Goal: Contribute content: Contribute content

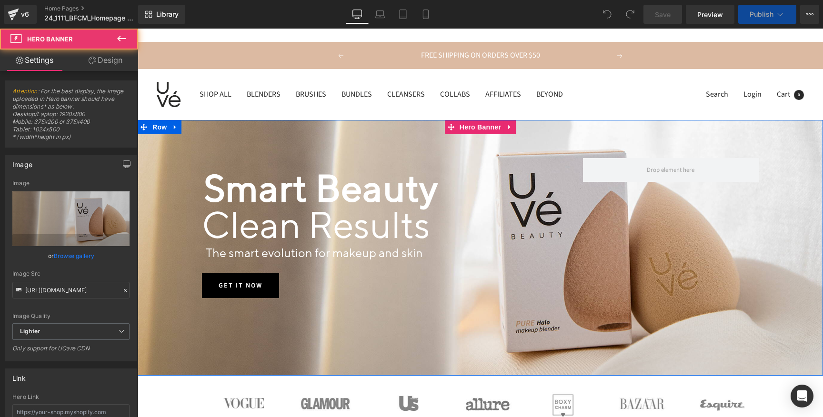
click at [165, 334] on div at bounding box center [480, 248] width 685 height 256
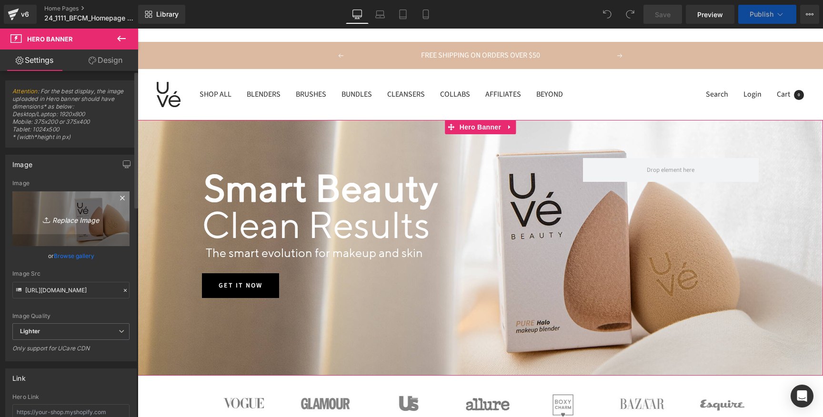
click at [69, 221] on icon "Replace Image" at bounding box center [71, 219] width 76 height 12
type input "C:\fakepath\25_0827_Homepage_banner_LaborDaySale.jpg"
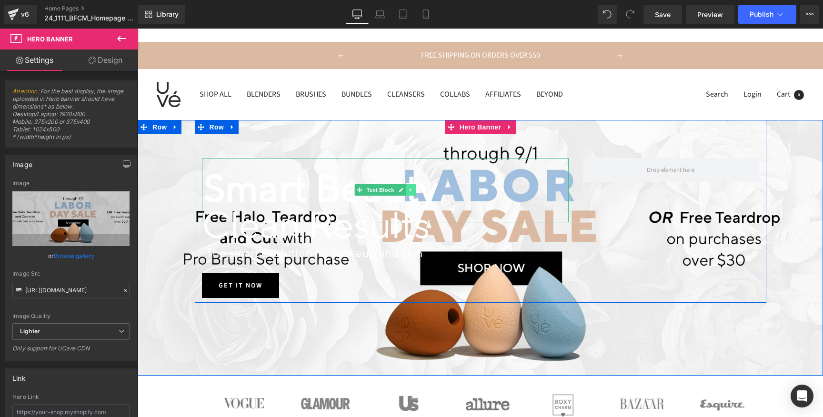
click at [412, 191] on link at bounding box center [411, 189] width 10 height 11
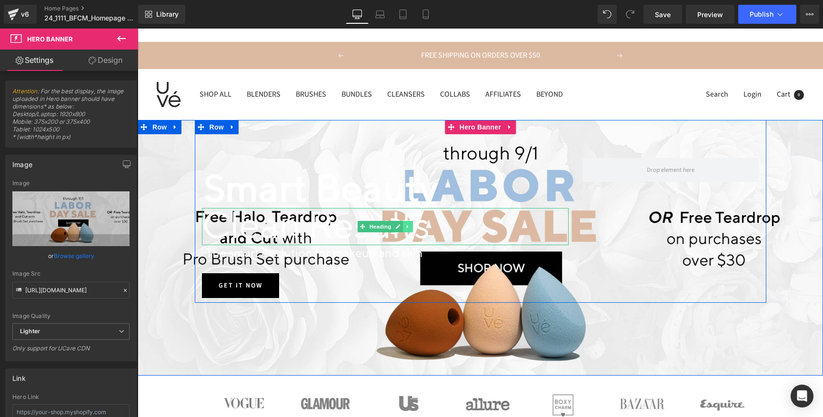
click at [407, 228] on icon at bounding box center [407, 227] width 5 height 6
click at [411, 227] on icon at bounding box center [412, 226] width 5 height 5
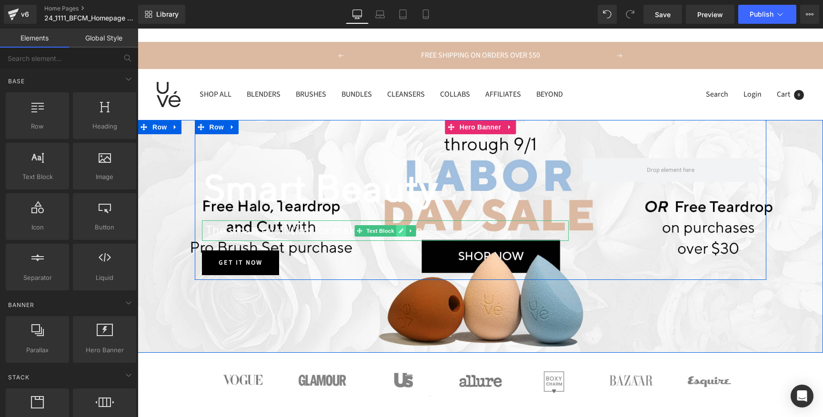
click at [404, 231] on link at bounding box center [401, 230] width 10 height 11
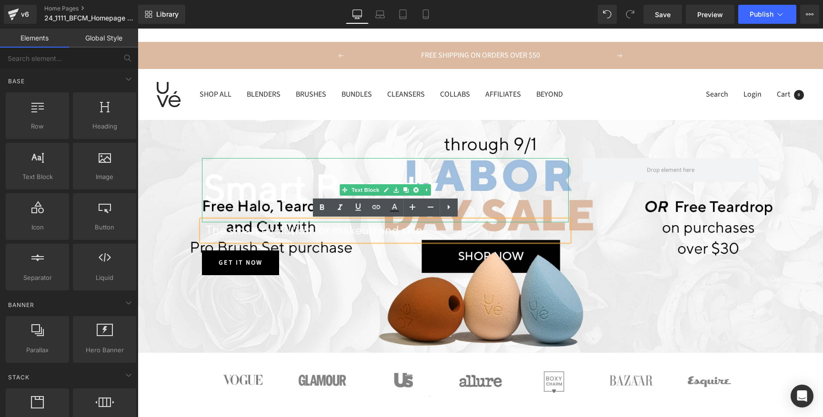
click at [441, 182] on p "Smart Beauty" at bounding box center [386, 190] width 365 height 64
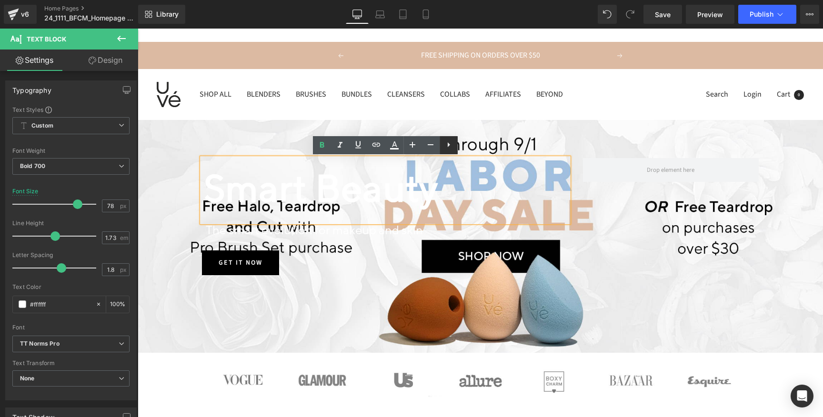
click at [452, 144] on icon at bounding box center [448, 144] width 11 height 11
click at [292, 209] on p "Smart Beauty" at bounding box center [386, 190] width 365 height 64
click at [215, 158] on div "Smart Beauty" at bounding box center [385, 190] width 367 height 64
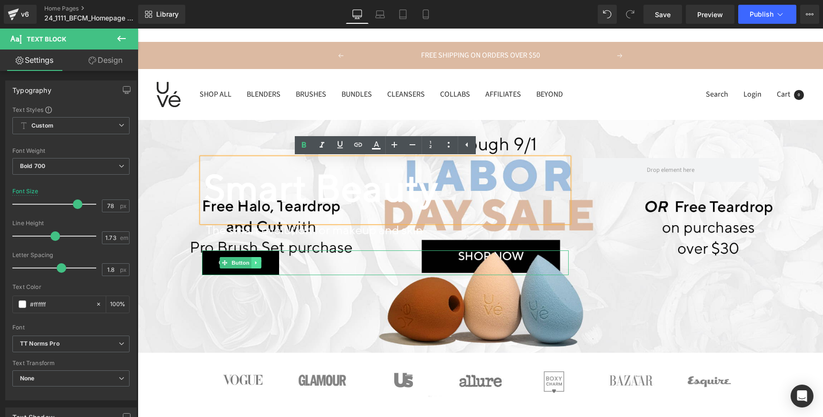
click at [254, 263] on icon at bounding box center [256, 263] width 5 height 6
click at [259, 263] on icon at bounding box center [261, 262] width 5 height 5
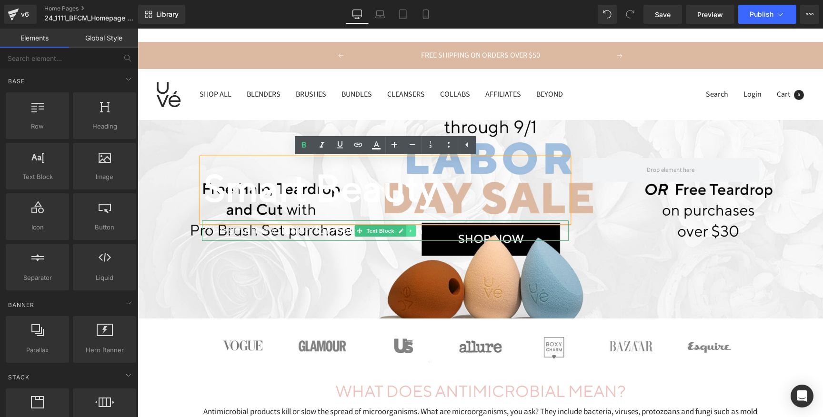
click at [411, 235] on link at bounding box center [411, 230] width 10 height 11
click at [413, 232] on icon at bounding box center [415, 230] width 5 height 5
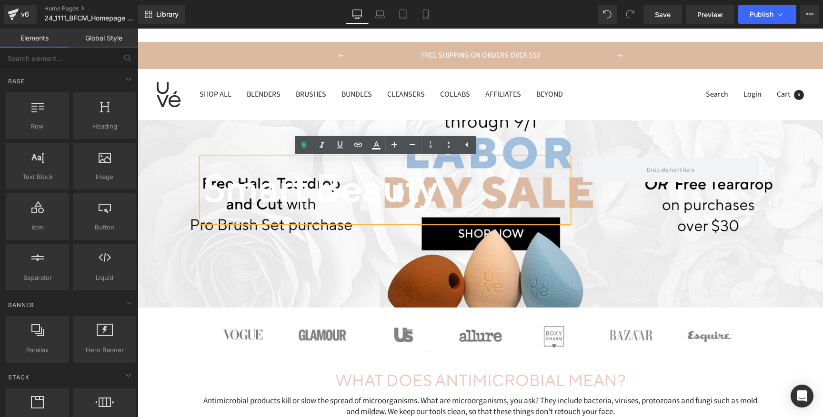
click at [506, 197] on p "Smart Beauty" at bounding box center [386, 190] width 365 height 64
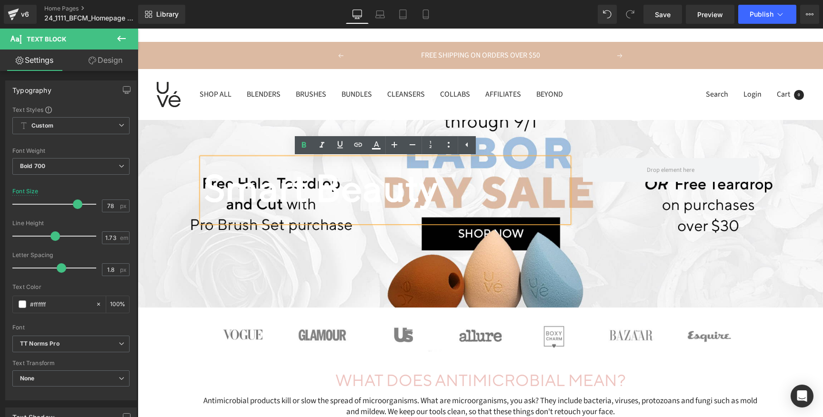
click at [249, 160] on p "Smart Beauty" at bounding box center [386, 190] width 365 height 64
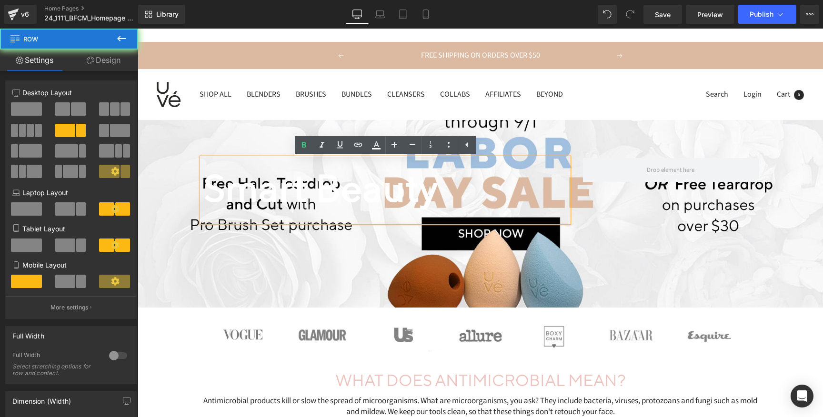
click at [243, 141] on div "Smart Beauty Text Block Text Block Row" at bounding box center [480, 177] width 571 height 115
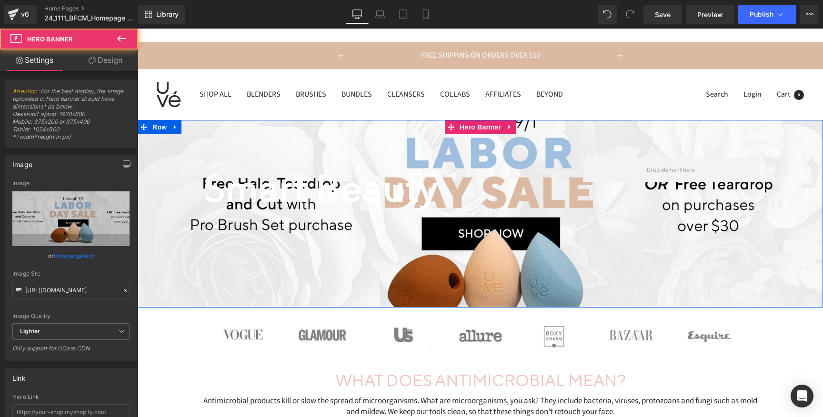
click at [183, 144] on span "Smart Beauty Text Block Text Block Row" at bounding box center [480, 177] width 685 height 115
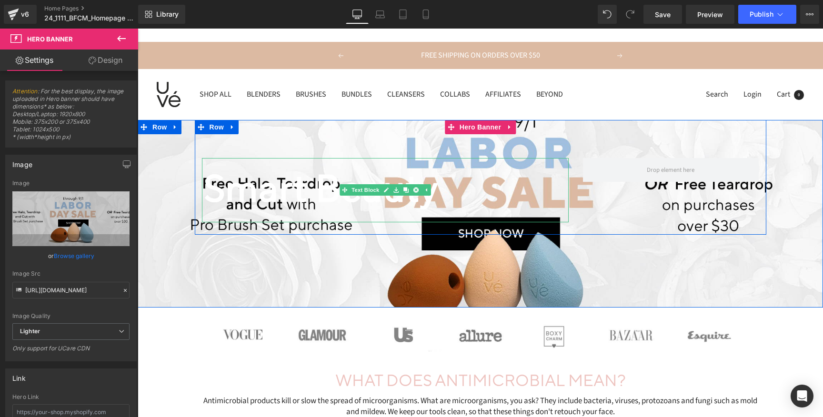
click at [425, 192] on icon at bounding box center [425, 190] width 5 height 6
click at [412, 192] on icon at bounding box center [410, 190] width 5 height 6
click at [413, 192] on icon at bounding box center [415, 190] width 5 height 6
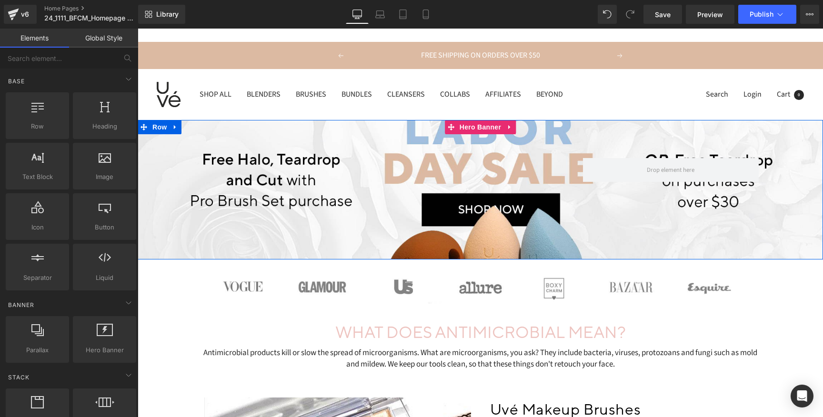
click at [508, 134] on link at bounding box center [509, 127] width 12 height 14
click at [512, 130] on icon at bounding box center [515, 127] width 7 height 7
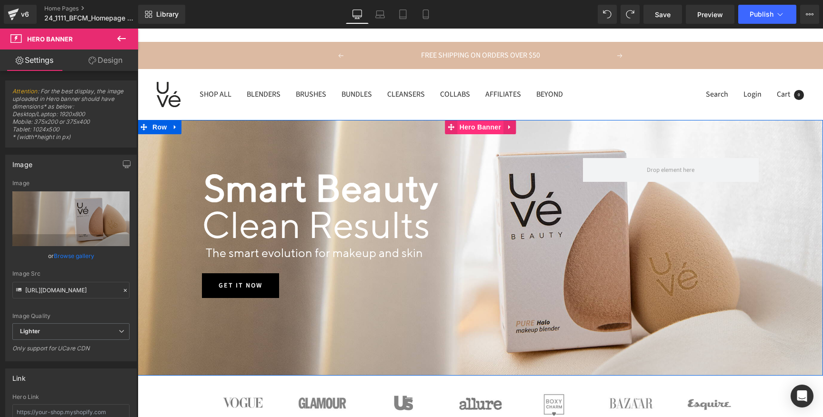
click at [478, 128] on span "Hero Banner" at bounding box center [480, 127] width 46 height 14
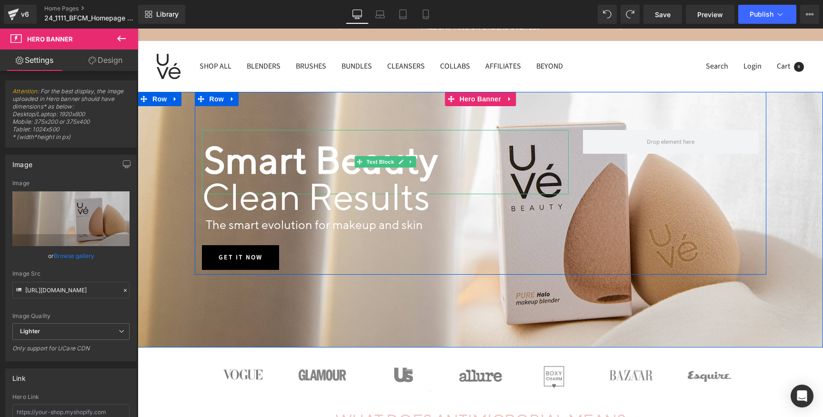
scroll to position [29, 0]
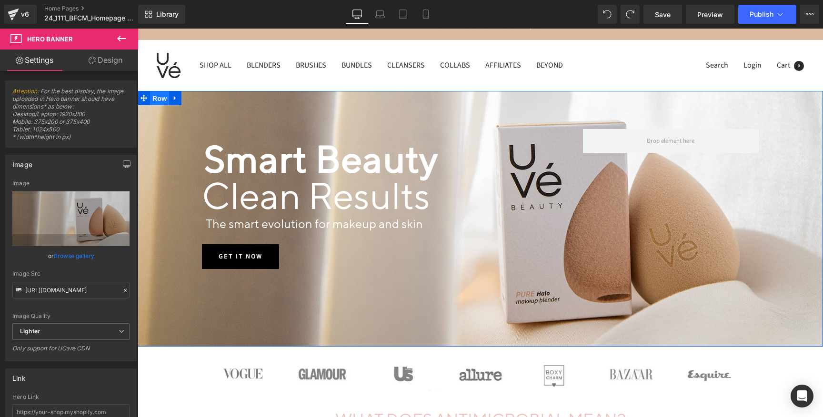
click at [160, 102] on span "Row" at bounding box center [159, 98] width 19 height 14
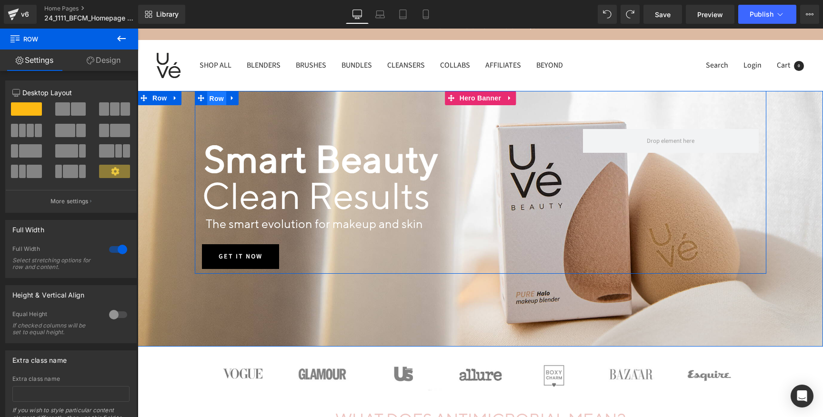
click at [215, 99] on span "Row" at bounding box center [216, 98] width 19 height 14
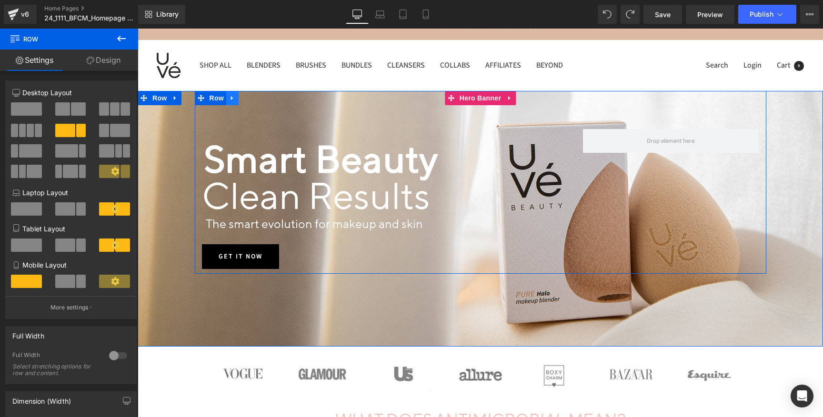
click at [234, 99] on icon at bounding box center [232, 97] width 7 height 7
click at [255, 98] on icon at bounding box center [257, 98] width 7 height 7
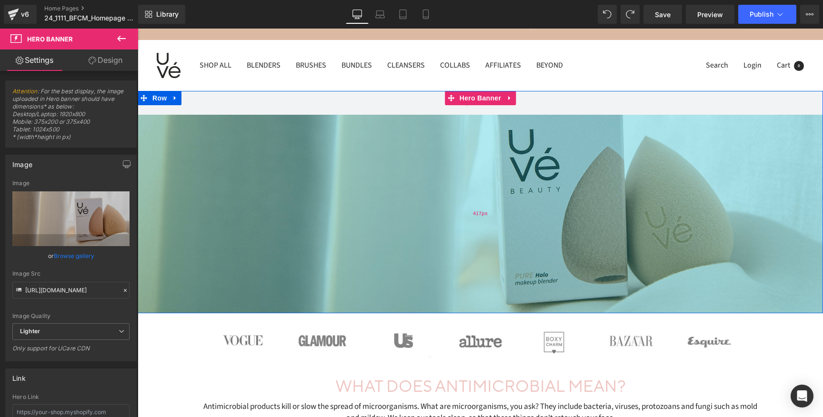
drag, startPoint x: 344, startPoint y: 199, endPoint x: 328, endPoint y: 307, distance: 108.8
click at [328, 306] on div "417px" at bounding box center [480, 214] width 685 height 199
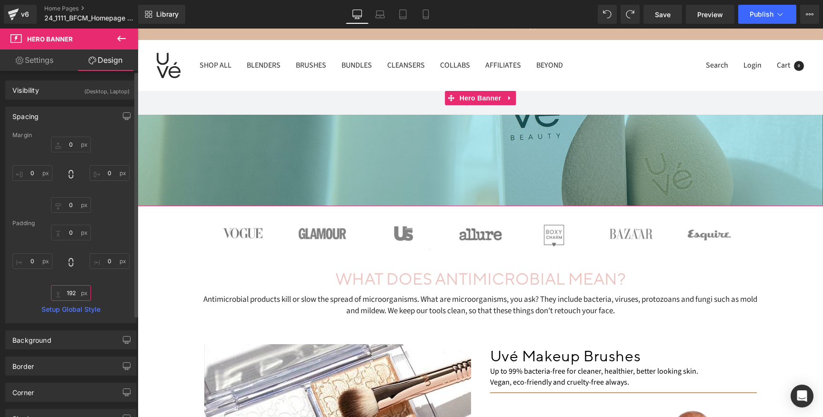
click at [73, 298] on input "417" at bounding box center [71, 293] width 40 height 16
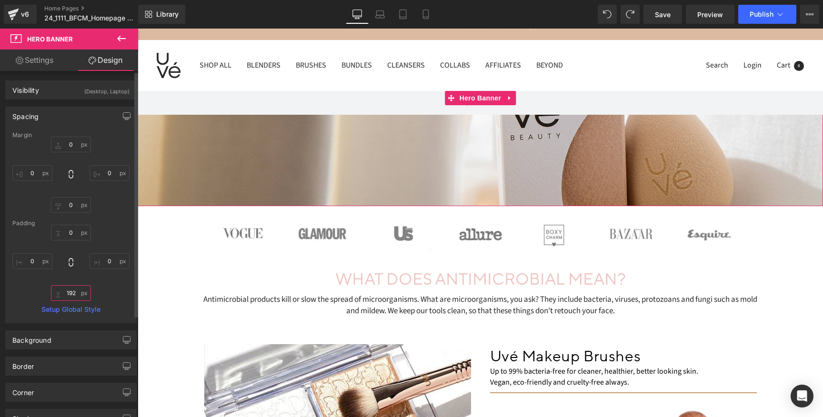
type input "0"
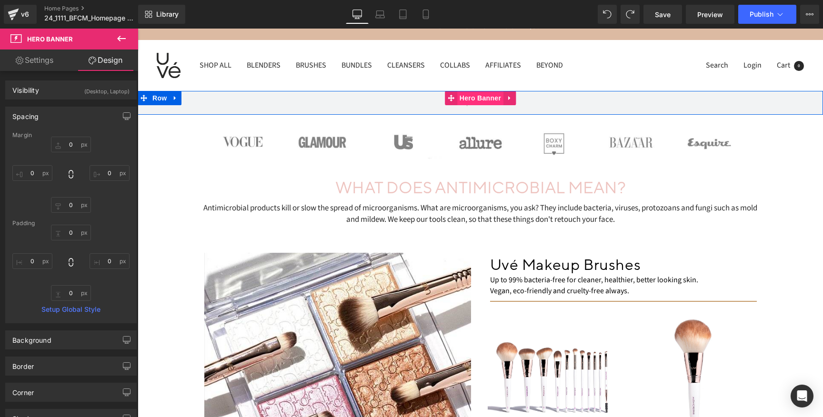
click at [477, 96] on span "Hero Banner" at bounding box center [480, 98] width 46 height 14
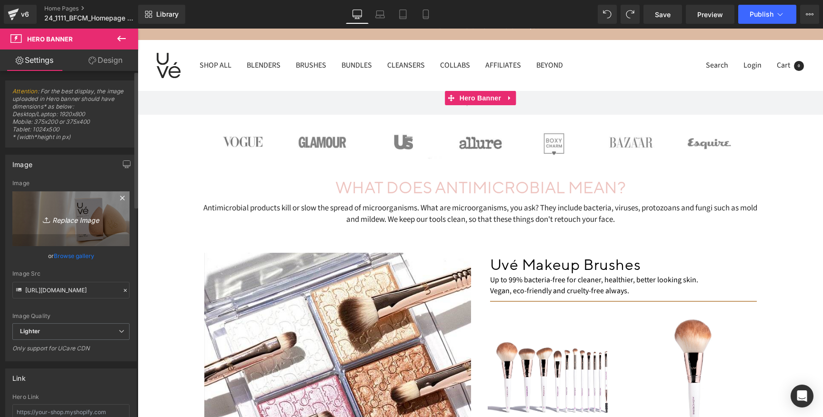
click at [87, 222] on icon "Replace Image" at bounding box center [71, 219] width 76 height 12
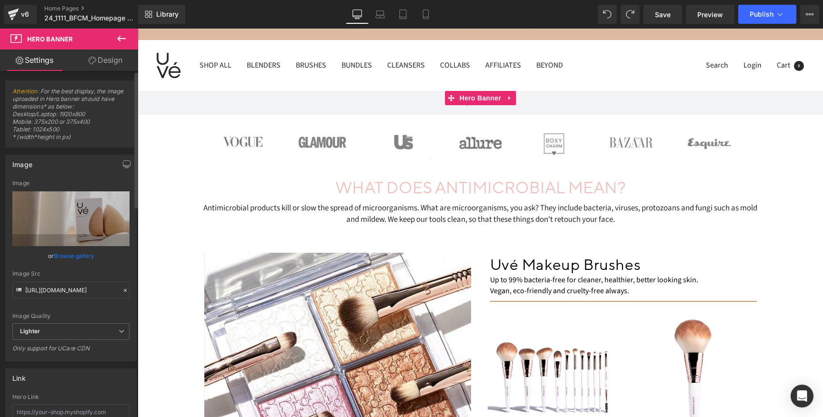
click at [68, 254] on link "Browse gallery" at bounding box center [74, 256] width 40 height 17
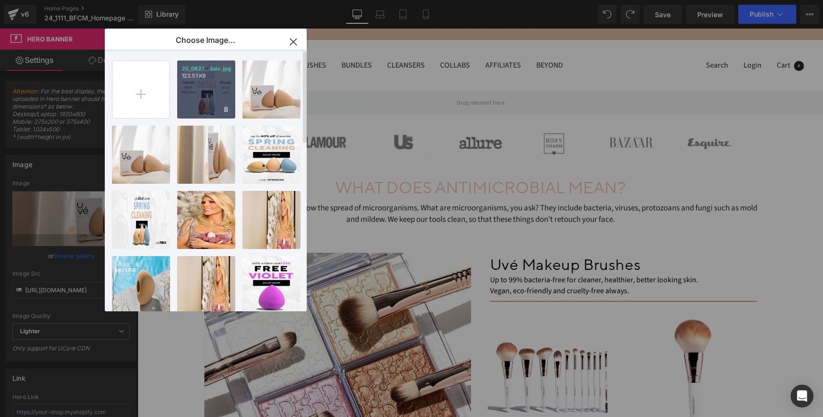
click at [206, 99] on div "25_0827...Sale.jpg 123.51 KB" at bounding box center [206, 89] width 58 height 58
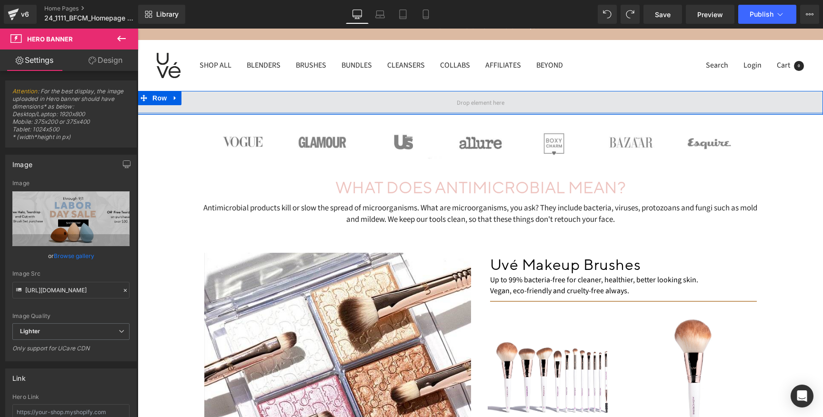
click at [245, 114] on div at bounding box center [480, 113] width 685 height 2
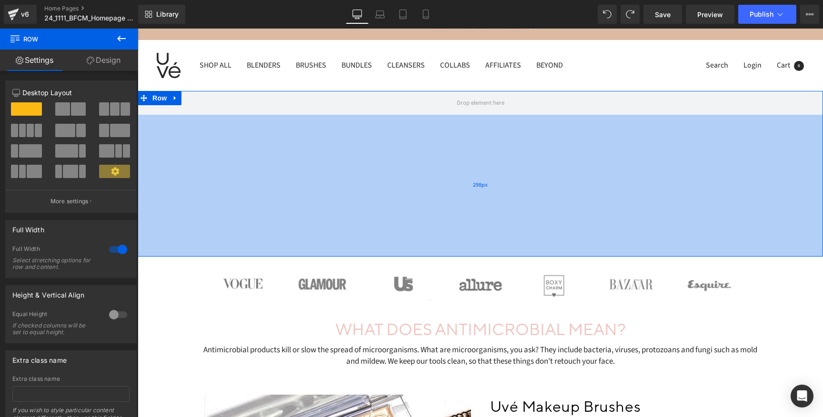
drag, startPoint x: 245, startPoint y: 114, endPoint x: 222, endPoint y: 254, distance: 142.3
click at [223, 255] on div "298px" at bounding box center [480, 186] width 685 height 142
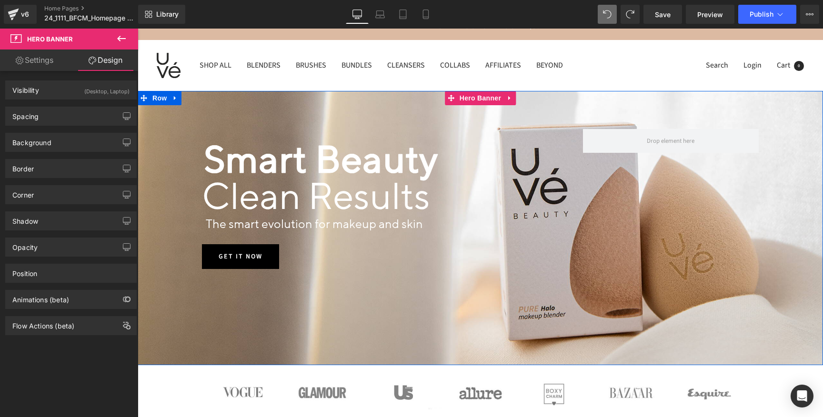
click at [179, 149] on span "Smart Beauty Text Block Clean Results Heading Text Block The smart evolution fo…" at bounding box center [480, 182] width 685 height 183
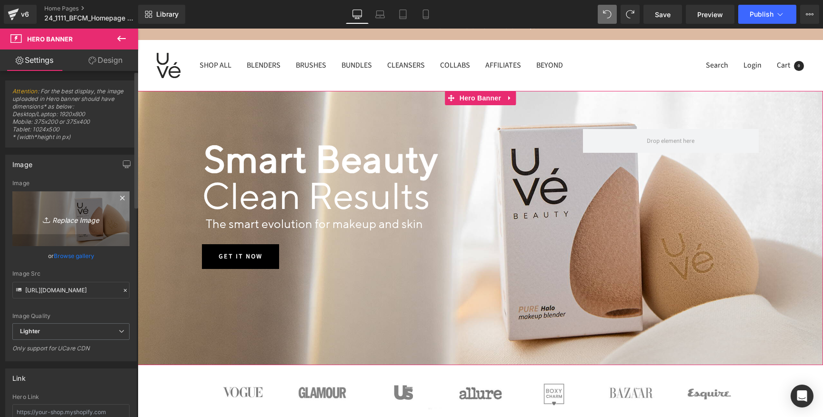
click at [74, 219] on icon "Replace Image" at bounding box center [71, 219] width 76 height 12
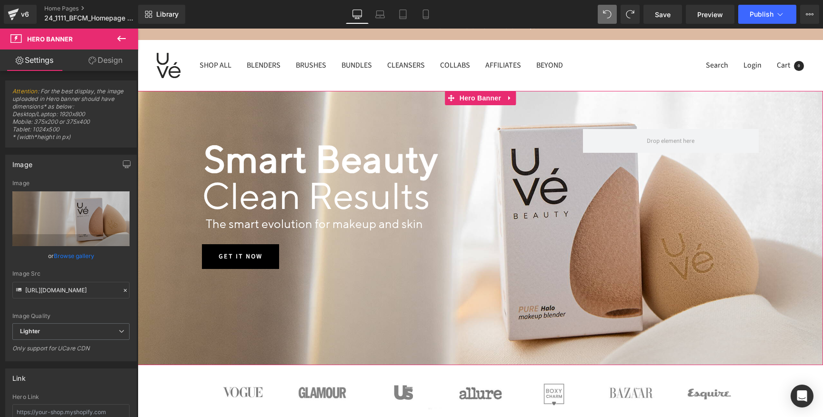
click at [73, 254] on link "Browse gallery" at bounding box center [74, 256] width 40 height 17
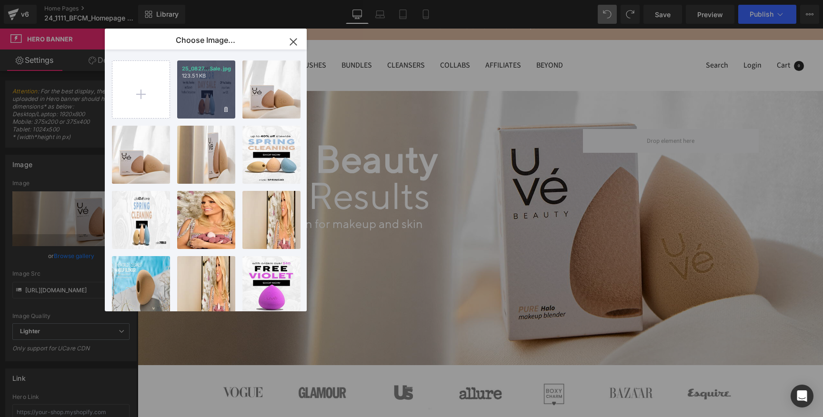
click at [218, 105] on div "25_0827...Sale.jpg 123.51 KB" at bounding box center [206, 89] width 58 height 58
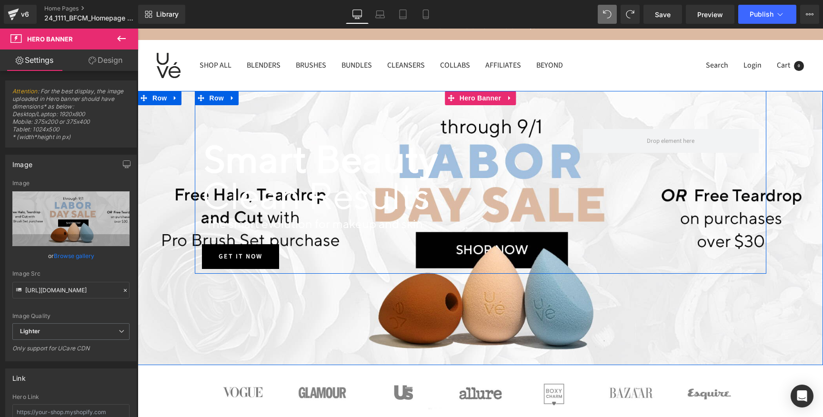
click at [229, 100] on icon at bounding box center [232, 97] width 7 height 7
click at [257, 99] on icon at bounding box center [257, 98] width 7 height 7
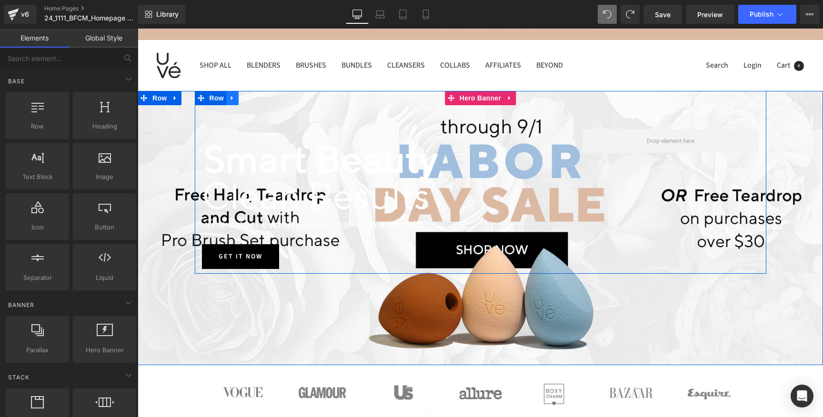
click at [235, 101] on link at bounding box center [232, 98] width 12 height 14
click at [230, 100] on icon at bounding box center [232, 97] width 7 height 7
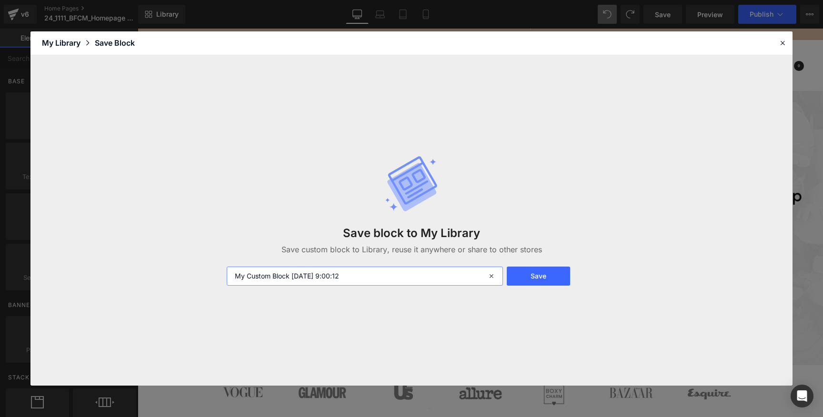
drag, startPoint x: 376, startPoint y: 279, endPoint x: 229, endPoint y: 277, distance: 147.6
click at [229, 277] on input "My Custom Block 2025-08-29 9:00:12" at bounding box center [365, 276] width 276 height 19
type input "Text Landing DT"
click at [524, 269] on button "Save" at bounding box center [538, 276] width 63 height 19
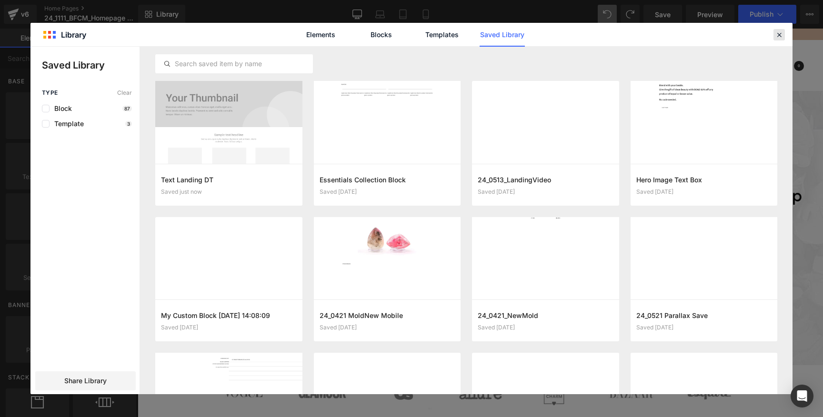
click at [781, 38] on icon at bounding box center [779, 34] width 9 height 9
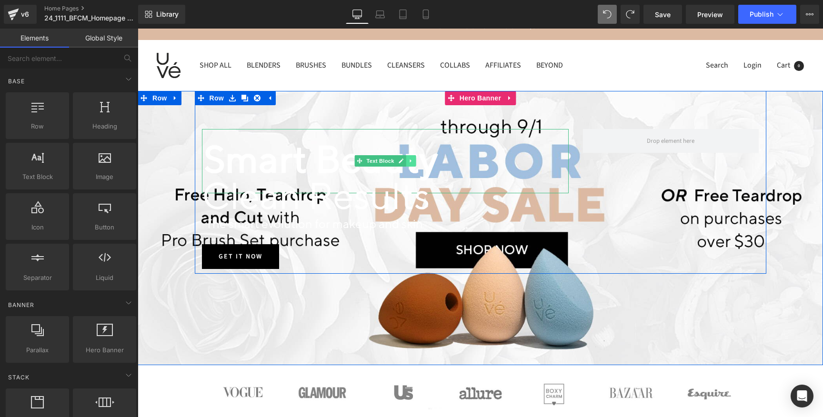
click at [412, 161] on icon at bounding box center [410, 161] width 5 height 6
click at [415, 161] on icon at bounding box center [415, 161] width 5 height 6
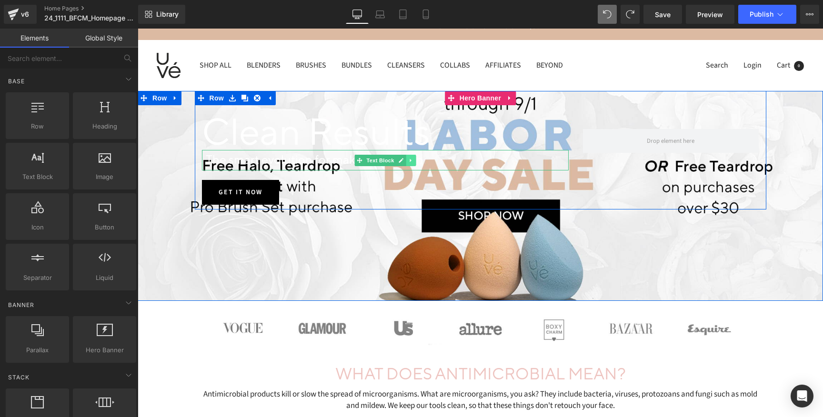
click at [411, 161] on icon at bounding box center [410, 161] width 5 height 6
click at [416, 160] on icon at bounding box center [415, 160] width 5 height 5
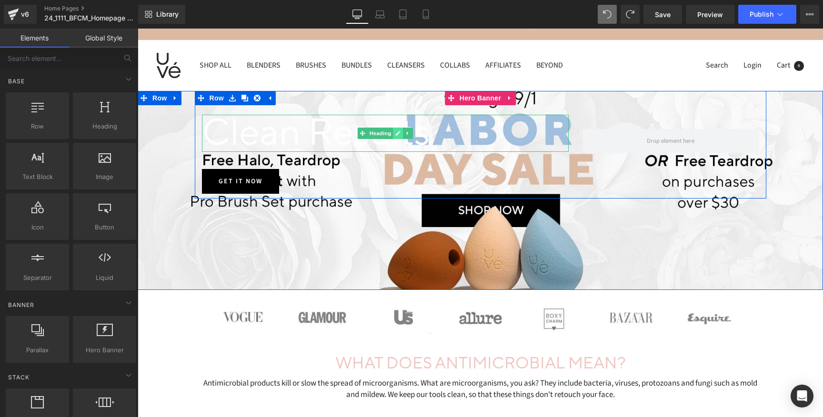
click at [399, 135] on link at bounding box center [398, 133] width 10 height 11
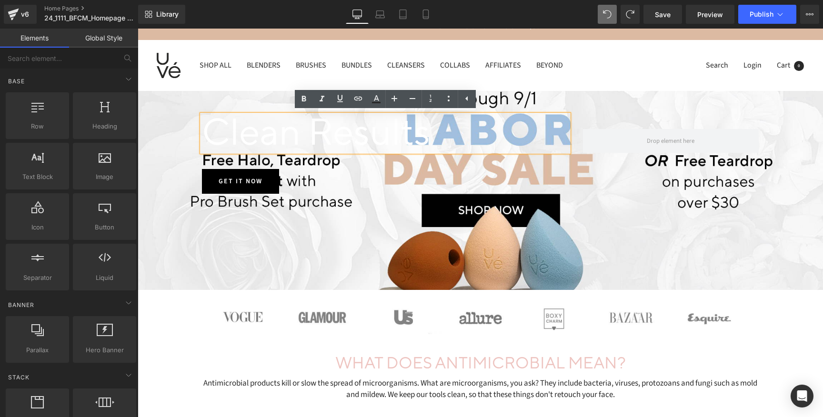
click at [411, 137] on span "Clean Results" at bounding box center [316, 133] width 228 height 48
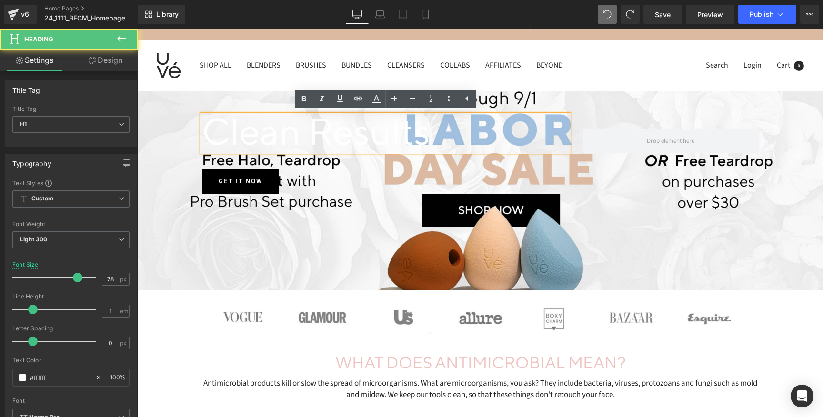
click at [415, 168] on div "Clean Results Heading Text Block Get it now Button" at bounding box center [385, 161] width 381 height 65
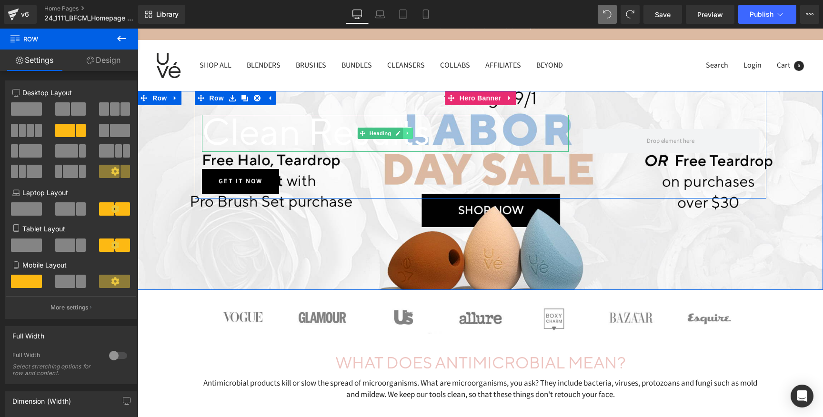
click at [408, 133] on icon at bounding box center [407, 133] width 5 height 6
click at [411, 133] on icon at bounding box center [412, 132] width 5 height 5
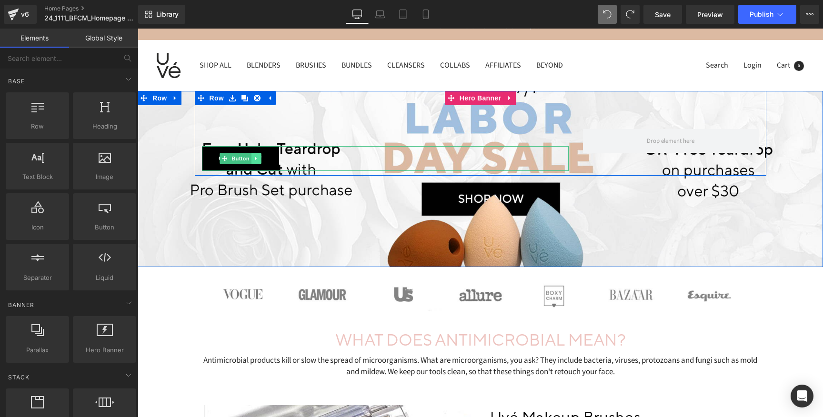
click at [259, 158] on link at bounding box center [256, 158] width 10 height 11
click at [261, 159] on icon at bounding box center [261, 158] width 5 height 5
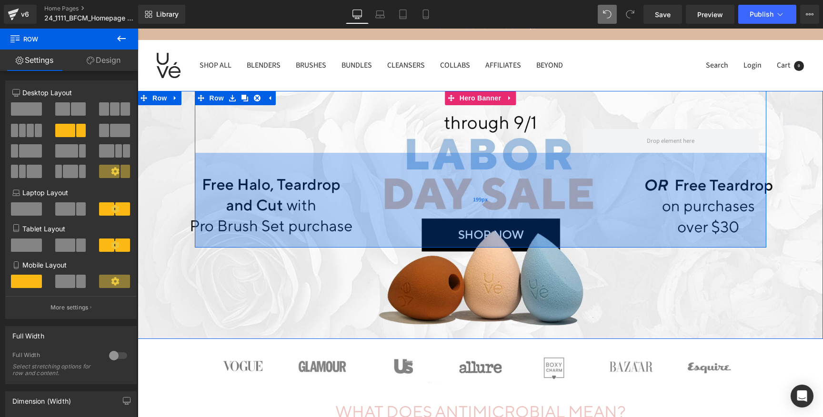
drag, startPoint x: 354, startPoint y: 155, endPoint x: 343, endPoint y: 245, distance: 90.7
click at [343, 245] on div "199px" at bounding box center [480, 200] width 571 height 95
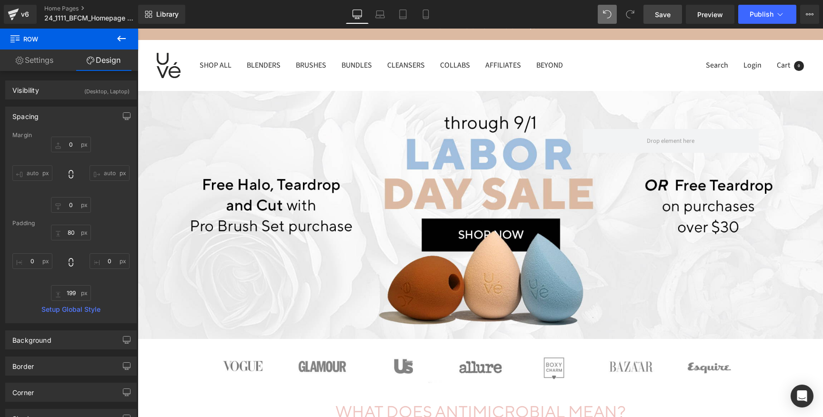
click at [666, 13] on span "Save" at bounding box center [663, 15] width 16 height 10
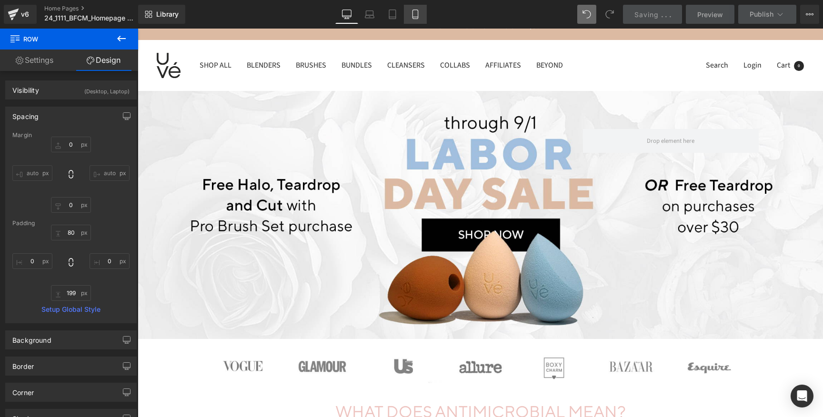
click at [419, 14] on icon at bounding box center [415, 15] width 10 height 10
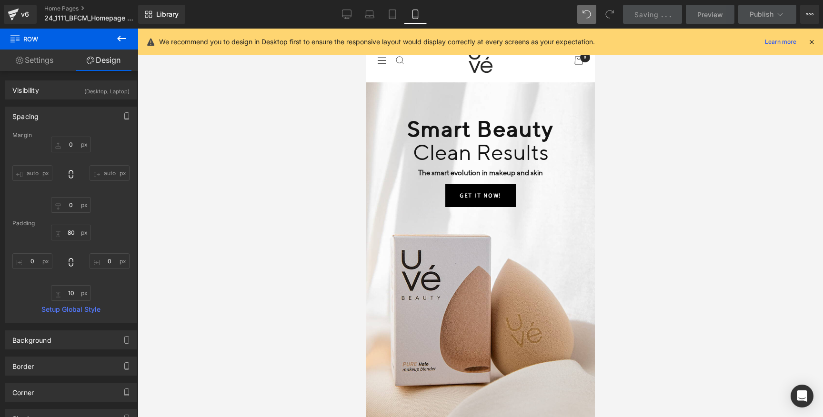
scroll to position [0, 0]
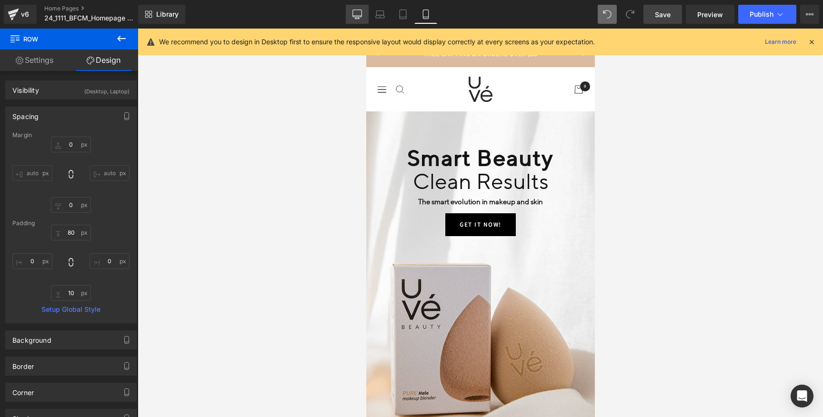
click at [354, 19] on icon at bounding box center [357, 15] width 10 height 10
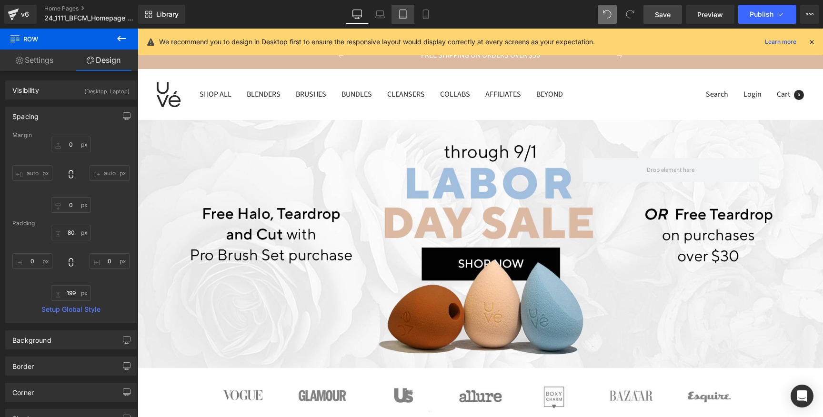
click at [404, 14] on icon at bounding box center [403, 15] width 10 height 10
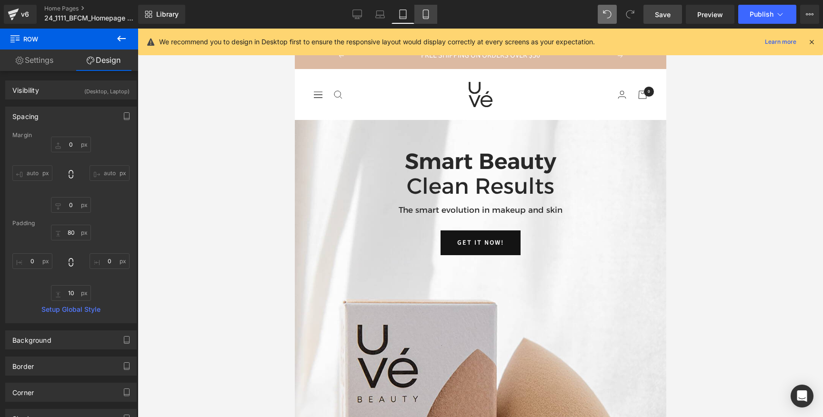
click at [424, 13] on icon at bounding box center [426, 15] width 10 height 10
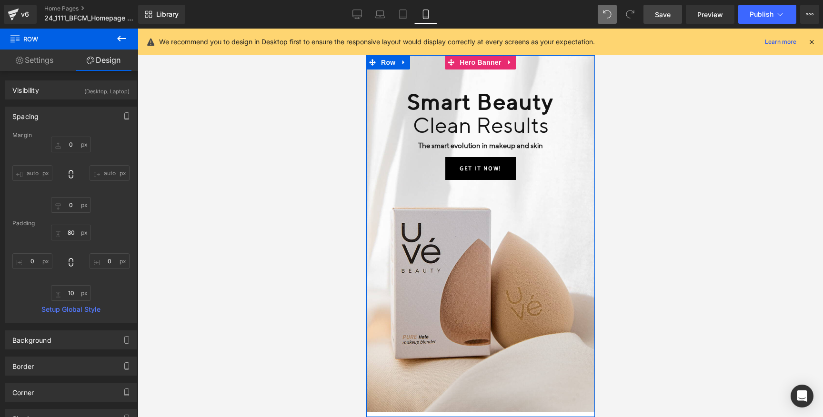
scroll to position [55, 0]
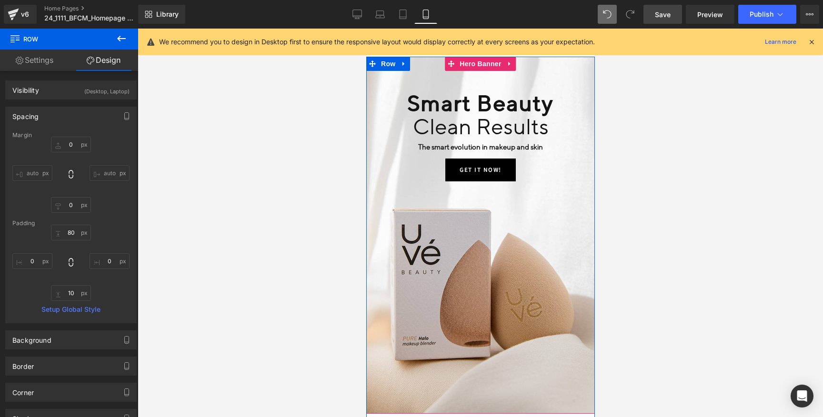
click at [388, 274] on div at bounding box center [480, 235] width 229 height 357
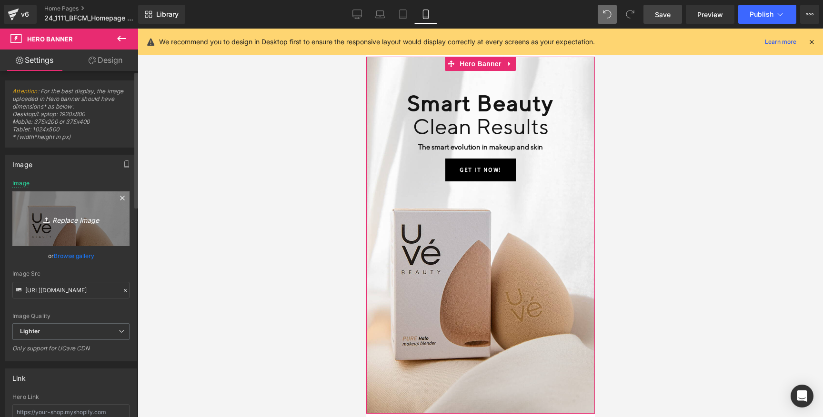
click at [79, 224] on icon "Replace Image" at bounding box center [71, 219] width 76 height 12
type input "C:\fakepath\25_0827_Homepage_banner_LaborDay_Mobile.jpg"
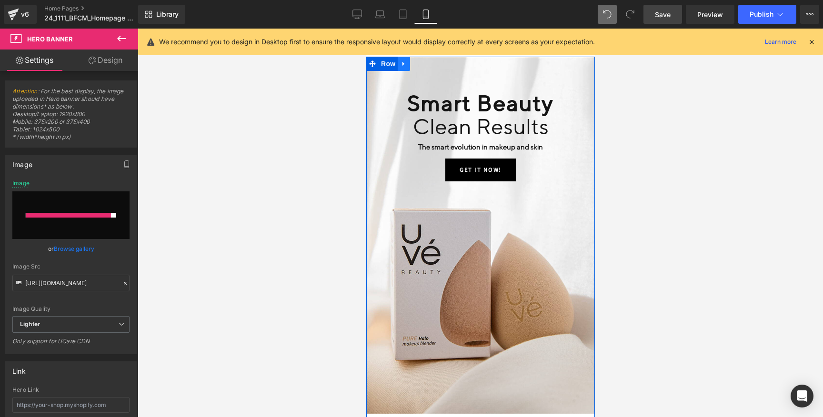
click at [402, 65] on icon at bounding box center [403, 64] width 2 height 4
click at [404, 65] on icon at bounding box center [403, 63] width 7 height 7
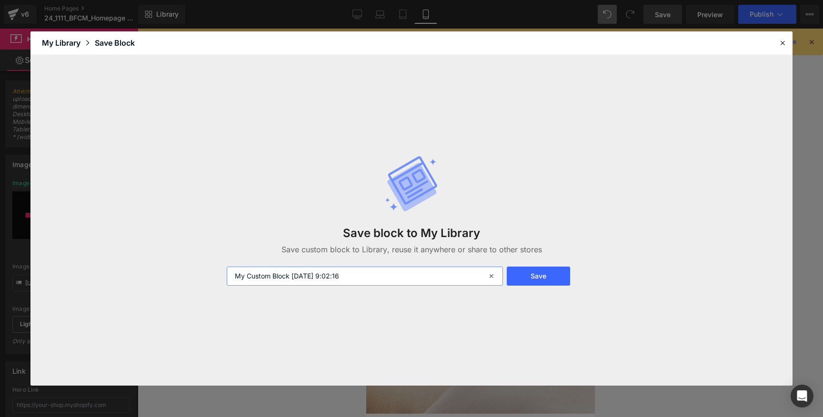
drag, startPoint x: 376, startPoint y: 274, endPoint x: 153, endPoint y: 259, distance: 223.8
click at [153, 259] on div "Save block to My Library Save custom block to Library, reuse it anywhere or sha…" at bounding box center [411, 220] width 762 height 331
type input "L"
type input "Text Landing Mobile"
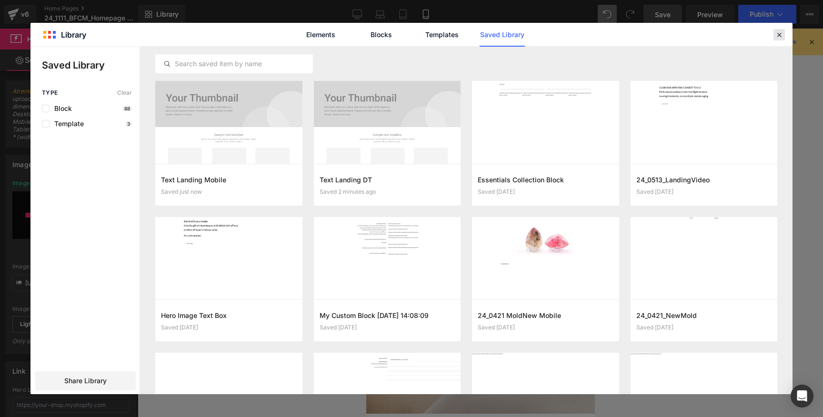
click at [778, 32] on icon at bounding box center [779, 34] width 9 height 9
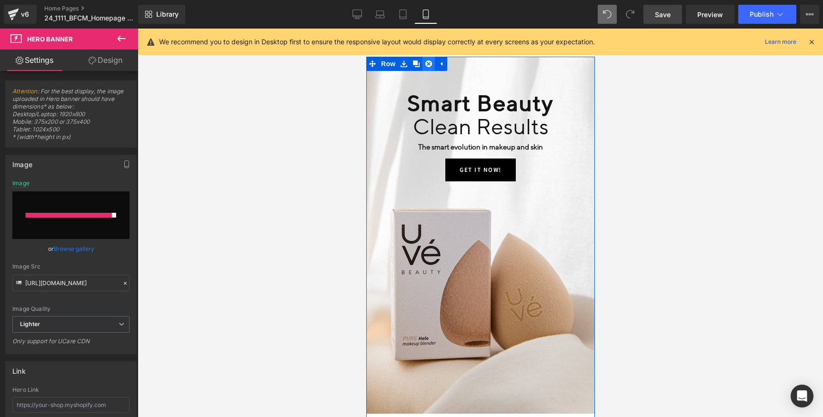
click at [426, 64] on icon at bounding box center [428, 63] width 7 height 7
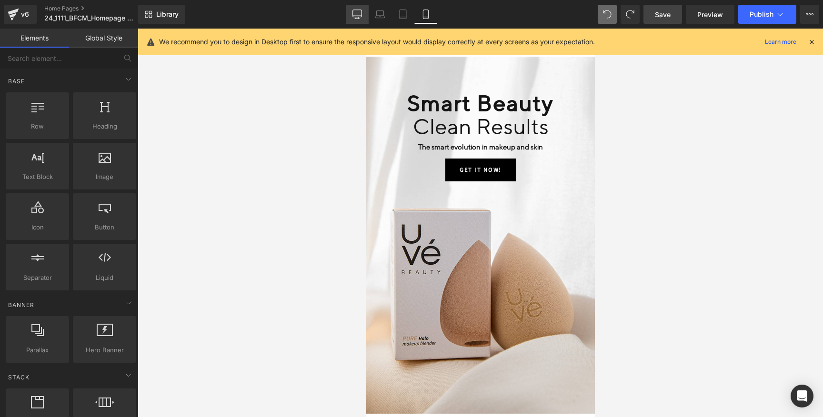
click at [357, 12] on icon at bounding box center [357, 15] width 10 height 10
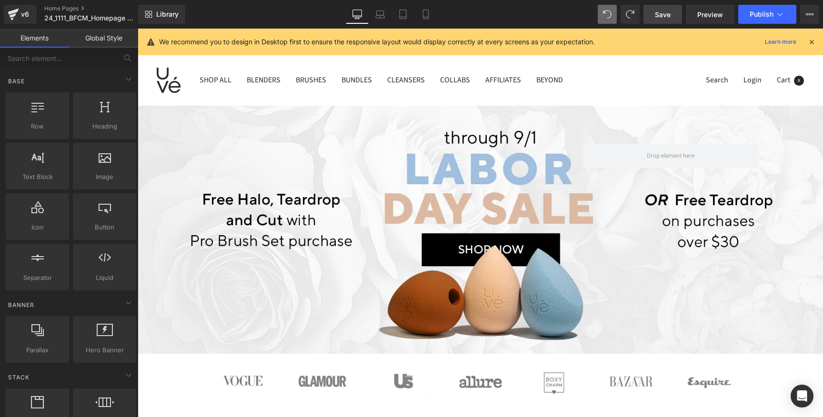
scroll to position [0, 0]
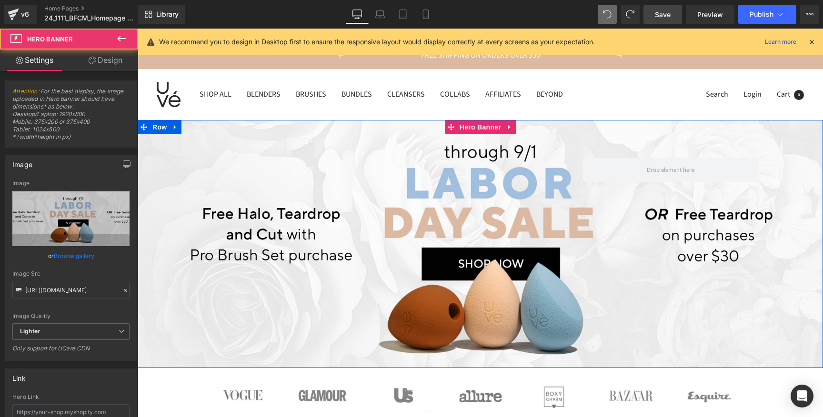
click at [174, 213] on span "Text Block Row 199px" at bounding box center [480, 198] width 685 height 157
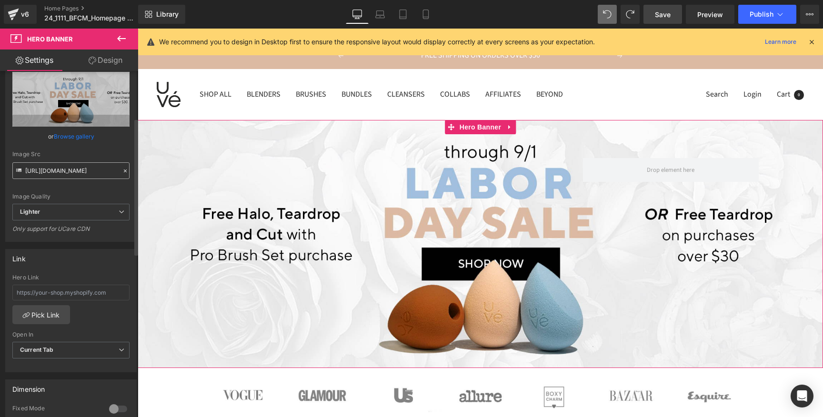
scroll to position [122, 0]
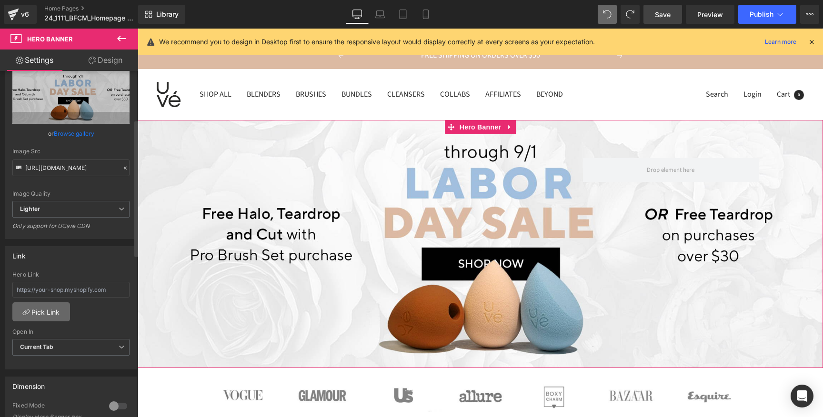
click at [56, 312] on link "Pick Link" at bounding box center [41, 311] width 58 height 19
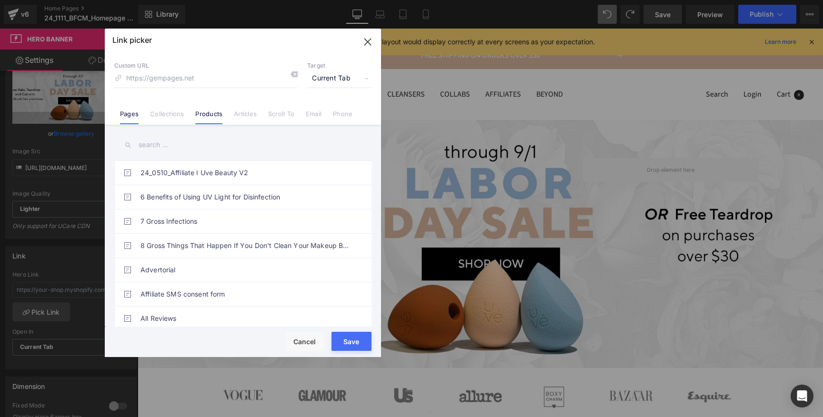
click at [209, 113] on link "Products" at bounding box center [208, 117] width 27 height 14
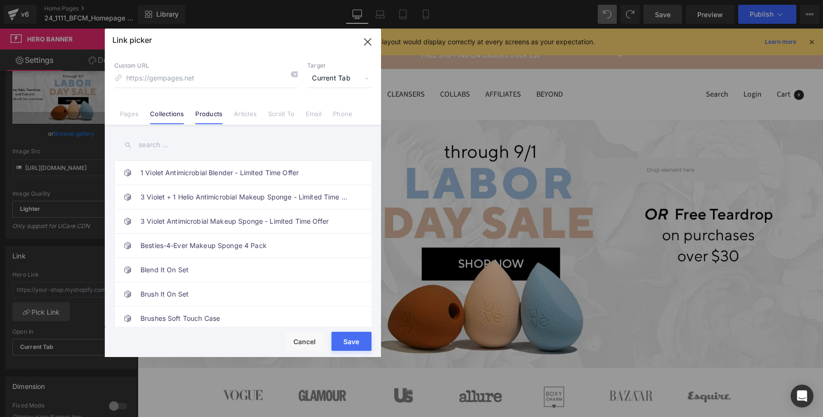
click at [174, 120] on link "Collections" at bounding box center [167, 117] width 34 height 14
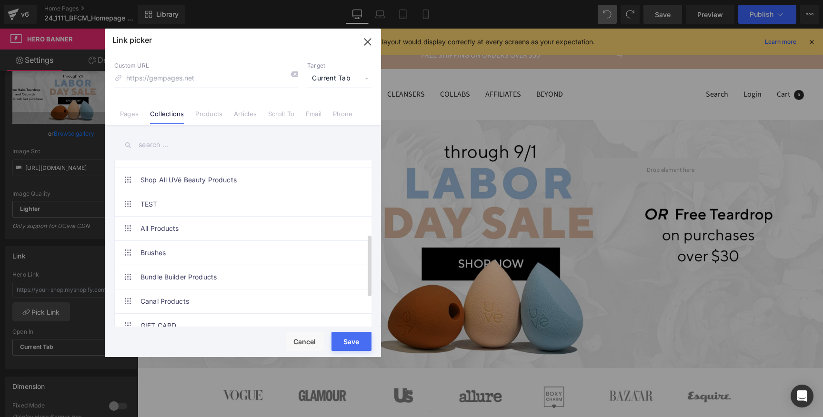
scroll to position [213, 0]
click at [178, 226] on link "All Products" at bounding box center [244, 227] width 209 height 24
click at [352, 347] on button "Save" at bounding box center [351, 341] width 40 height 19
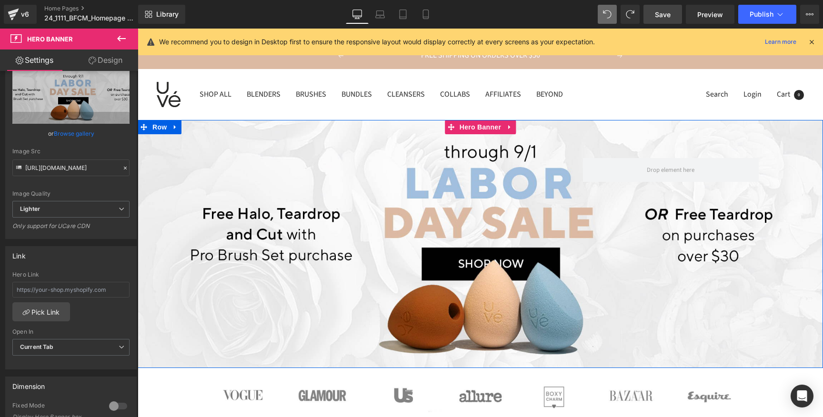
scroll to position [2, 0]
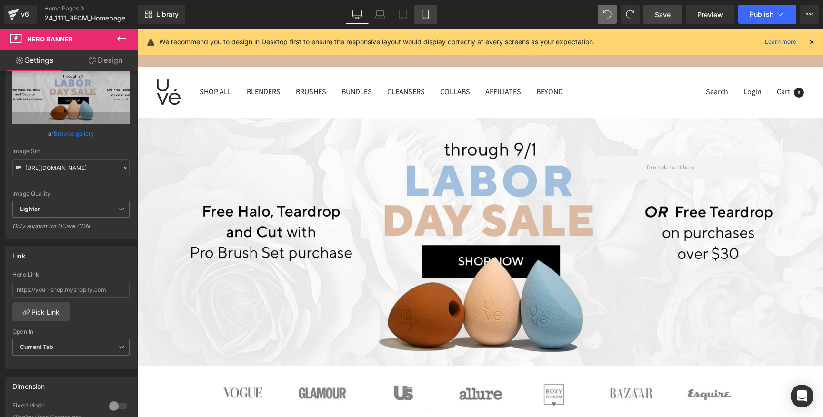
click at [424, 20] on link "Mobile" at bounding box center [425, 14] width 23 height 19
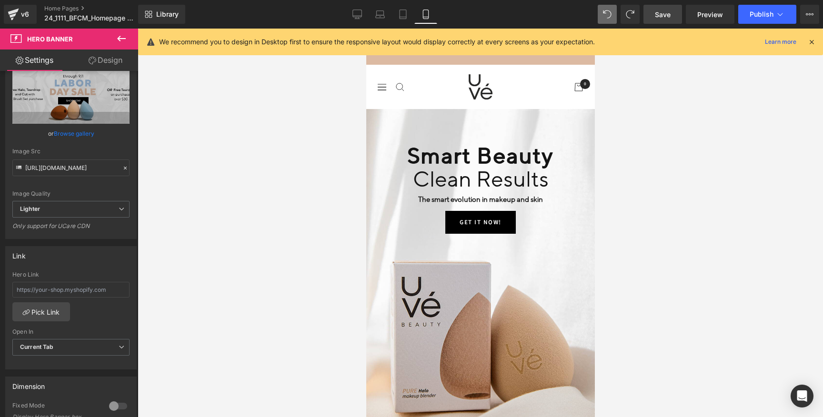
scroll to position [0, 0]
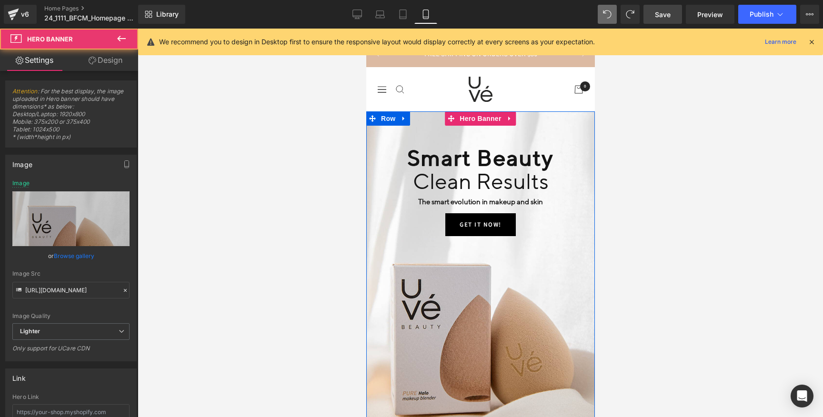
click at [385, 324] on div at bounding box center [480, 289] width 229 height 357
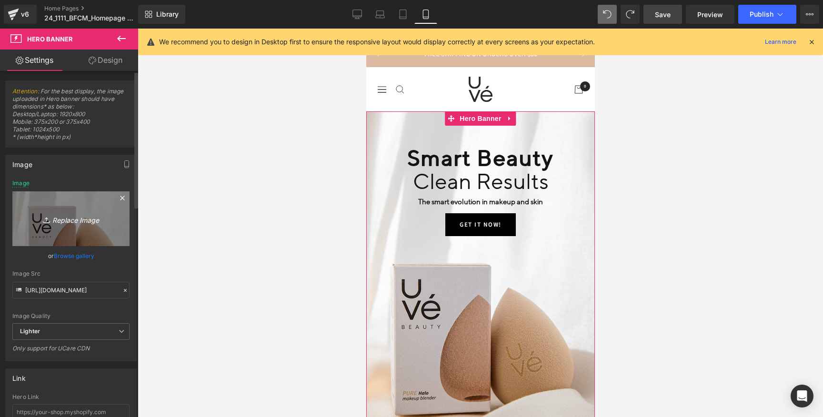
click at [71, 223] on icon "Replace Image" at bounding box center [71, 219] width 76 height 12
type input "C:\fakepath\25_0827_Homepage_banner_LaborDay_Mobile.jpg"
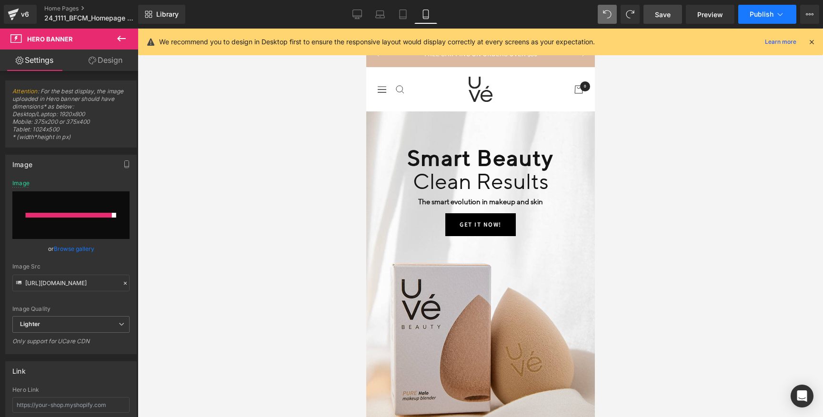
click at [751, 17] on span "Publish" at bounding box center [761, 14] width 24 height 8
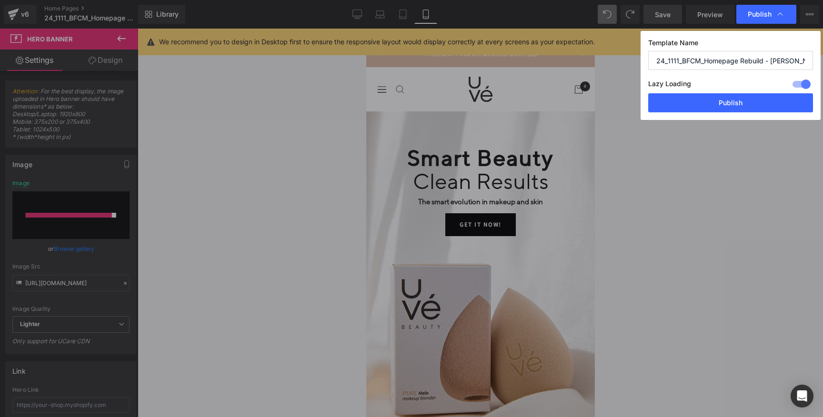
click at [793, 99] on button "Publish" at bounding box center [730, 102] width 165 height 19
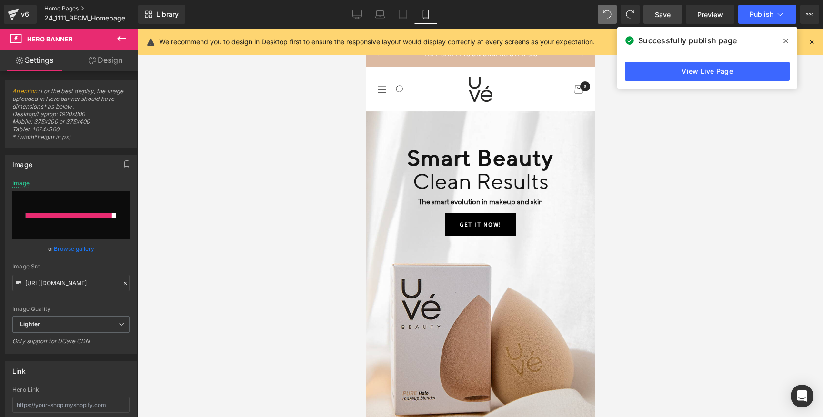
click at [60, 6] on link "Home Pages" at bounding box center [99, 9] width 110 height 8
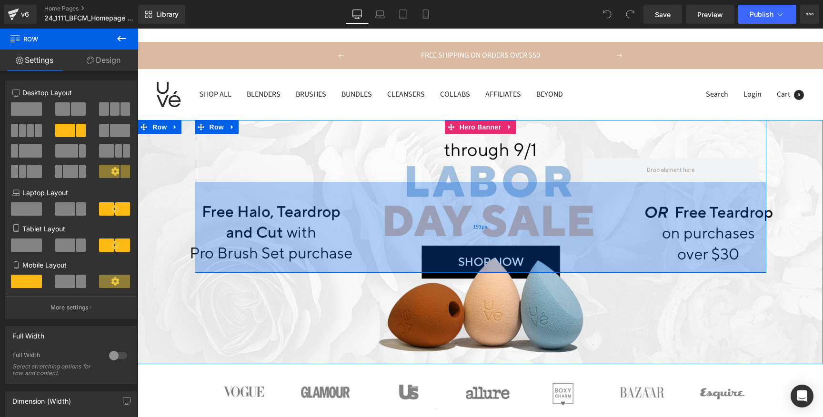
click at [484, 235] on div "191px" at bounding box center [480, 227] width 571 height 91
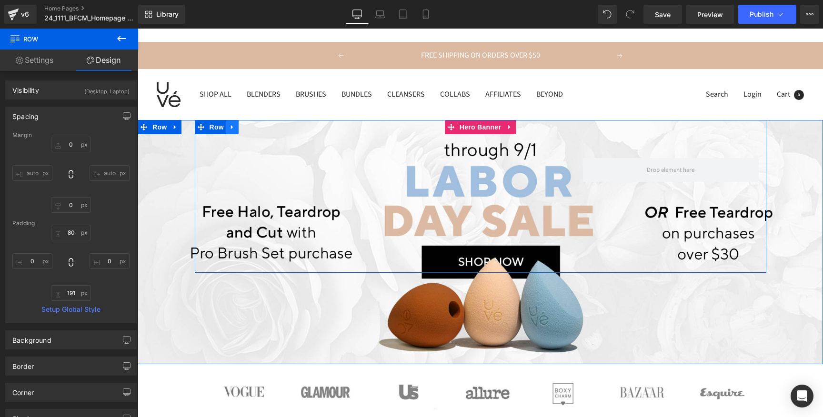
click at [233, 127] on icon at bounding box center [232, 126] width 7 height 7
click at [254, 129] on icon at bounding box center [257, 127] width 7 height 7
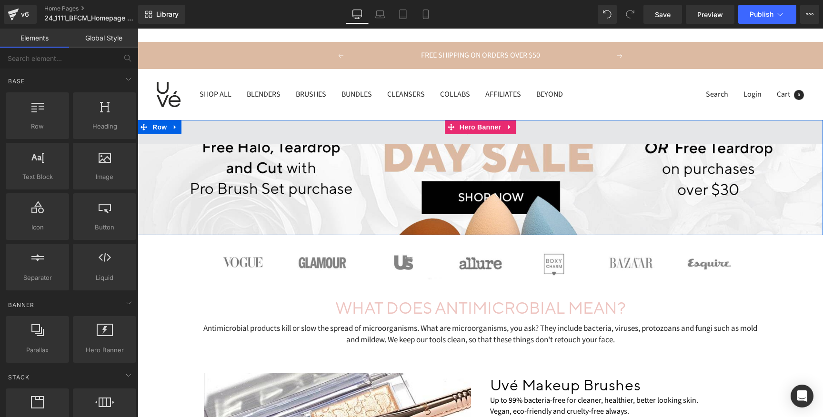
click at [300, 137] on span at bounding box center [480, 132] width 685 height 24
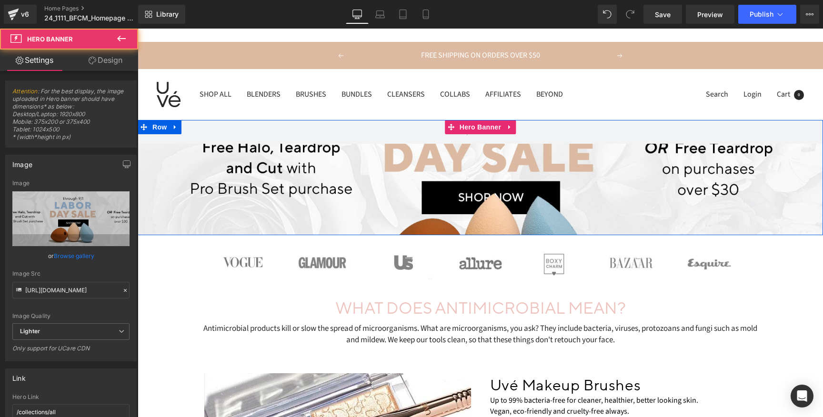
click at [356, 174] on div at bounding box center [480, 177] width 685 height 115
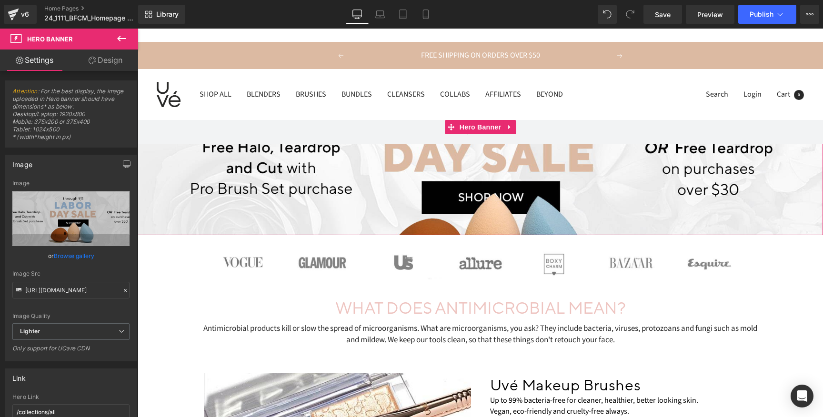
click at [90, 58] on icon at bounding box center [93, 61] width 8 height 8
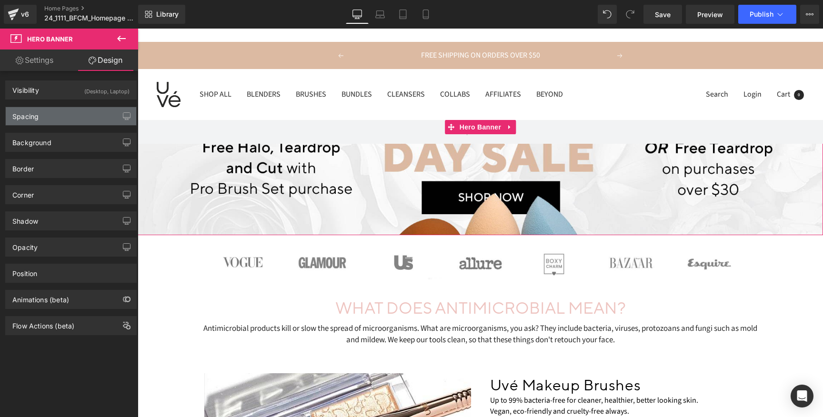
click at [65, 114] on div "Spacing" at bounding box center [71, 116] width 130 height 18
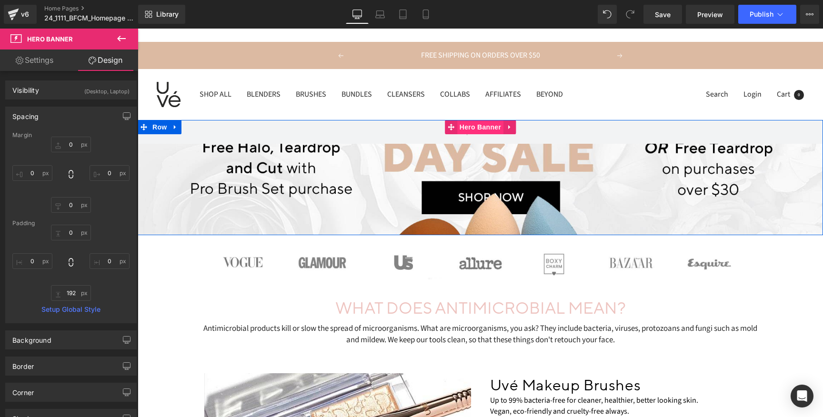
click at [487, 130] on span "Hero Banner" at bounding box center [480, 127] width 46 height 14
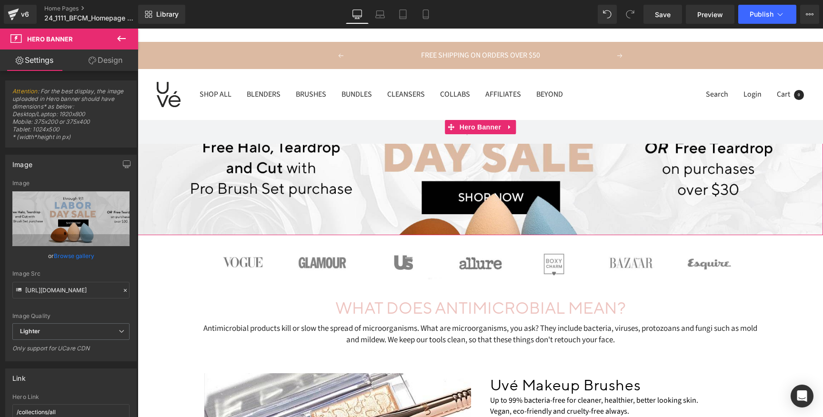
click at [114, 67] on link "Design" at bounding box center [105, 60] width 69 height 21
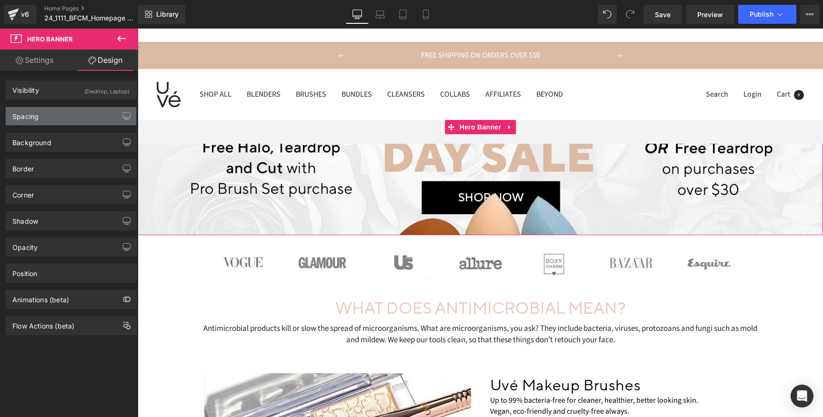
click at [68, 120] on div "Spacing" at bounding box center [71, 116] width 130 height 18
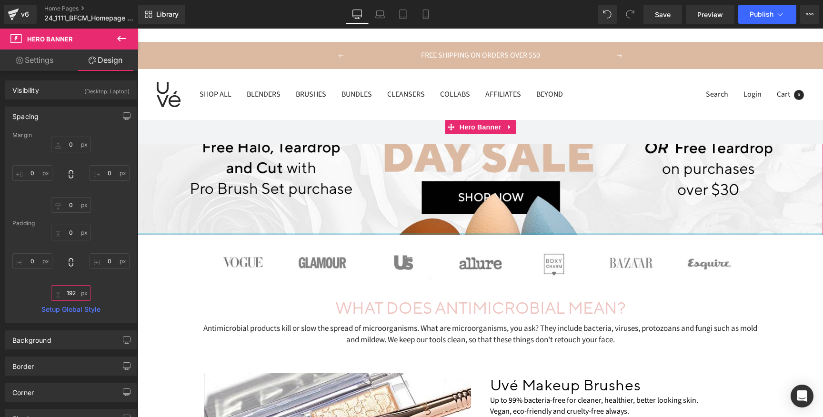
click at [70, 293] on input "192" at bounding box center [71, 293] width 40 height 16
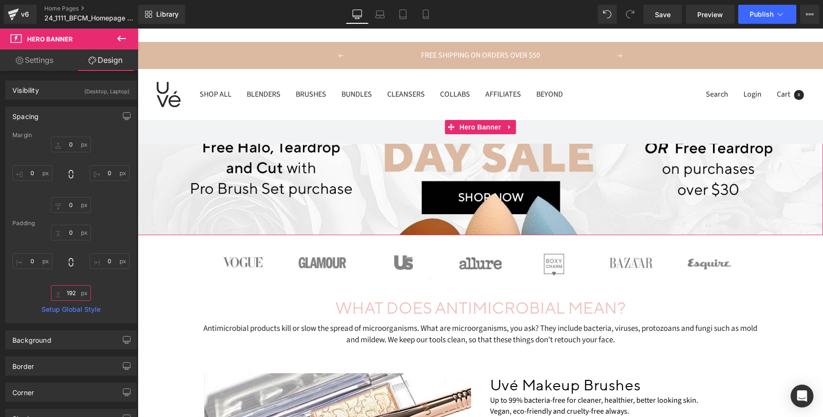
type input "0"
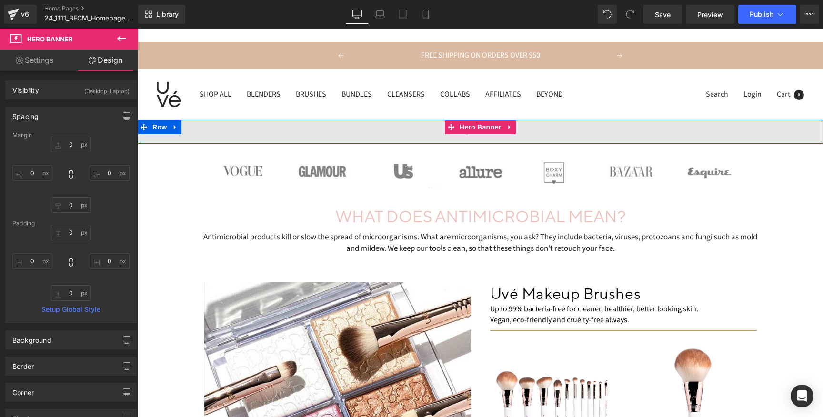
click at [266, 133] on span at bounding box center [480, 132] width 685 height 24
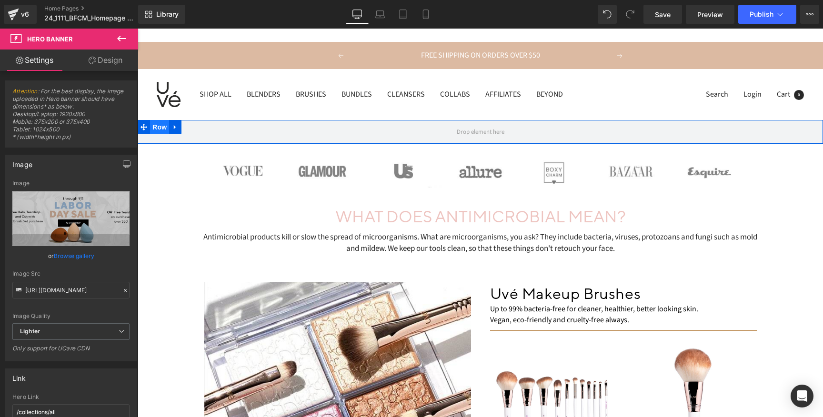
click at [157, 127] on span "Row" at bounding box center [159, 127] width 19 height 14
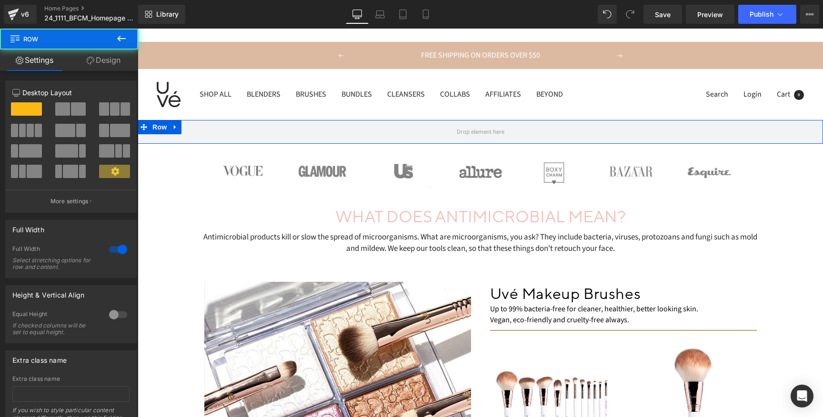
click at [110, 65] on link "Design" at bounding box center [103, 60] width 69 height 21
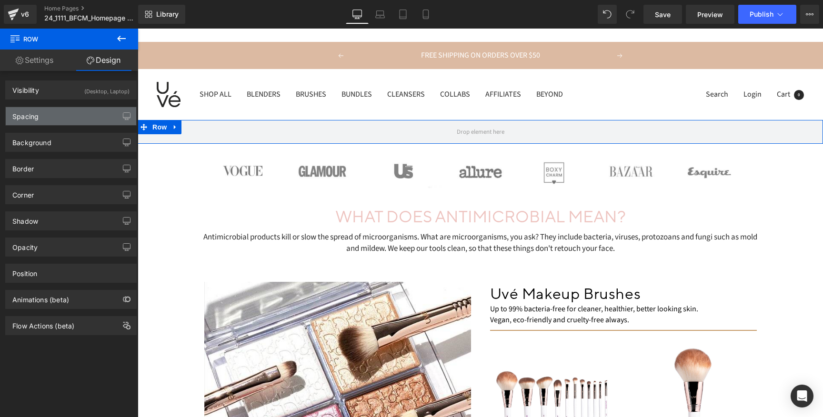
click at [80, 118] on div "Spacing" at bounding box center [71, 116] width 130 height 18
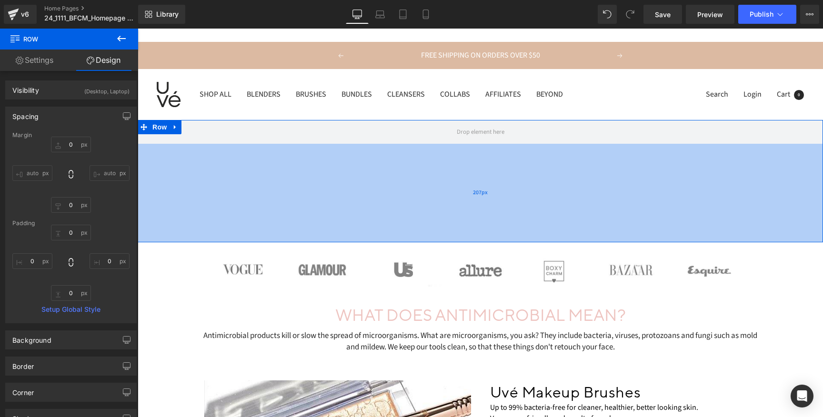
drag, startPoint x: 241, startPoint y: 142, endPoint x: 241, endPoint y: 264, distance: 121.9
click at [241, 242] on div "207px" at bounding box center [480, 193] width 685 height 99
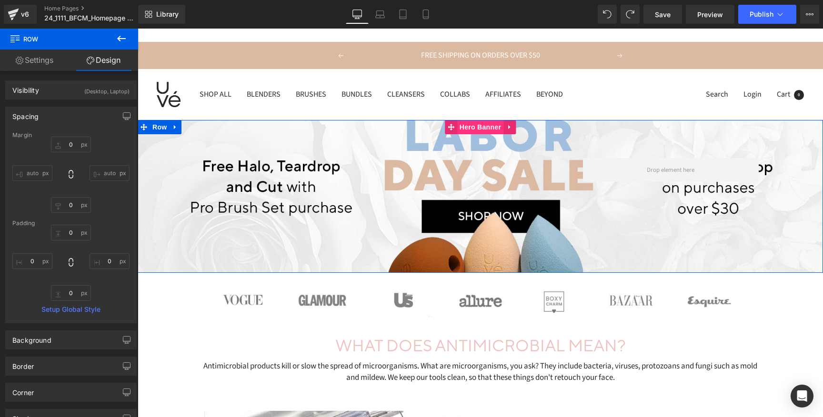
click at [493, 131] on span "Hero Banner" at bounding box center [480, 127] width 46 height 14
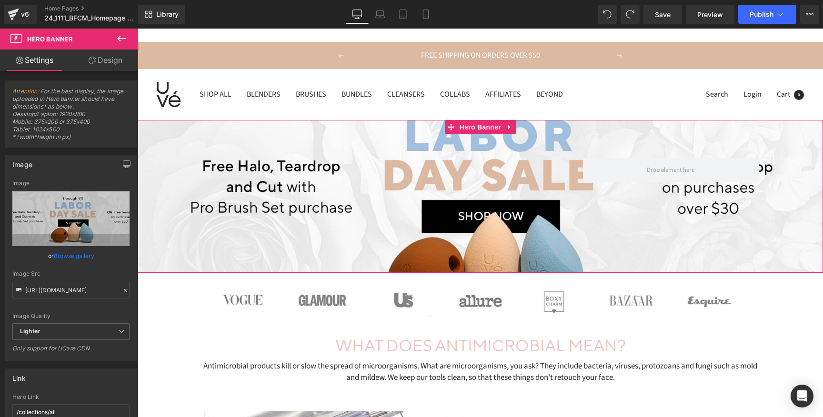
click at [105, 59] on link "Design" at bounding box center [105, 60] width 69 height 21
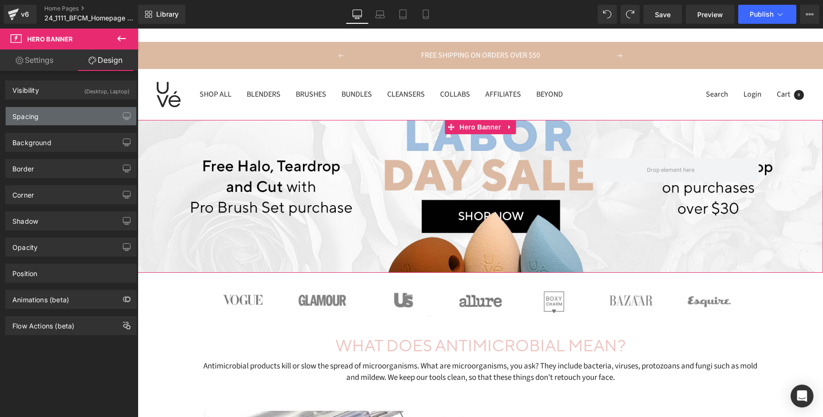
click at [80, 119] on div "Spacing" at bounding box center [71, 116] width 130 height 18
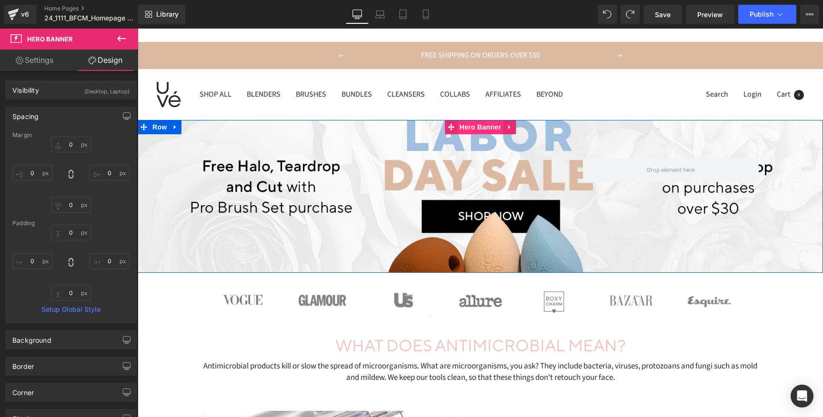
click at [488, 128] on span "Hero Banner" at bounding box center [480, 127] width 46 height 14
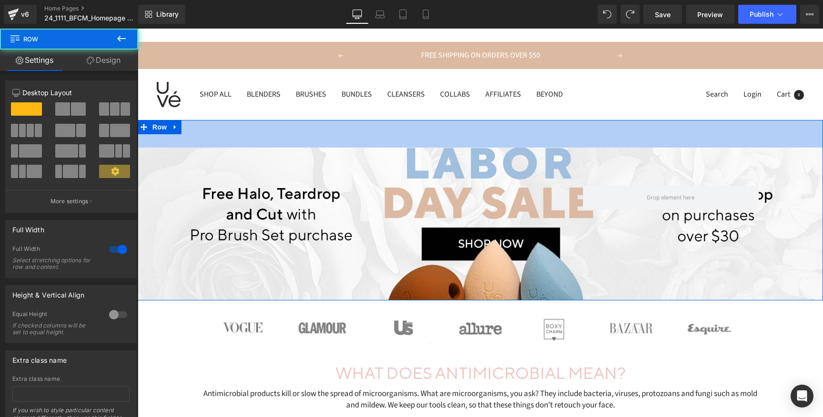
drag, startPoint x: 418, startPoint y: 120, endPoint x: 416, endPoint y: 149, distance: 28.6
click at [416, 149] on div "Text Block Row Hero Banner Row 58px" at bounding box center [480, 210] width 685 height 180
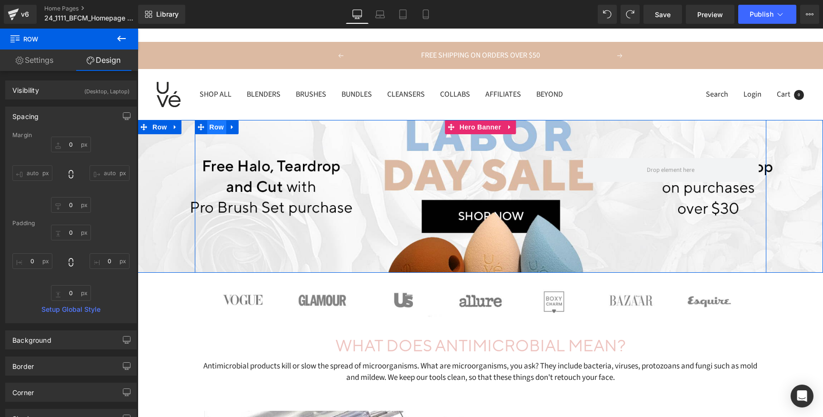
click at [215, 128] on span "Row" at bounding box center [216, 127] width 19 height 14
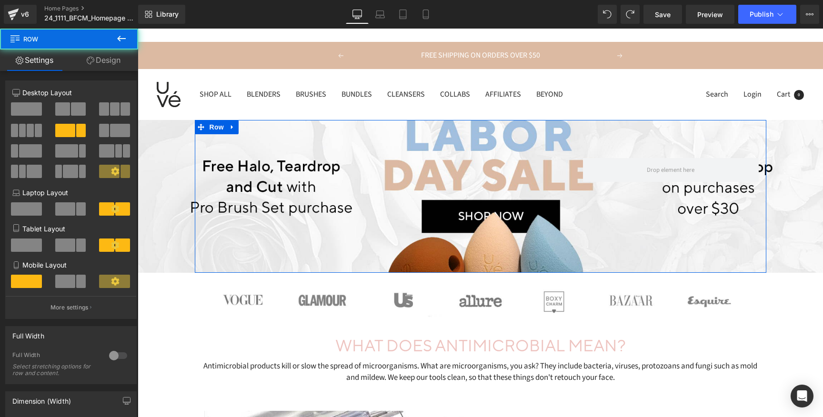
click at [106, 65] on link "Design" at bounding box center [103, 60] width 69 height 21
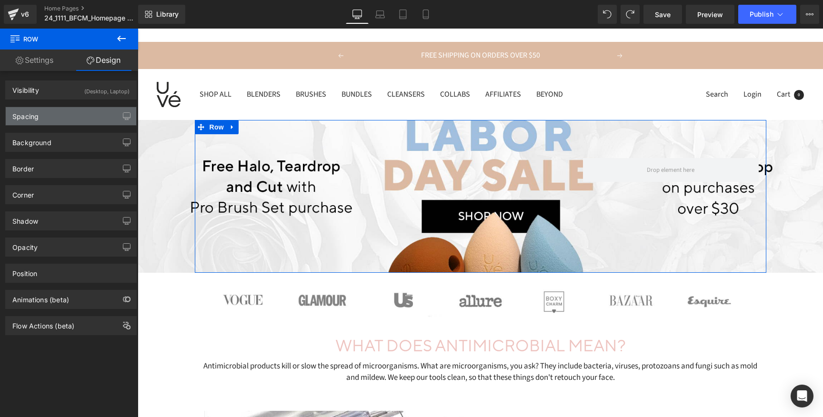
click at [77, 115] on div "Spacing" at bounding box center [71, 116] width 130 height 18
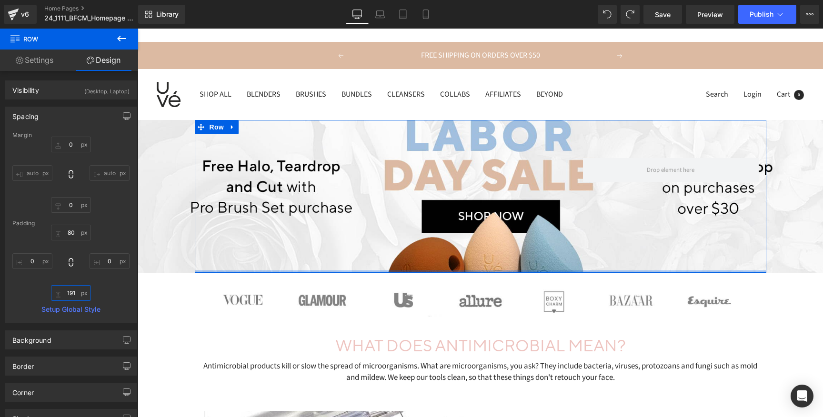
click at [67, 297] on input "text" at bounding box center [71, 293] width 40 height 16
type input "0"
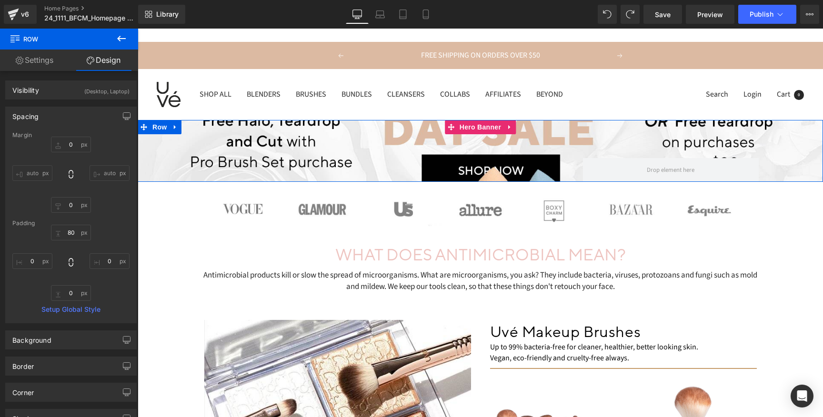
click at [174, 154] on span "Text Block Row" at bounding box center [480, 151] width 685 height 62
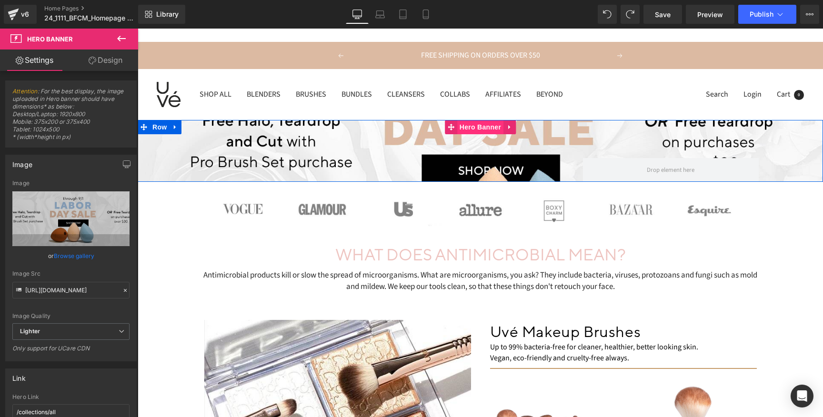
click at [473, 131] on span "Hero Banner" at bounding box center [480, 127] width 46 height 14
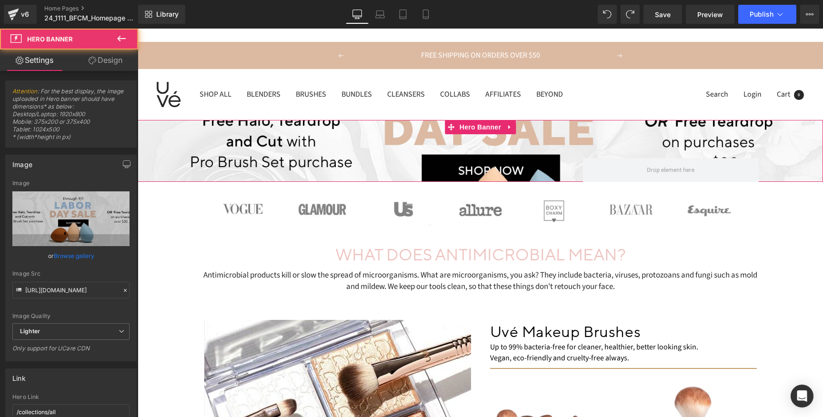
click at [112, 59] on link "Design" at bounding box center [105, 60] width 69 height 21
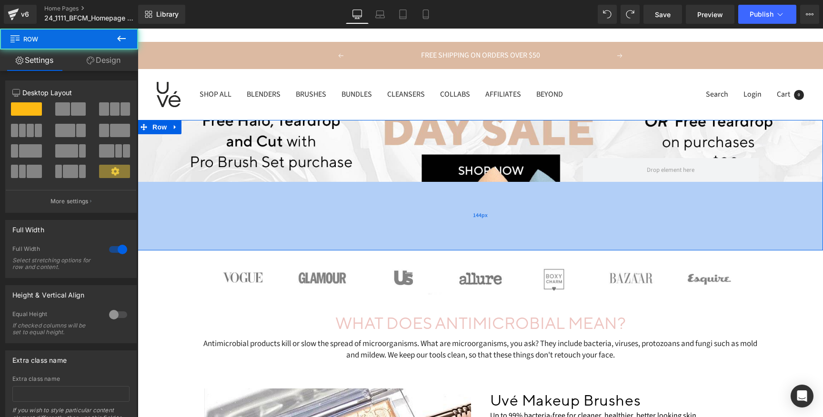
drag, startPoint x: 259, startPoint y: 181, endPoint x: 256, endPoint y: 249, distance: 68.1
click at [256, 249] on div "144px" at bounding box center [480, 216] width 685 height 69
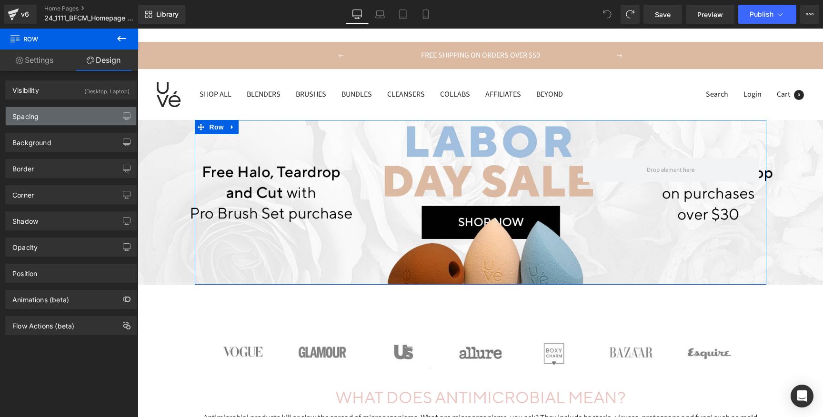
click at [57, 122] on div "Spacing" at bounding box center [71, 116] width 130 height 18
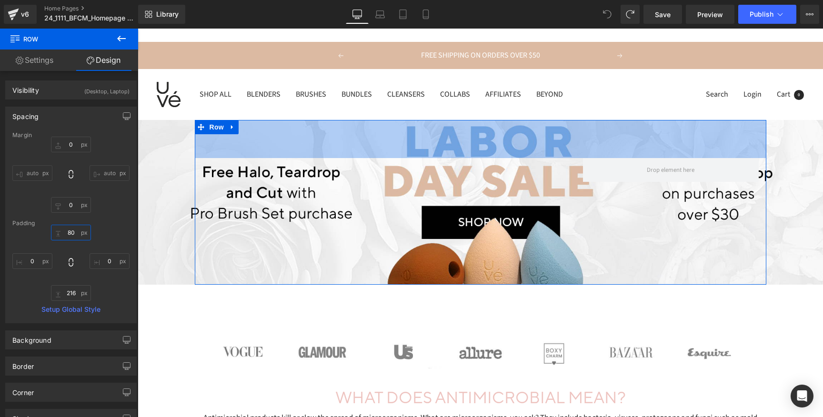
click at [70, 231] on input "text" at bounding box center [71, 233] width 40 height 16
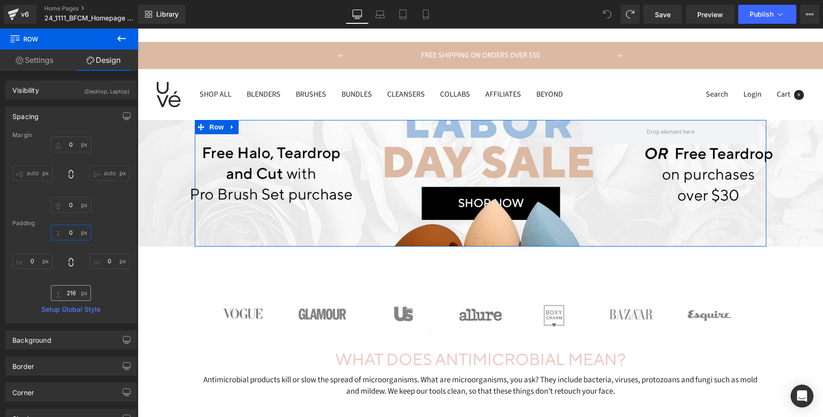
type input "0"
click at [70, 292] on input "text" at bounding box center [71, 293] width 40 height 16
type input "216"
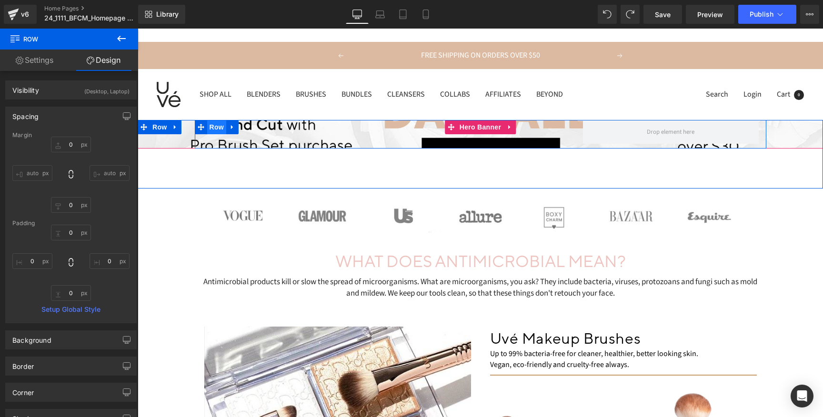
click at [209, 127] on span "Row" at bounding box center [216, 127] width 19 height 14
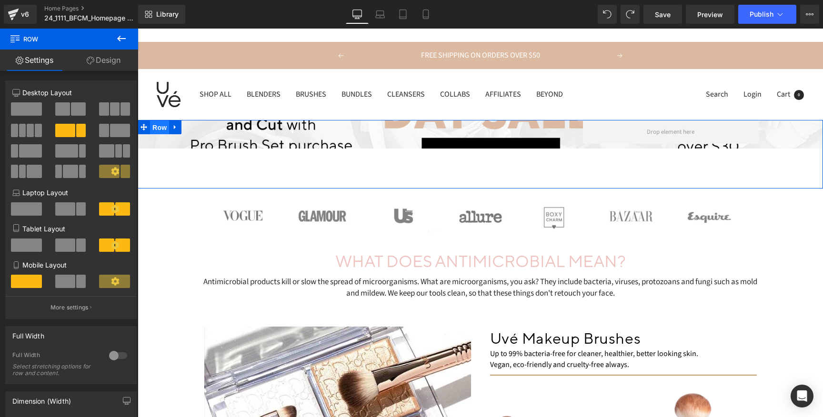
click at [161, 125] on span "Row" at bounding box center [159, 127] width 19 height 14
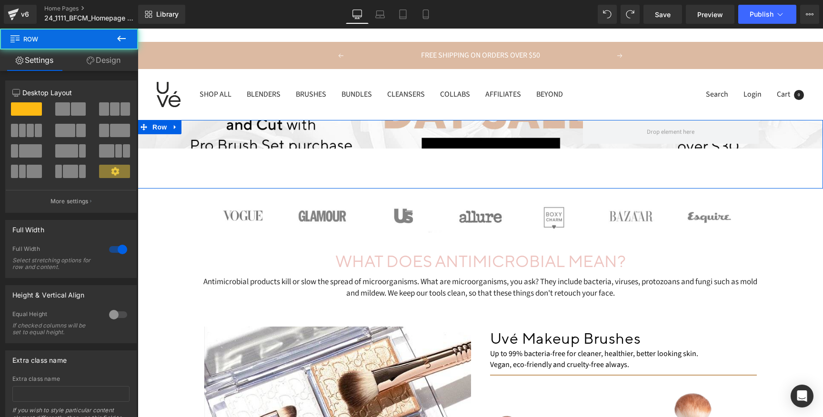
click at [110, 67] on link "Design" at bounding box center [103, 60] width 69 height 21
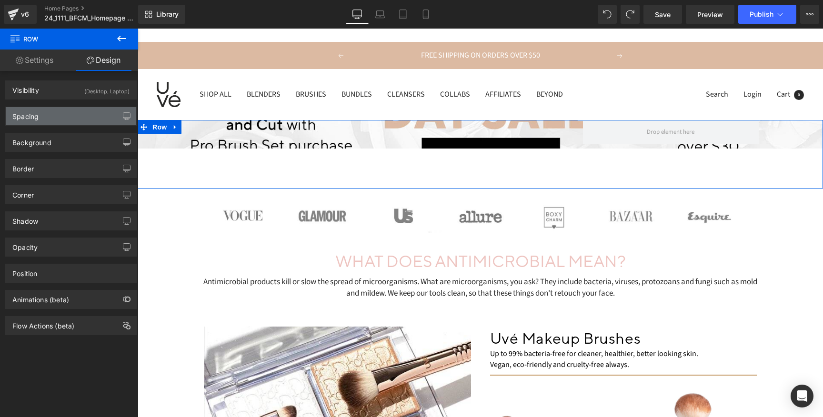
click at [77, 118] on div "Spacing" at bounding box center [71, 116] width 130 height 18
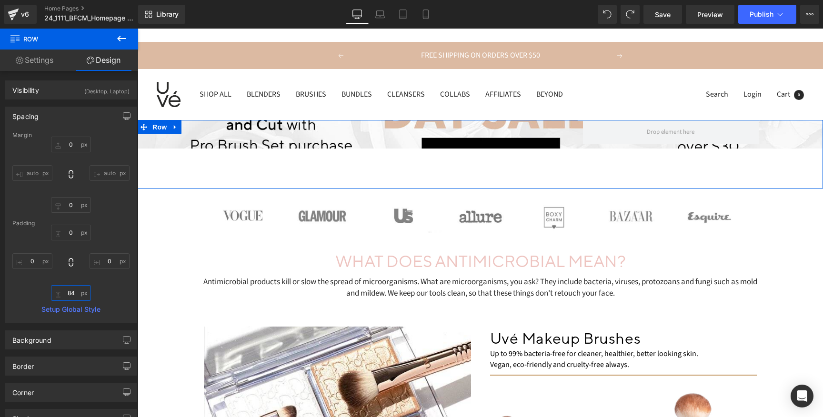
click at [70, 291] on input "text" at bounding box center [71, 293] width 40 height 16
type input "84"
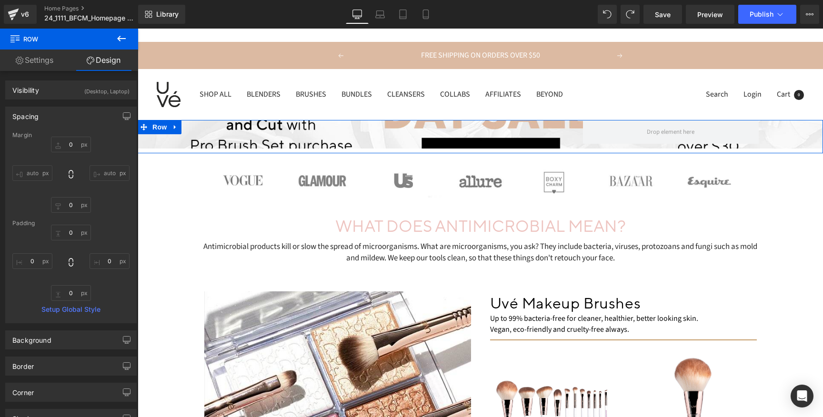
click at [105, 234] on div at bounding box center [70, 263] width 117 height 76
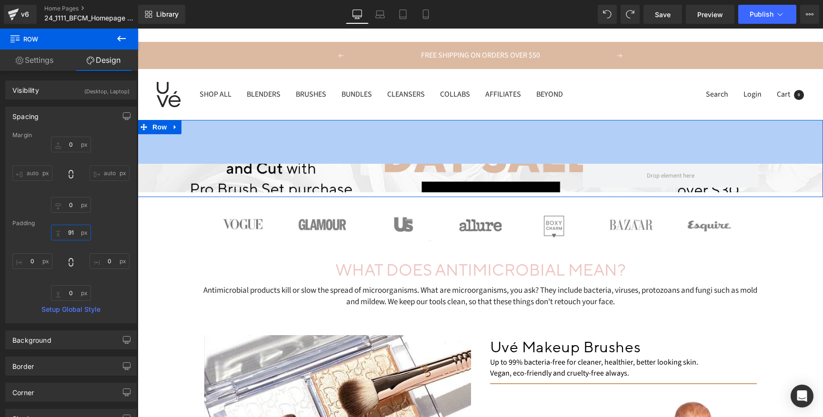
drag, startPoint x: 82, startPoint y: 232, endPoint x: 87, endPoint y: 188, distance: 44.6
click at [87, 189] on div "Margin auto auto [GEOGRAPHIC_DATA] Setup Global Style" at bounding box center [71, 227] width 130 height 191
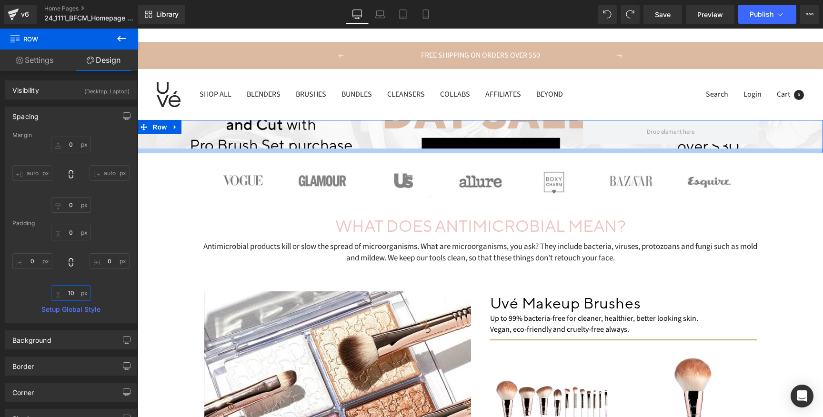
click at [69, 290] on input "10" at bounding box center [71, 293] width 40 height 16
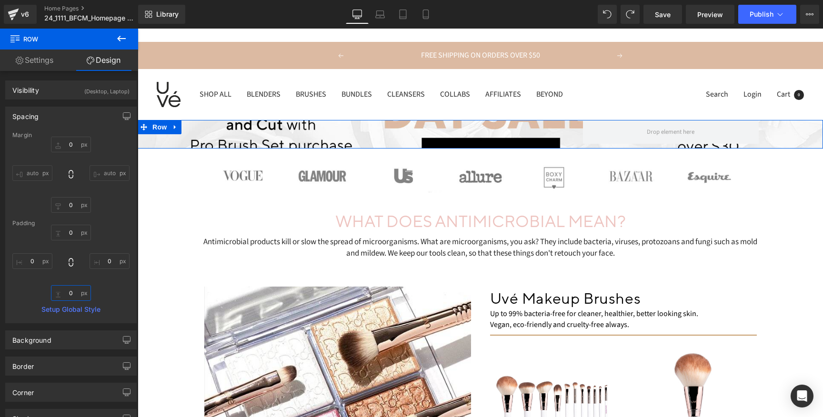
type input "0"
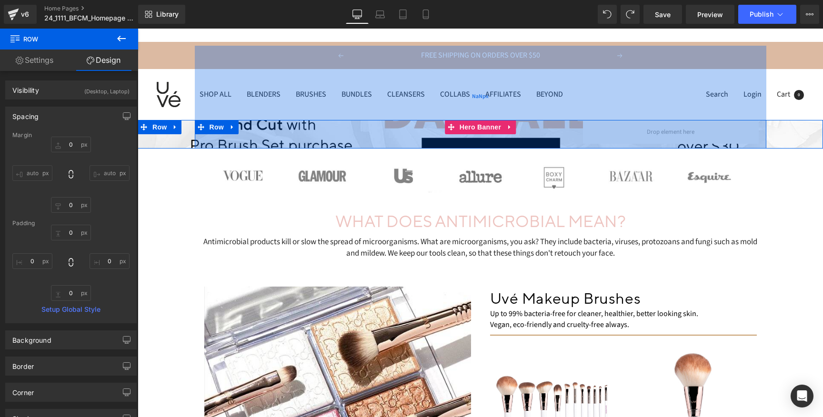
click at [296, 127] on div "NaNpx" at bounding box center [480, 97] width 571 height 103
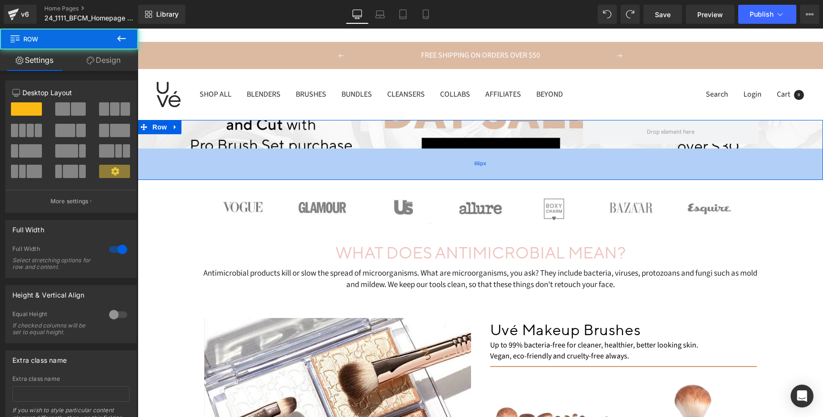
drag, startPoint x: 416, startPoint y: 147, endPoint x: 413, endPoint y: 190, distance: 43.4
click at [413, 180] on div "66px" at bounding box center [480, 164] width 685 height 31
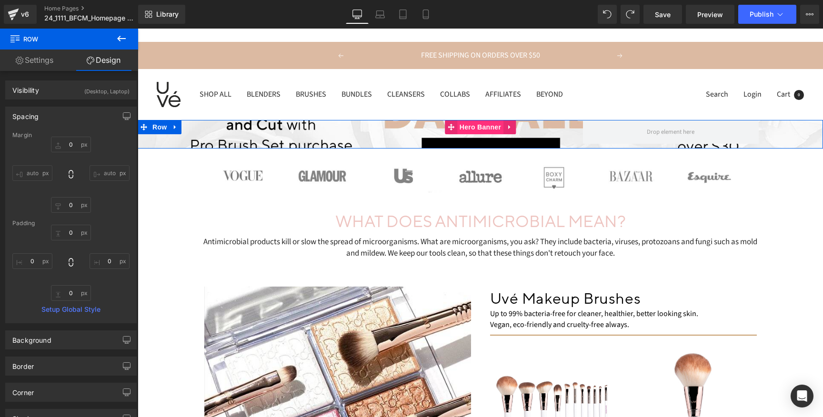
click at [473, 124] on span "Hero Banner" at bounding box center [480, 127] width 46 height 14
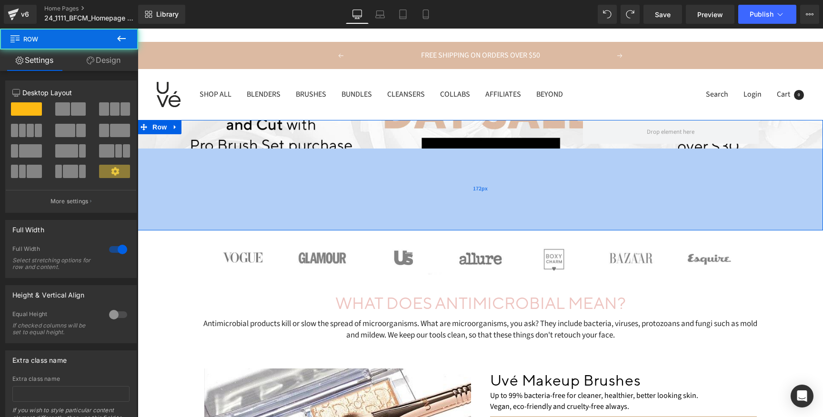
drag, startPoint x: 389, startPoint y: 147, endPoint x: 387, endPoint y: 230, distance: 83.3
click at [387, 230] on div "172px" at bounding box center [480, 190] width 685 height 82
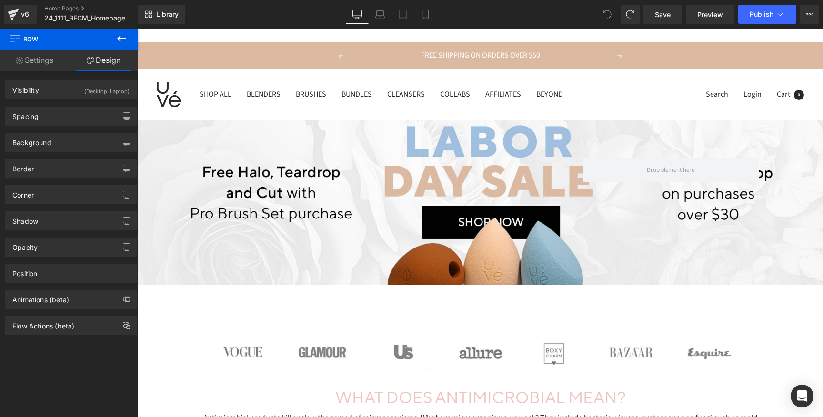
click at [609, 12] on icon at bounding box center [607, 14] width 9 height 9
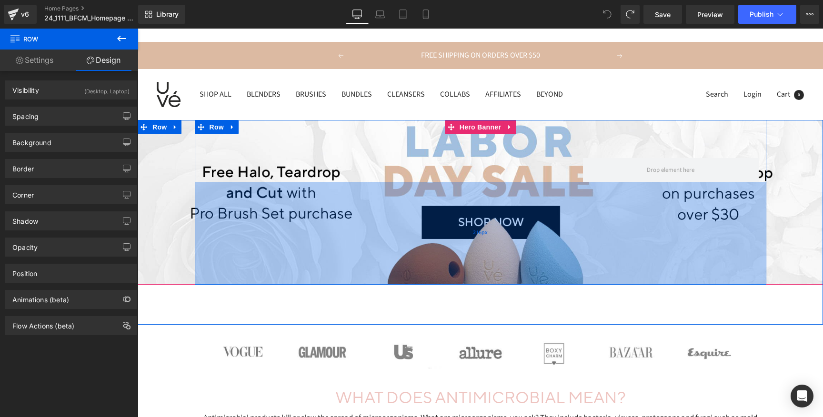
click at [361, 232] on div "216px" at bounding box center [480, 233] width 571 height 103
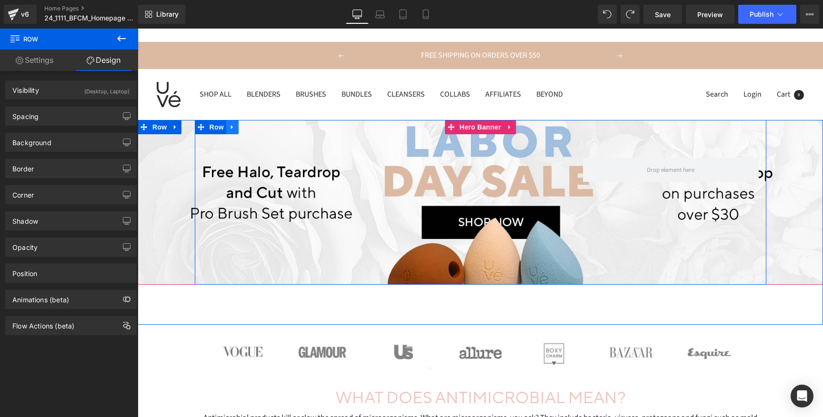
click at [233, 129] on icon at bounding box center [232, 126] width 7 height 7
click at [252, 127] on link at bounding box center [257, 127] width 12 height 14
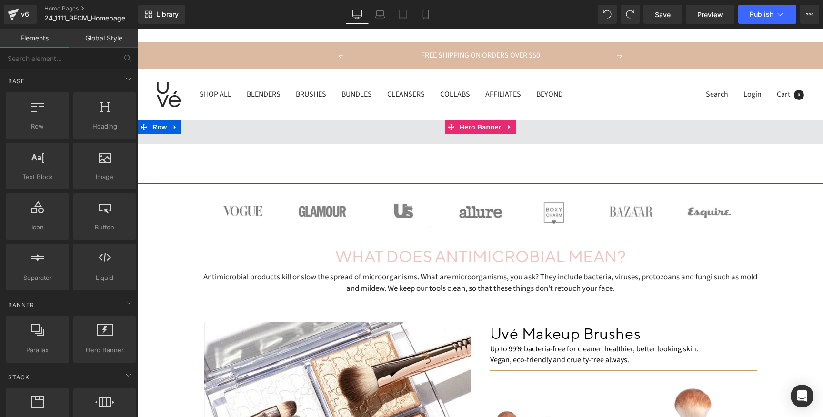
click at [449, 139] on span at bounding box center [480, 132] width 685 height 24
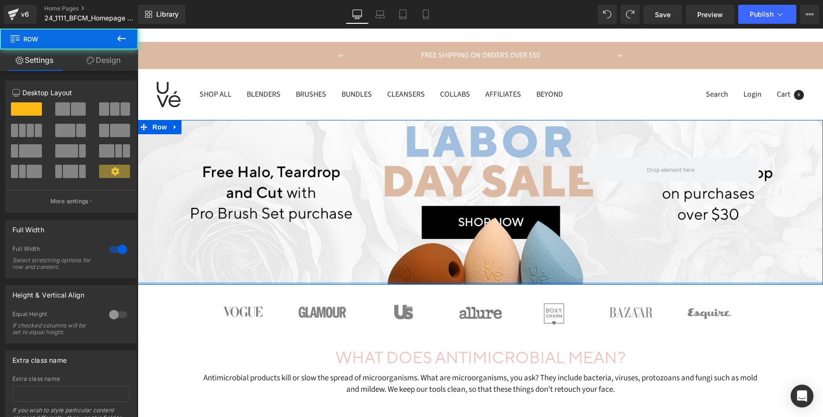
drag, startPoint x: 461, startPoint y: 321, endPoint x: 464, endPoint y: 279, distance: 42.9
click at [464, 279] on div "Text Block Row Hero Banner Row" at bounding box center [480, 202] width 685 height 165
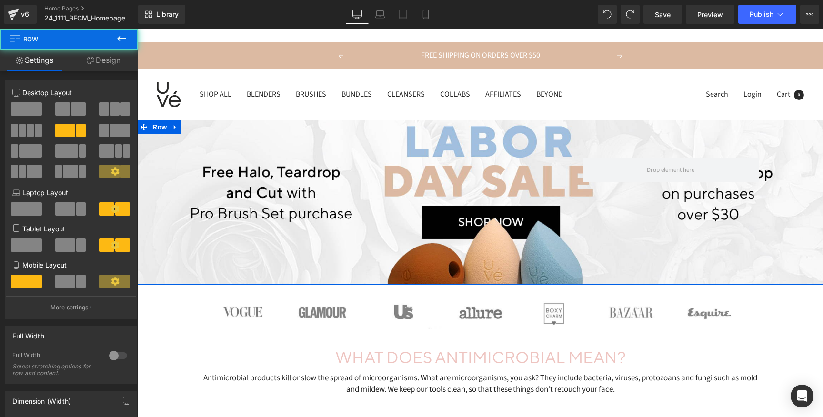
click at [457, 228] on div "Text Block Row" at bounding box center [480, 202] width 571 height 165
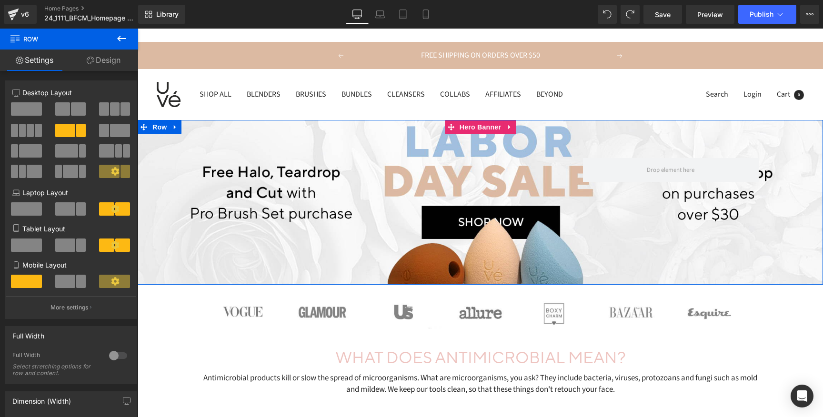
click at [785, 219] on span "Text Block Row" at bounding box center [480, 202] width 685 height 165
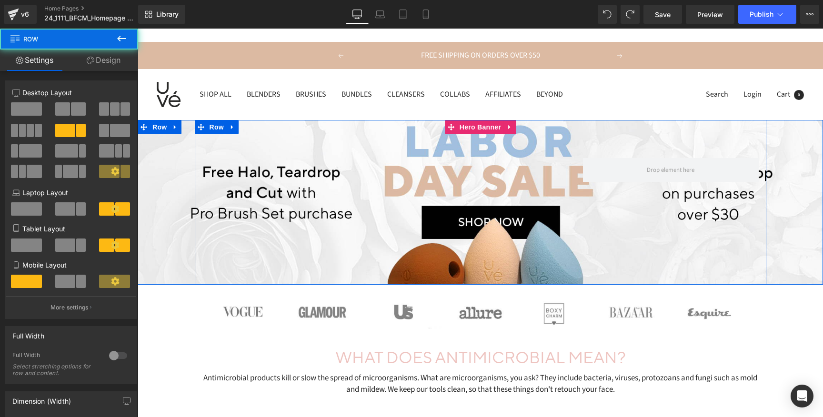
click at [610, 217] on div "Text Block Row" at bounding box center [480, 202] width 571 height 165
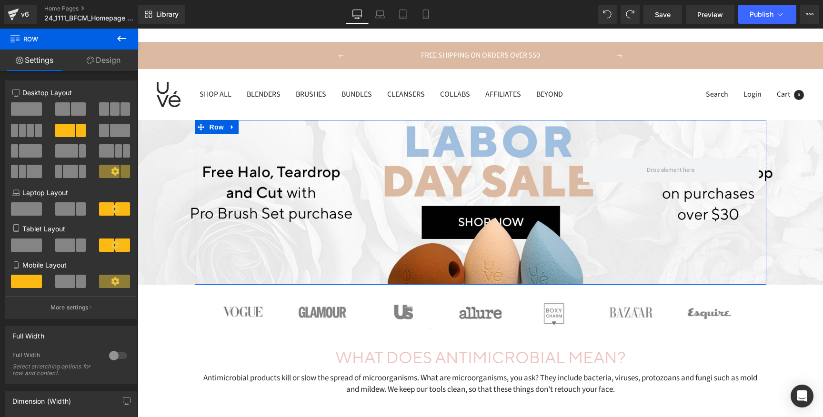
click at [115, 63] on link "Design" at bounding box center [103, 60] width 69 height 21
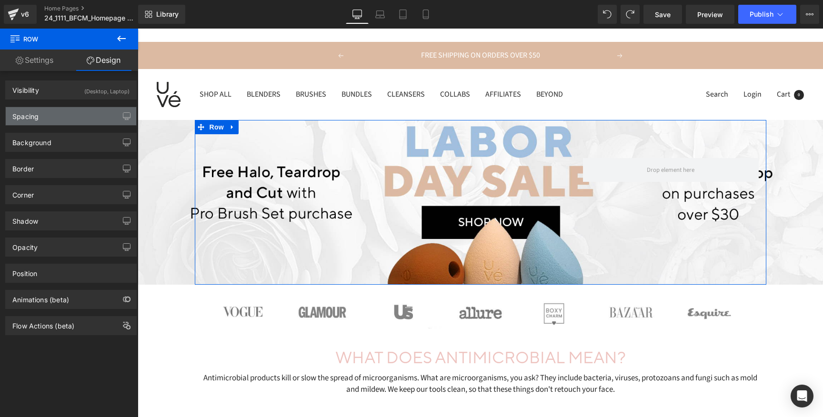
click at [107, 110] on div "Spacing" at bounding box center [71, 116] width 130 height 18
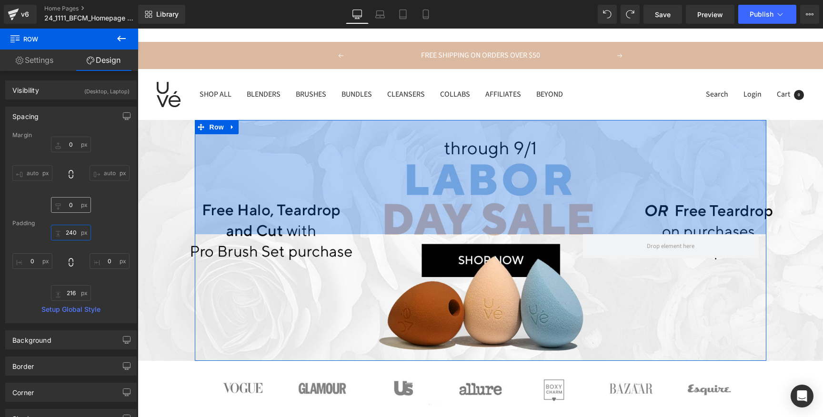
drag, startPoint x: 84, startPoint y: 222, endPoint x: 86, endPoint y: 199, distance: 23.9
click at [85, 153] on div "Margin 0 auto 0 auto [GEOGRAPHIC_DATA] 80 0 216 0 Setup Global Style" at bounding box center [71, 227] width 130 height 191
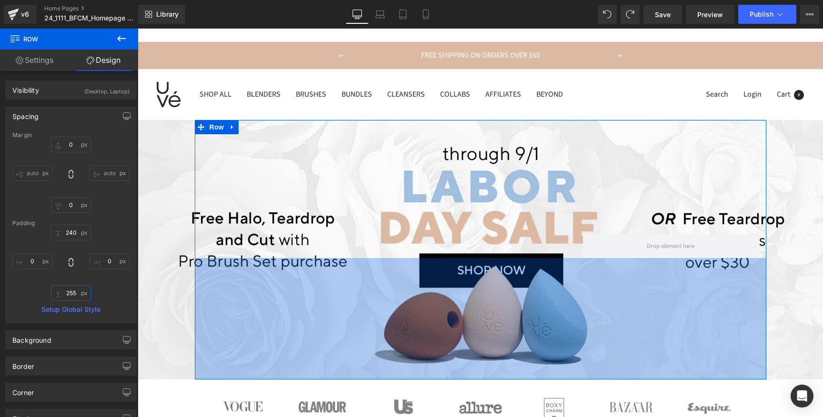
drag, startPoint x: 81, startPoint y: 286, endPoint x: 80, endPoint y: 275, distance: 11.0
click at [80, 275] on div "80 0 216 0" at bounding box center [70, 263] width 117 height 76
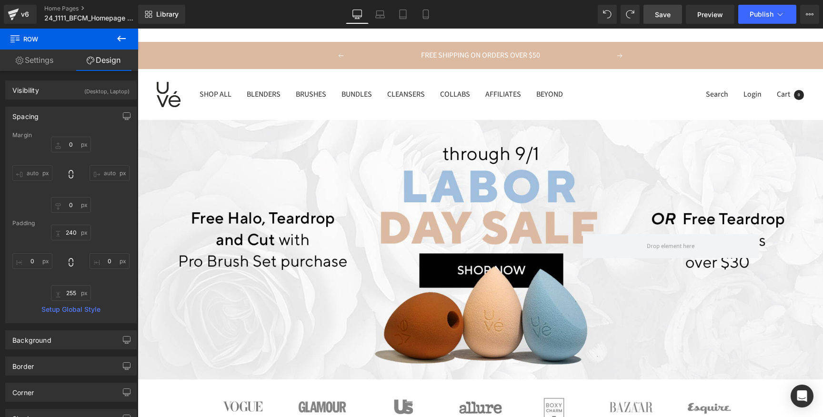
click at [651, 18] on link "Save" at bounding box center [662, 14] width 39 height 19
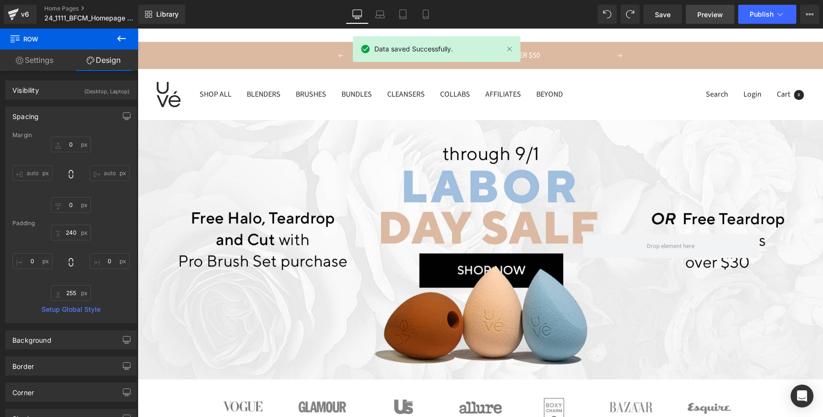
click at [709, 17] on span "Preview" at bounding box center [710, 15] width 26 height 10
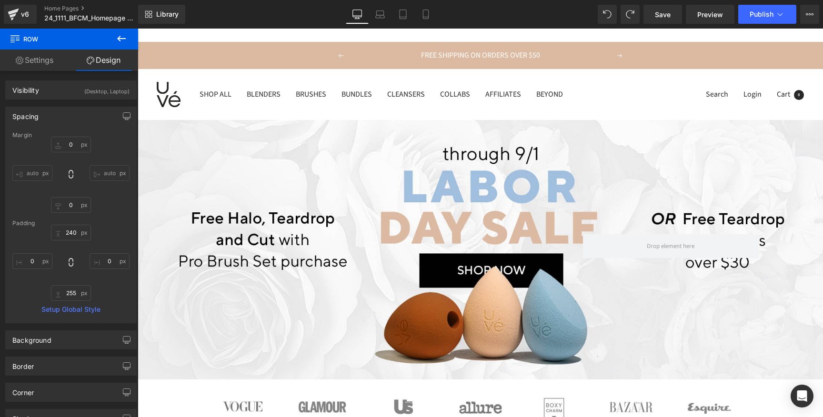
click at [121, 41] on icon at bounding box center [121, 38] width 11 height 11
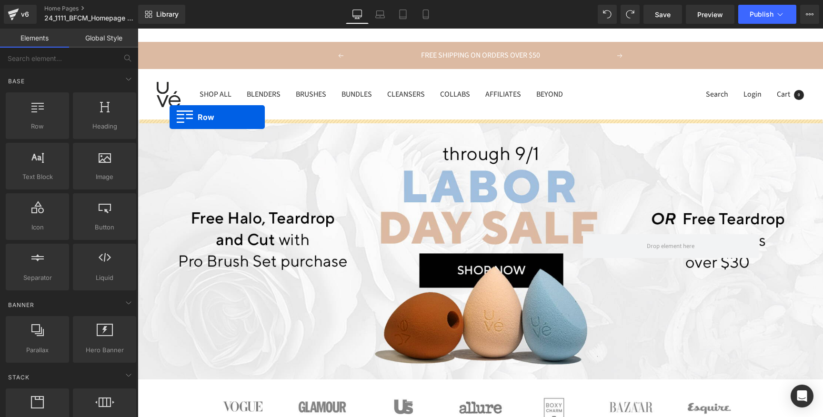
drag, startPoint x: 177, startPoint y: 150, endPoint x: 170, endPoint y: 117, distance: 34.2
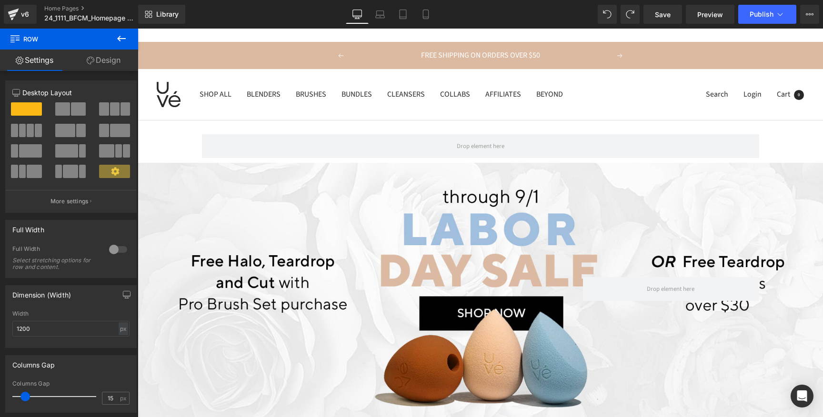
drag, startPoint x: 128, startPoint y: 39, endPoint x: 127, endPoint y: 50, distance: 11.0
click at [128, 40] on button at bounding box center [121, 39] width 33 height 21
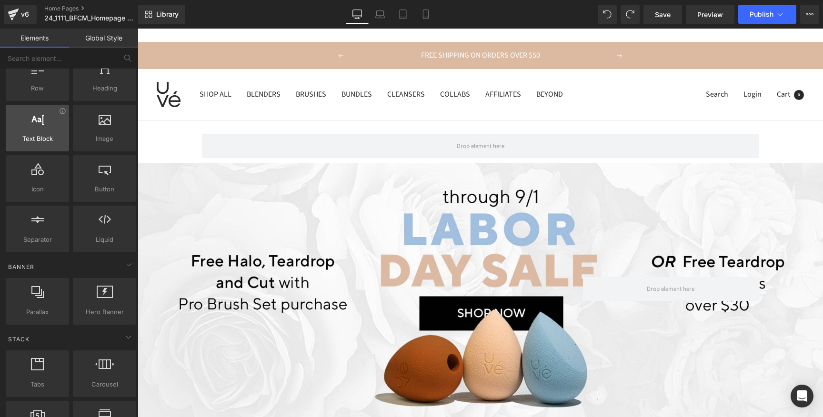
scroll to position [44, 0]
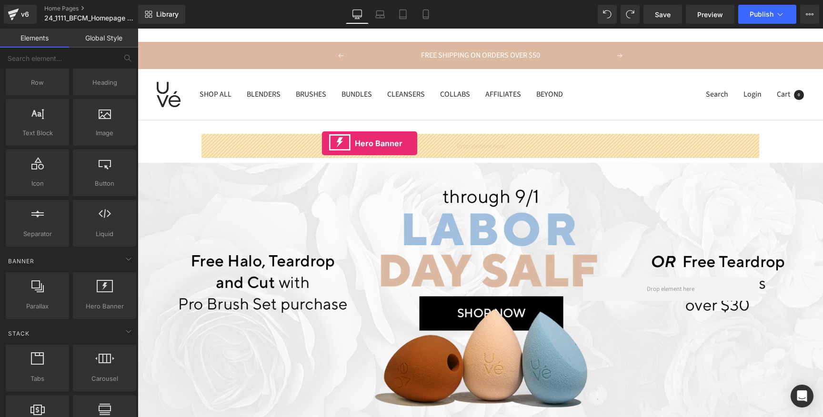
drag, startPoint x: 241, startPoint y: 316, endPoint x: 322, endPoint y: 143, distance: 190.6
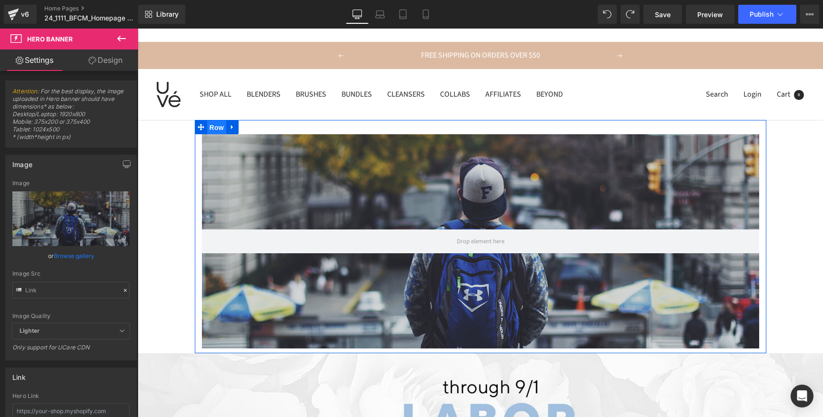
click at [209, 124] on span "Row" at bounding box center [216, 127] width 19 height 14
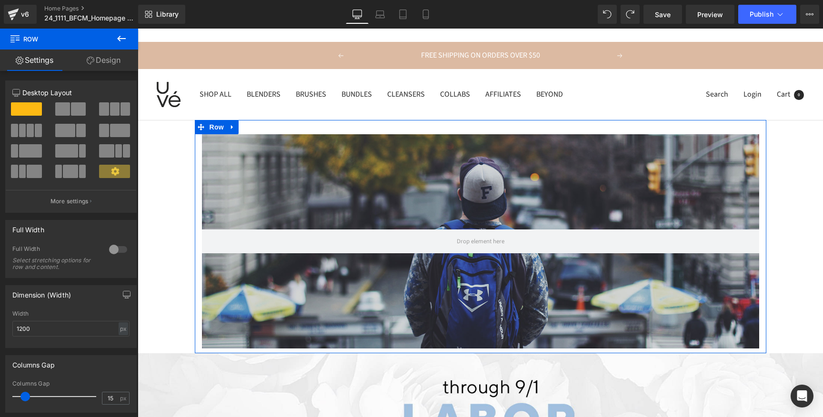
click at [120, 252] on div at bounding box center [118, 249] width 23 height 15
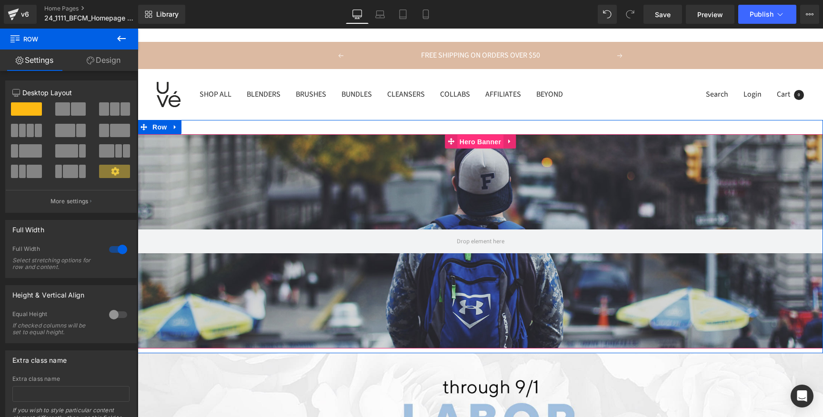
click at [474, 140] on span "Hero Banner" at bounding box center [480, 142] width 46 height 14
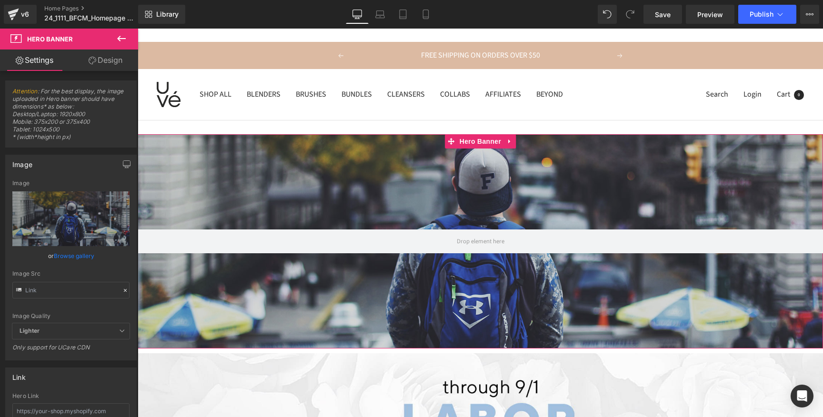
click at [76, 260] on link "Browse gallery" at bounding box center [74, 256] width 40 height 17
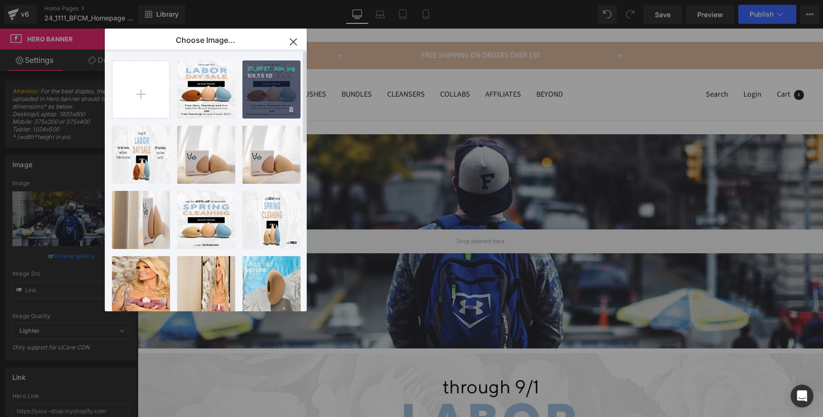
click at [265, 86] on div "25_0827...bile.jpg 108.56 KB" at bounding box center [271, 89] width 58 height 58
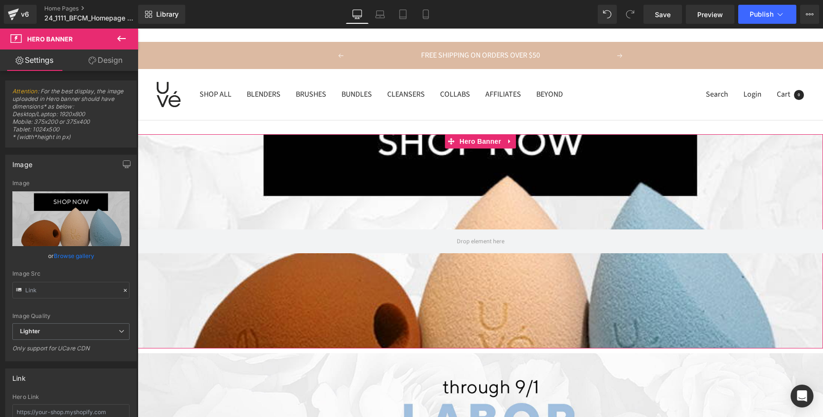
click at [82, 252] on link "Browse gallery" at bounding box center [74, 256] width 40 height 17
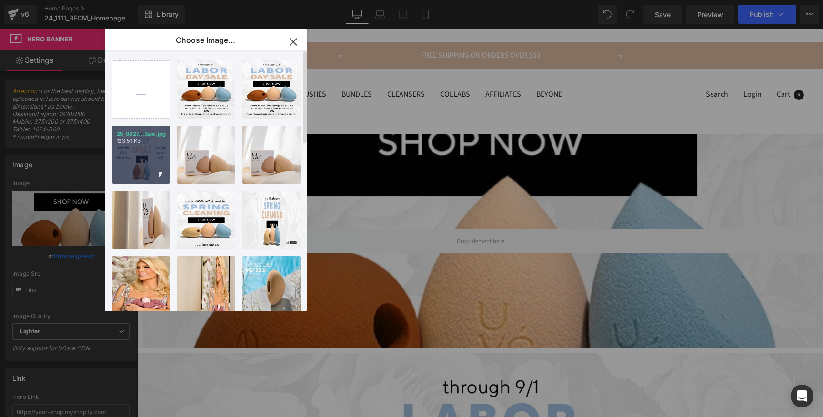
click at [164, 156] on div "25_0827...Sale.jpg 123.51 KB" at bounding box center [141, 155] width 58 height 58
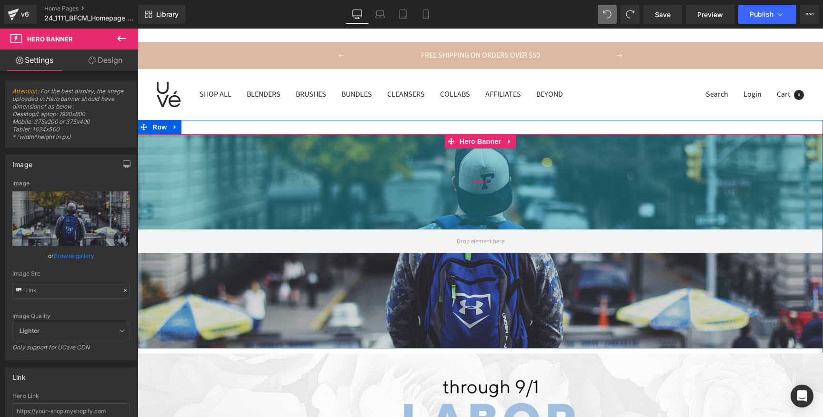
click at [450, 175] on div "200px" at bounding box center [480, 181] width 685 height 95
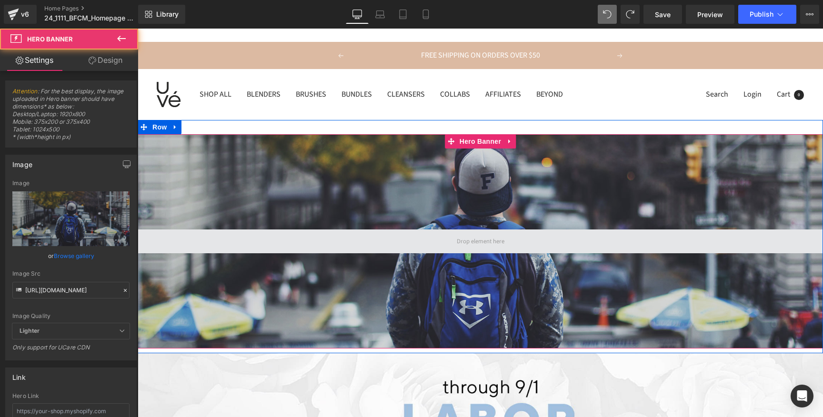
click at [445, 241] on span at bounding box center [480, 241] width 685 height 24
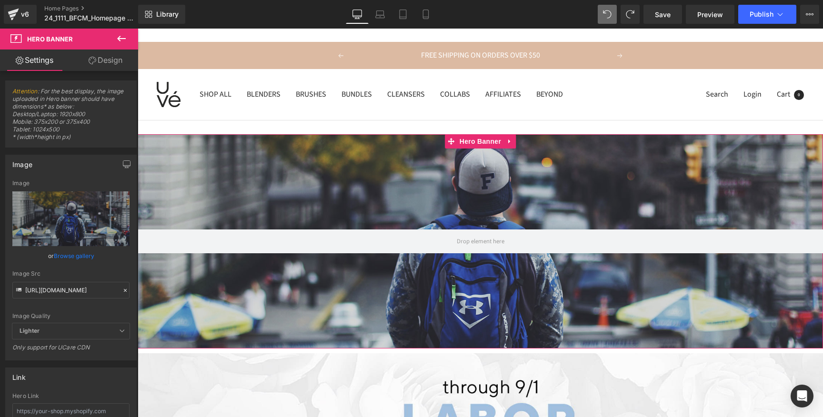
click at [84, 254] on link "Browse gallery" at bounding box center [74, 256] width 40 height 17
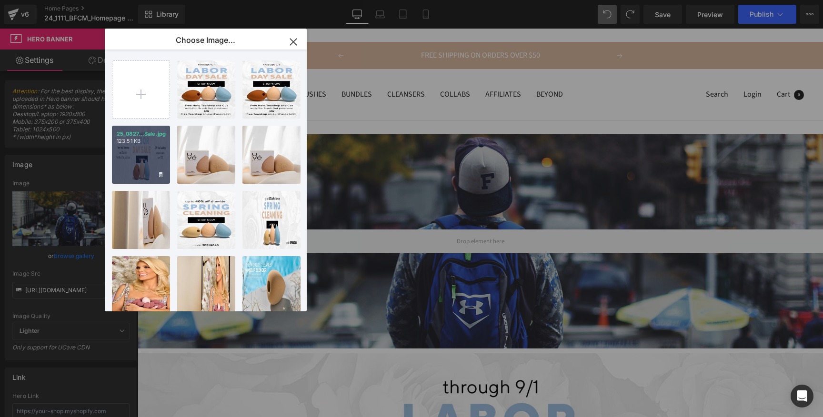
click at [144, 154] on div "25_0827...Sale.jpg 123.51 KB" at bounding box center [141, 155] width 58 height 58
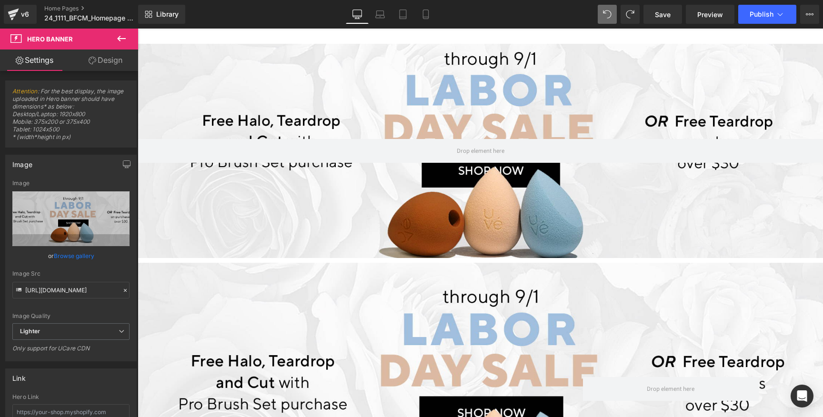
scroll to position [105, 0]
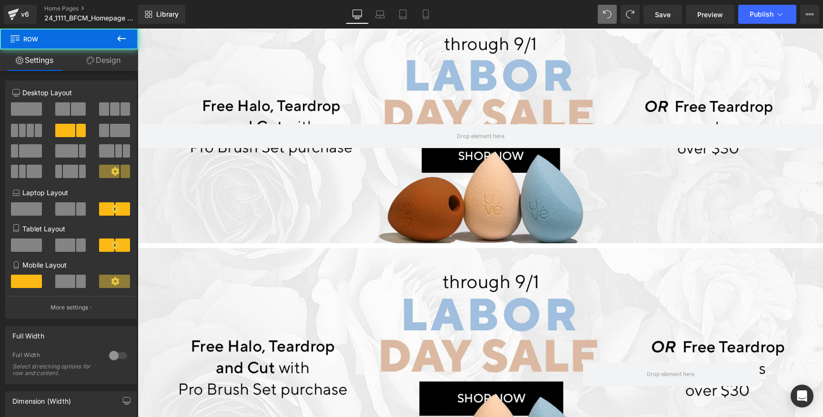
click at [370, 297] on div "Text Block Row 240px 255px" at bounding box center [480, 377] width 571 height 259
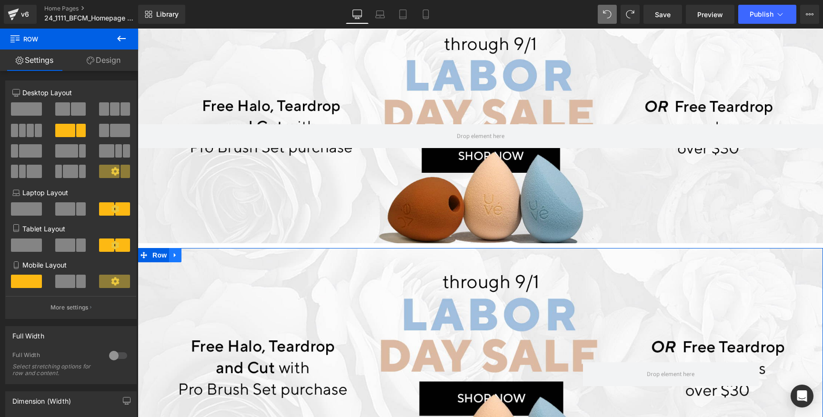
click at [178, 259] on link at bounding box center [175, 255] width 12 height 14
click at [197, 256] on icon at bounding box center [200, 255] width 7 height 7
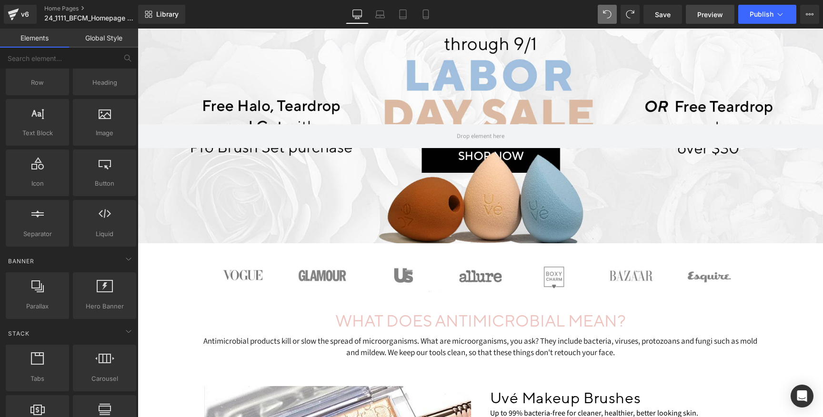
drag, startPoint x: 668, startPoint y: 15, endPoint x: 698, endPoint y: 15, distance: 29.0
click at [668, 15] on span "Save" at bounding box center [663, 15] width 16 height 10
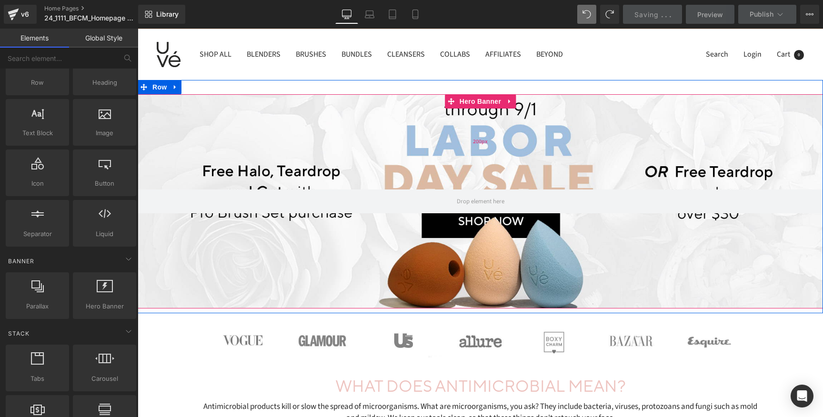
scroll to position [38, 0]
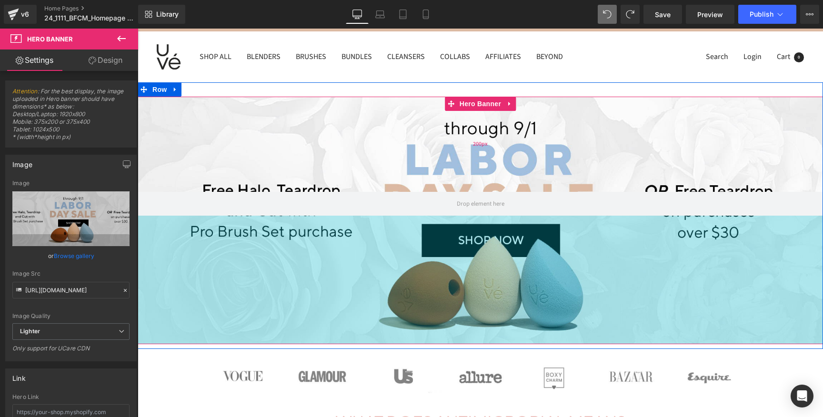
drag, startPoint x: 594, startPoint y: 314, endPoint x: 697, endPoint y: 105, distance: 233.6
click at [591, 338] on div "270px" at bounding box center [480, 280] width 685 height 129
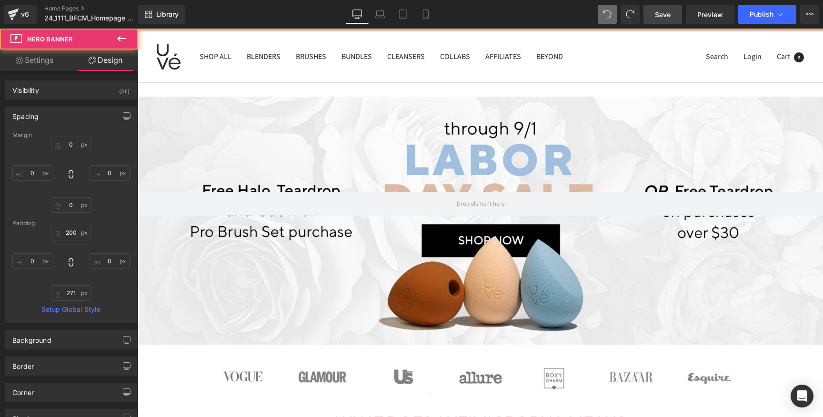
click at [671, 17] on link "Save" at bounding box center [662, 14] width 39 height 19
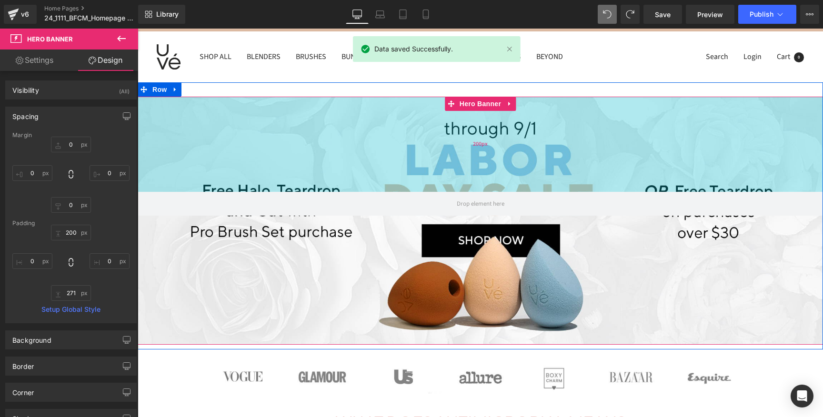
click at [607, 135] on div "200px" at bounding box center [480, 144] width 685 height 95
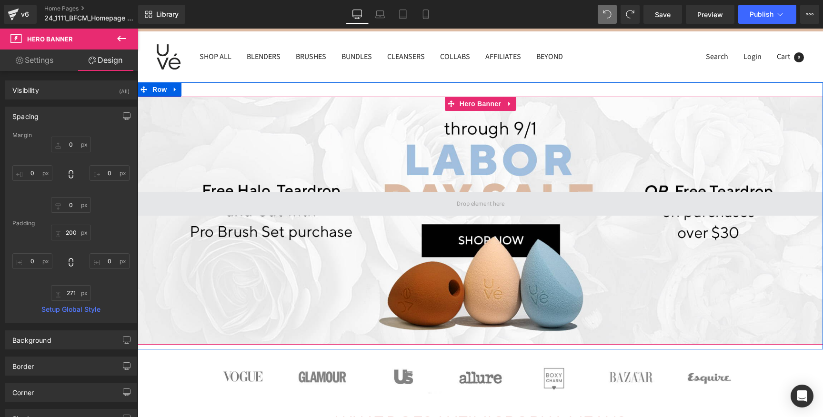
click at [245, 210] on span at bounding box center [480, 204] width 685 height 24
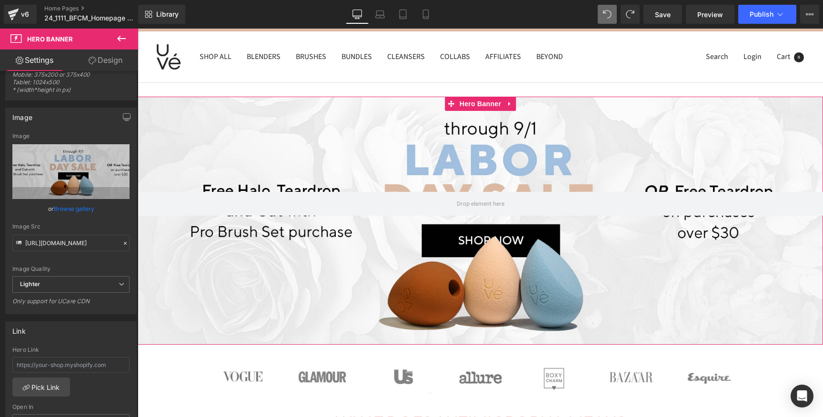
scroll to position [45, 0]
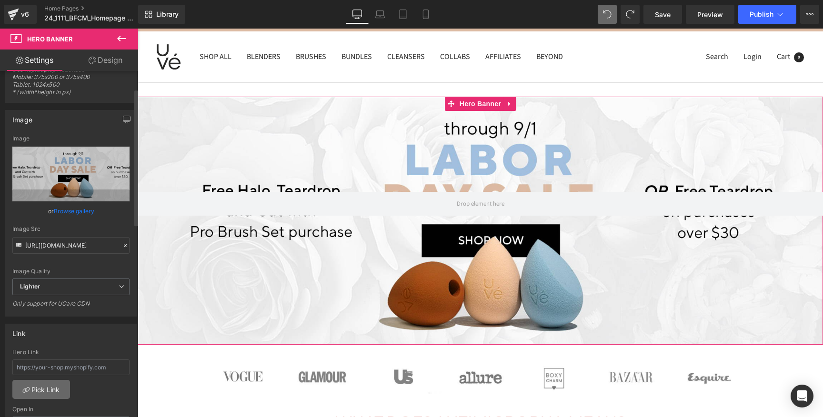
click at [56, 392] on link "Pick Link" at bounding box center [41, 389] width 58 height 19
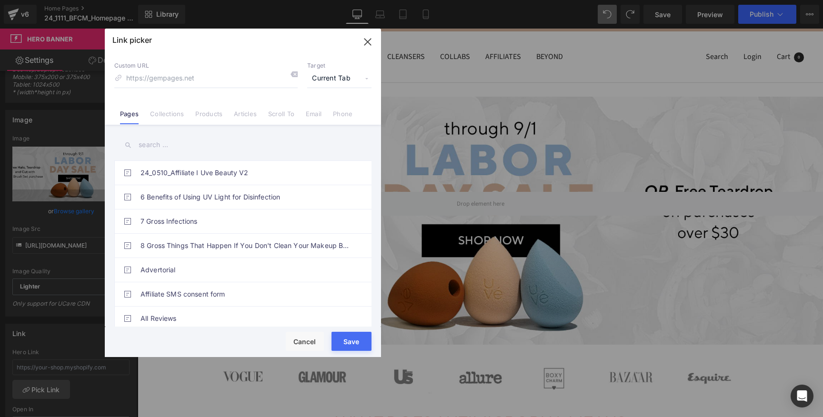
drag, startPoint x: 181, startPoint y: 111, endPoint x: 187, endPoint y: 130, distance: 19.3
click at [181, 111] on link "Collections" at bounding box center [167, 117] width 34 height 14
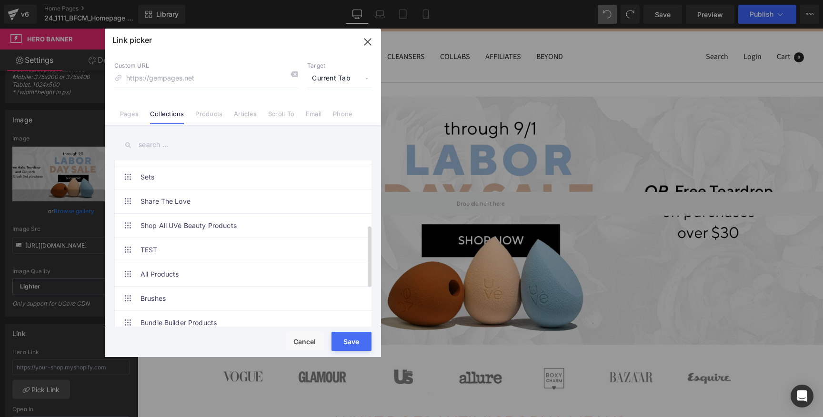
scroll to position [174, 0]
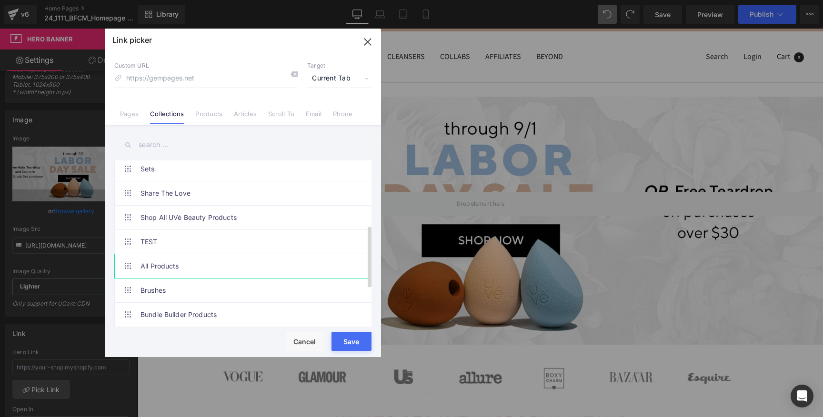
click at [193, 263] on link "All Products" at bounding box center [244, 266] width 209 height 24
click at [361, 342] on button "Save" at bounding box center [351, 341] width 40 height 19
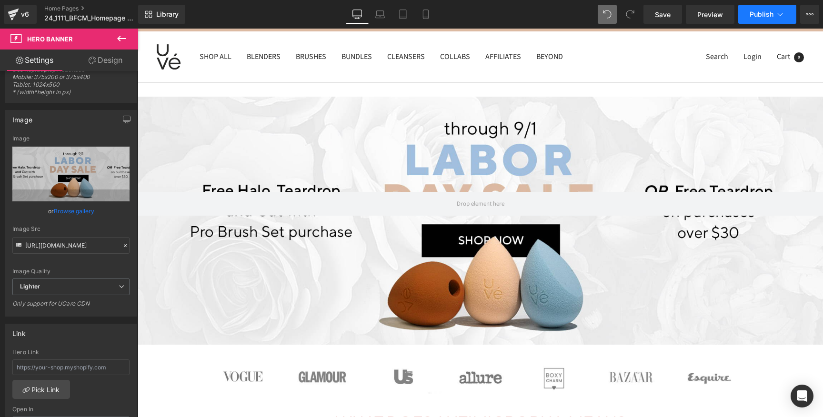
click at [750, 20] on button "Publish" at bounding box center [767, 14] width 58 height 19
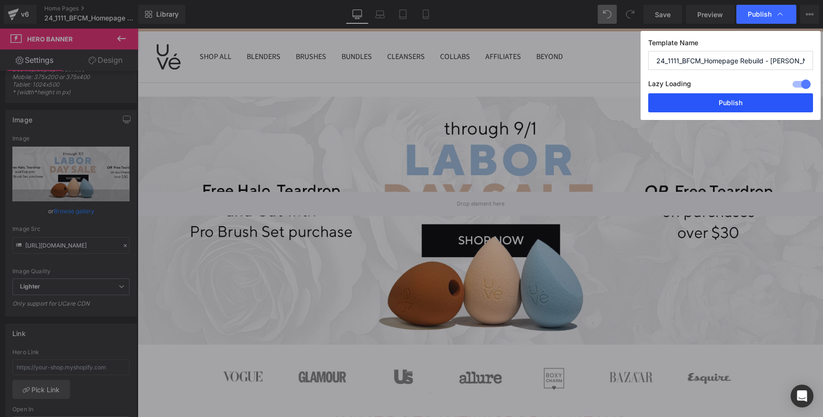
click at [737, 106] on button "Publish" at bounding box center [730, 102] width 165 height 19
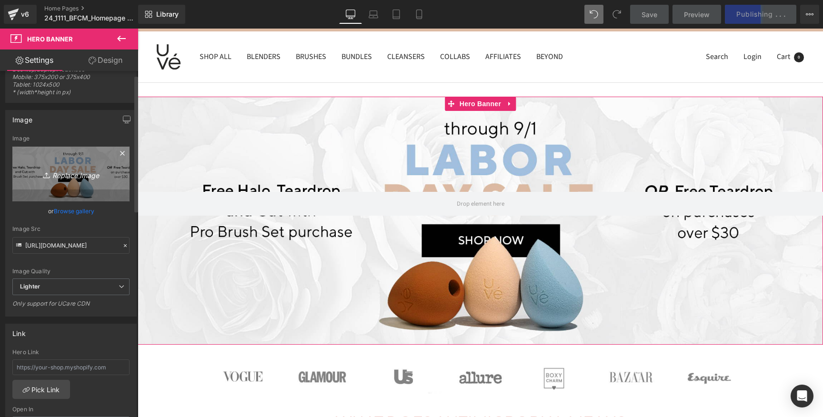
scroll to position [0, 0]
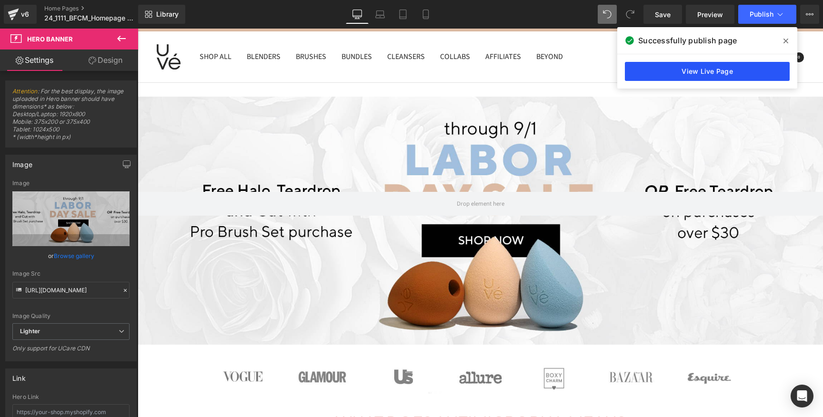
click at [657, 62] on link "View Live Page" at bounding box center [707, 71] width 165 height 19
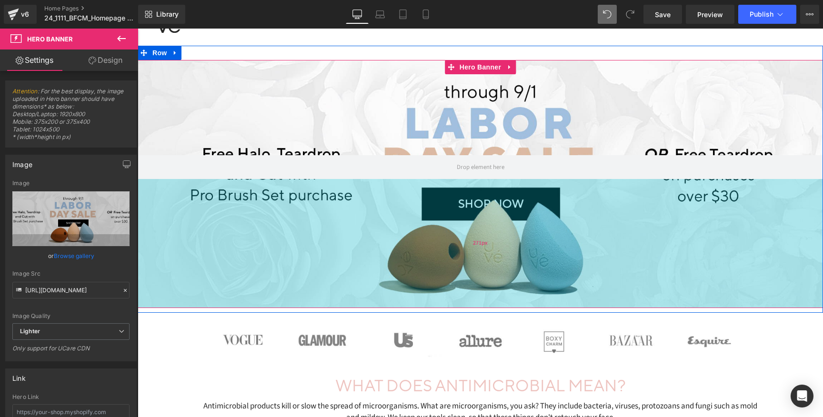
scroll to position [75, 0]
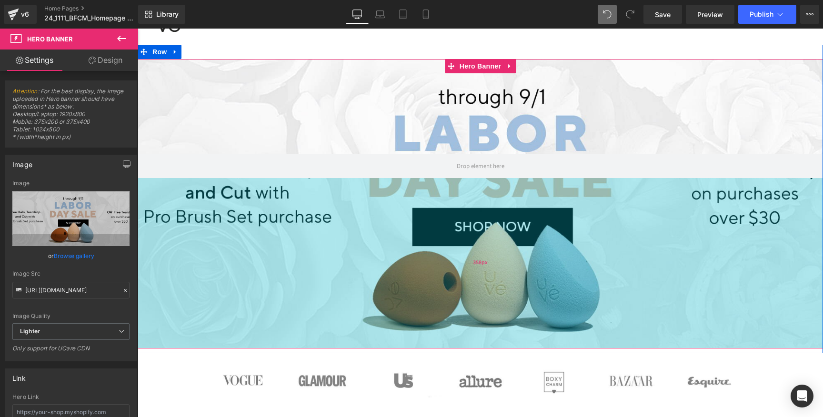
drag, startPoint x: 357, startPoint y: 309, endPoint x: 361, endPoint y: 338, distance: 29.8
click at [357, 342] on div "358px" at bounding box center [480, 263] width 685 height 170
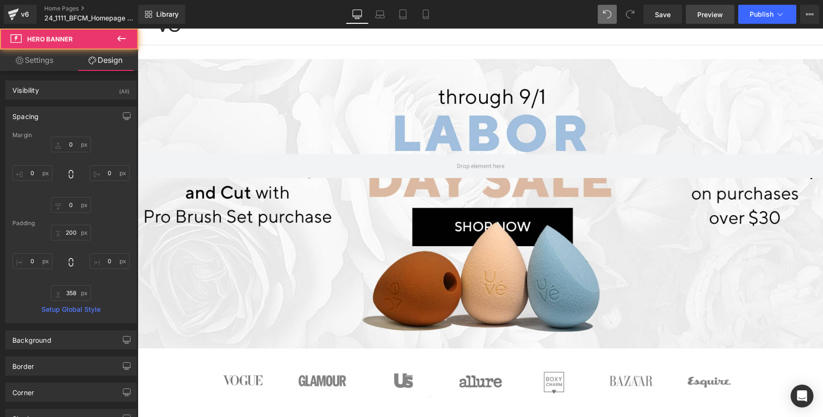
drag, startPoint x: 660, startPoint y: 20, endPoint x: 715, endPoint y: 17, distance: 54.3
click at [660, 20] on link "Save" at bounding box center [662, 14] width 39 height 19
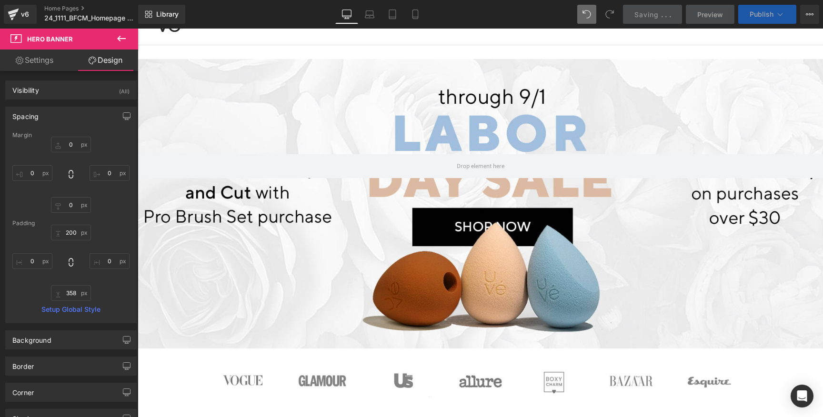
click at [754, 18] on span "Publish" at bounding box center [761, 14] width 24 height 8
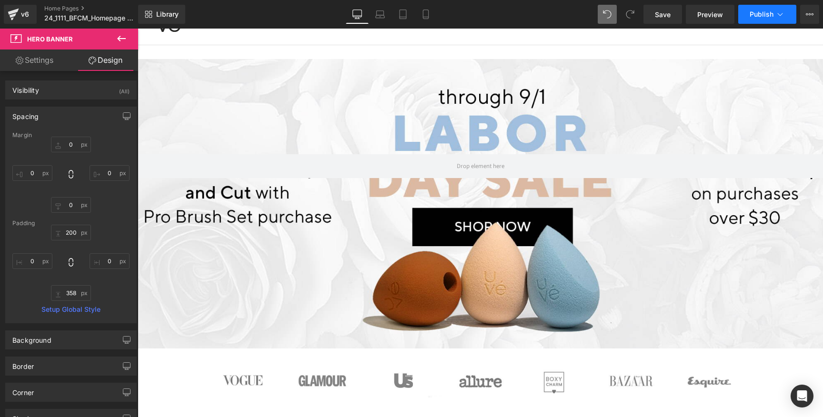
click at [753, 19] on button "Publish" at bounding box center [767, 14] width 58 height 19
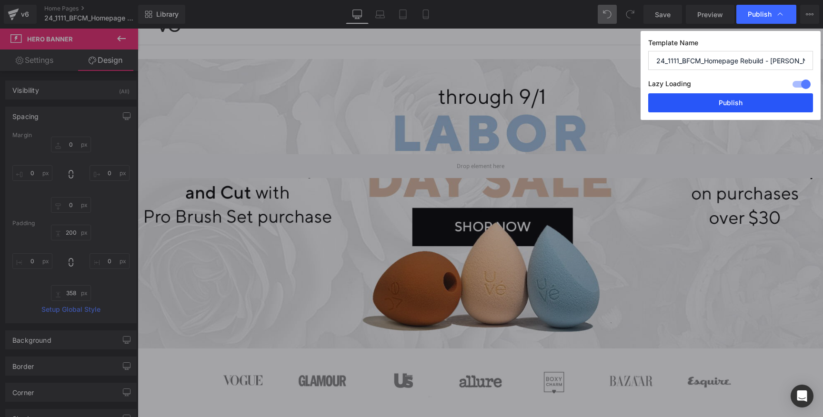
click at [745, 105] on button "Publish" at bounding box center [730, 102] width 165 height 19
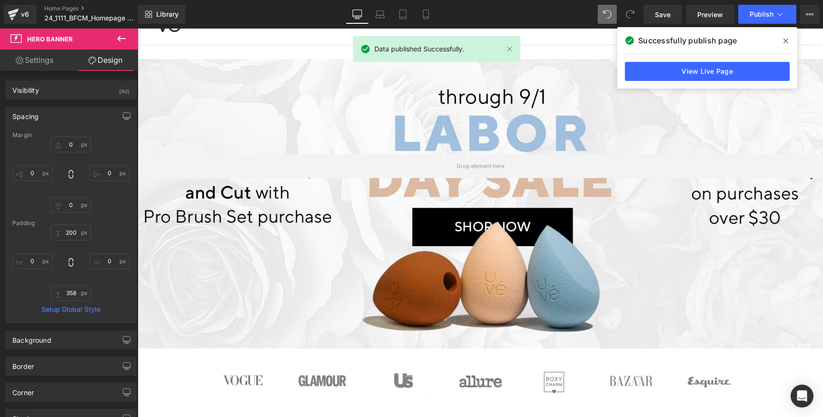
click at [701, 83] on div "View Live Page" at bounding box center [707, 71] width 180 height 34
click at [701, 76] on link "View Live Page" at bounding box center [707, 71] width 165 height 19
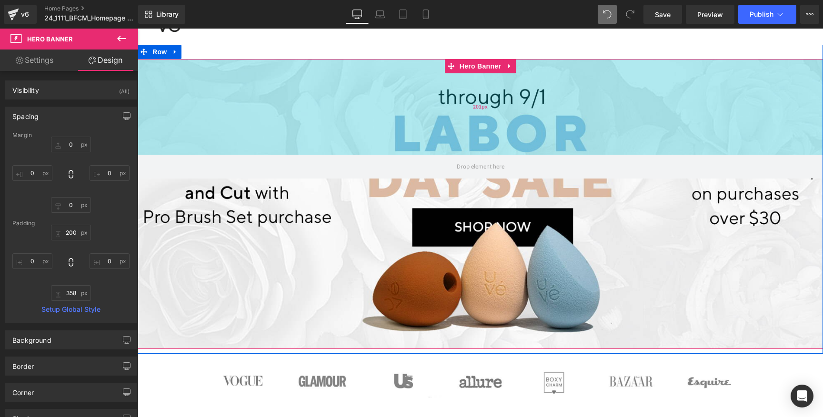
click at [487, 103] on div "201px" at bounding box center [480, 107] width 685 height 96
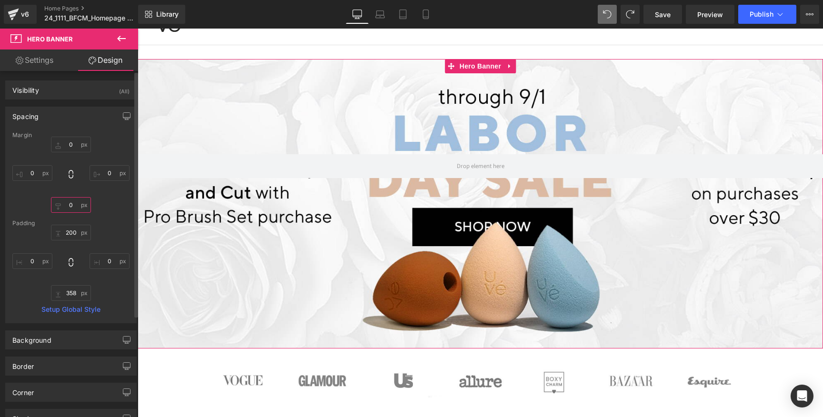
click at [72, 209] on input "0" at bounding box center [71, 205] width 40 height 16
type input "0"
click at [428, 20] on link "Mobile" at bounding box center [425, 14] width 23 height 19
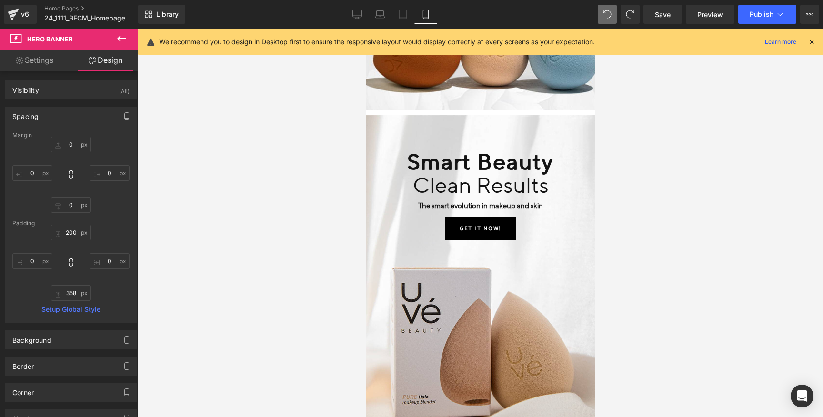
scroll to position [299, 0]
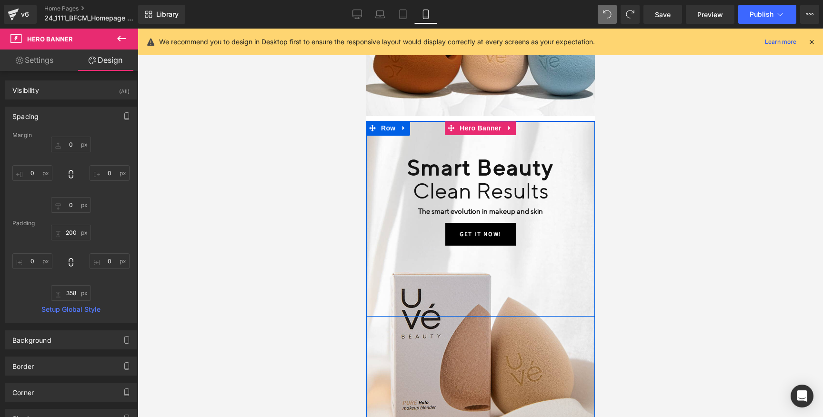
click at [403, 130] on icon at bounding box center [403, 127] width 7 height 7
click at [425, 130] on icon at bounding box center [428, 128] width 7 height 7
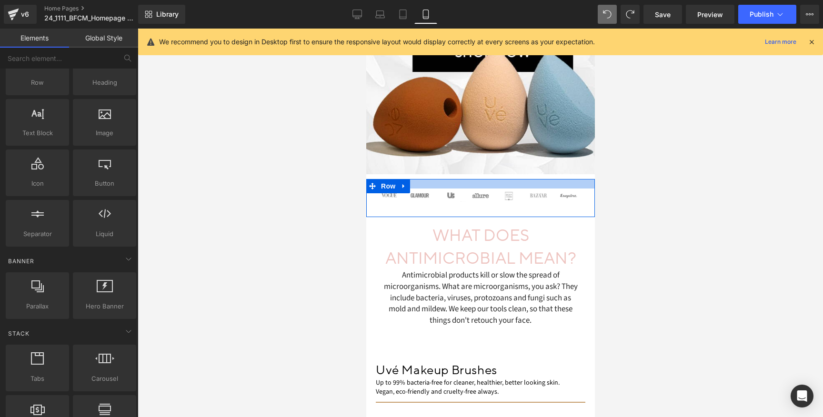
scroll to position [174, 0]
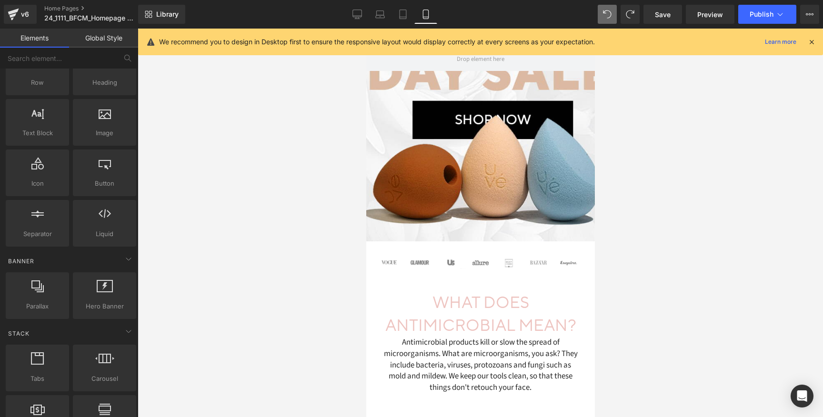
click at [409, 190] on div "Hero Banner 200px 358px" at bounding box center [480, 96] width 229 height 289
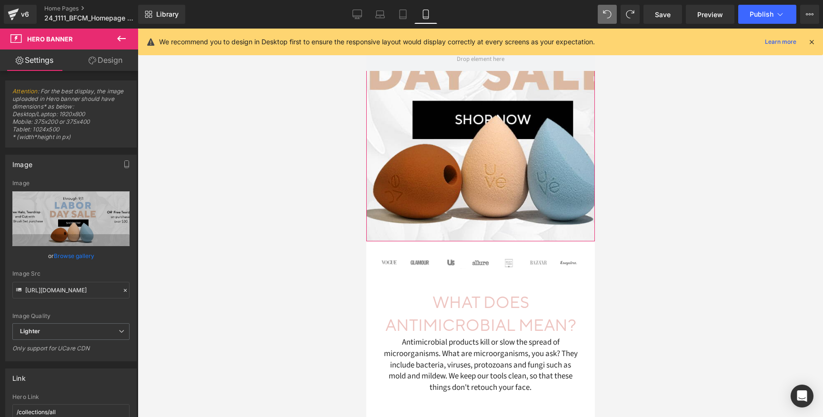
click at [113, 59] on link "Design" at bounding box center [105, 60] width 69 height 21
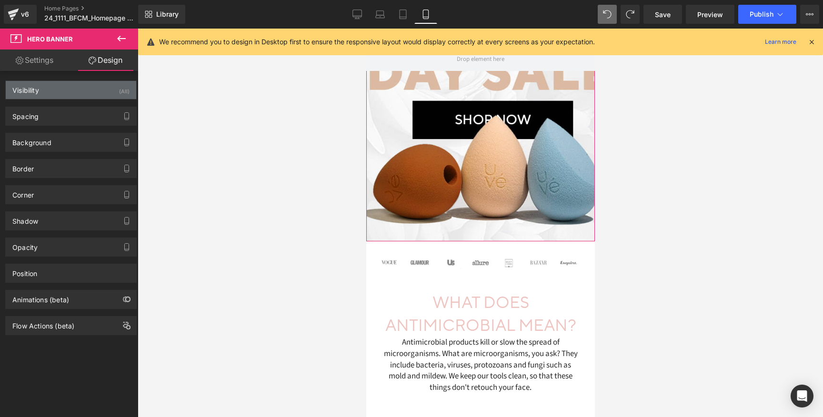
click at [105, 87] on div "Visibility (All)" at bounding box center [71, 90] width 130 height 18
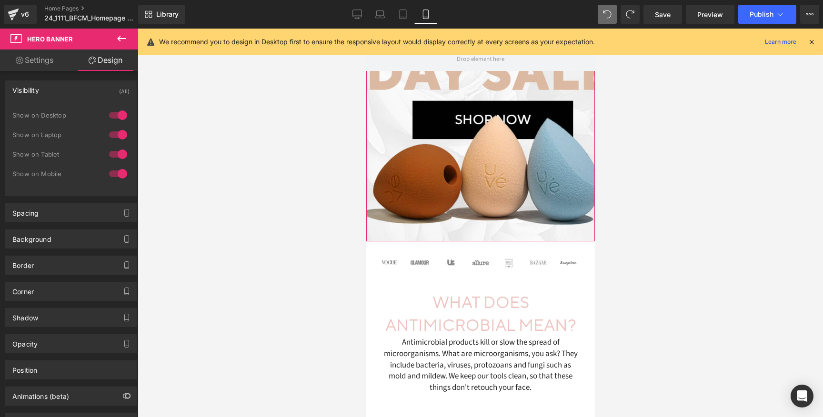
click at [117, 132] on div at bounding box center [118, 134] width 23 height 15
click at [117, 116] on div at bounding box center [118, 115] width 23 height 15
click at [37, 57] on link "Settings" at bounding box center [34, 60] width 69 height 21
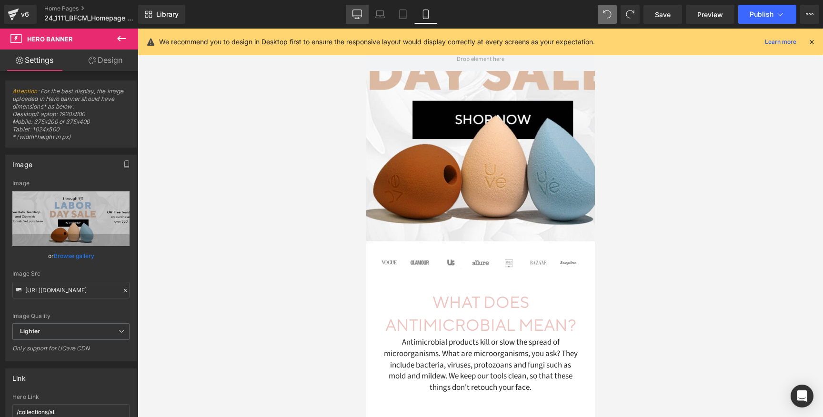
click at [361, 14] on icon at bounding box center [357, 13] width 9 height 7
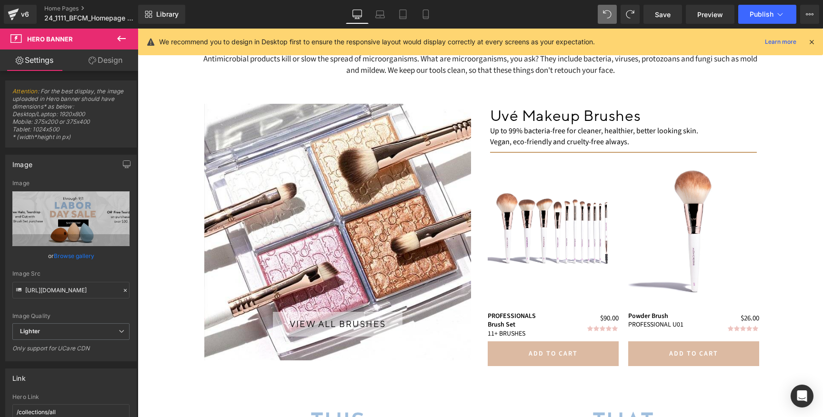
scroll to position [0, 0]
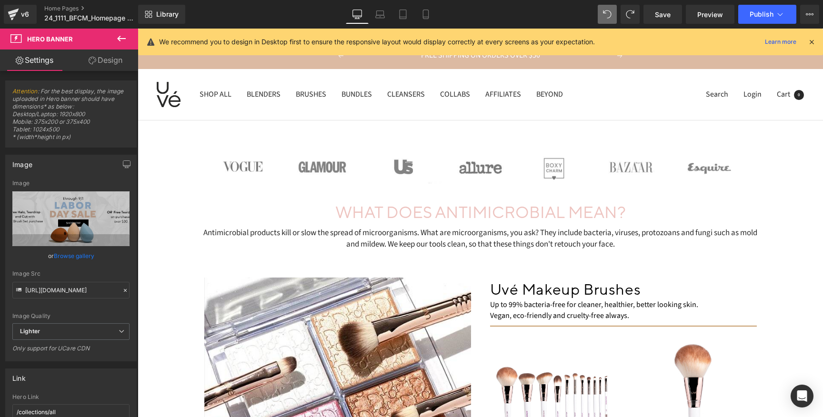
click at [107, 69] on link "Design" at bounding box center [105, 60] width 69 height 21
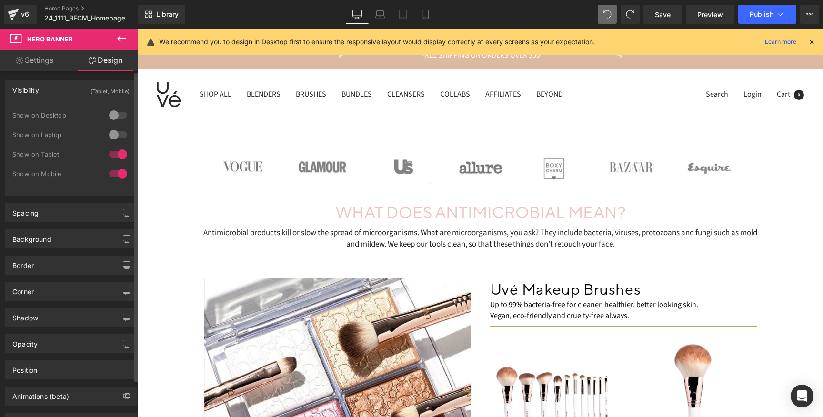
click at [112, 113] on div at bounding box center [118, 115] width 23 height 15
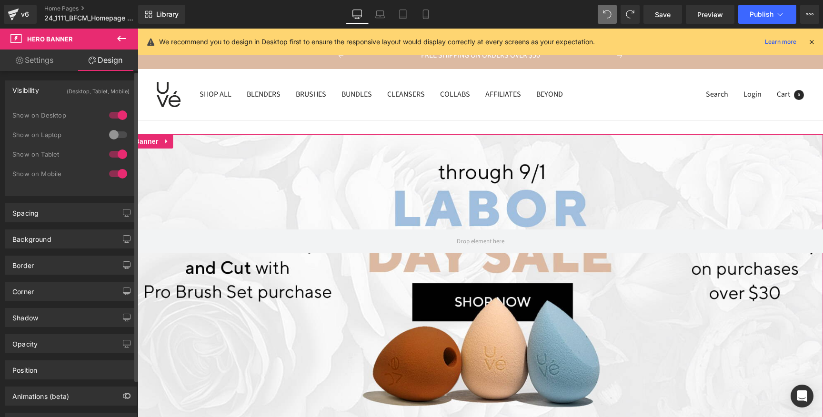
click at [112, 134] on div at bounding box center [118, 134] width 23 height 15
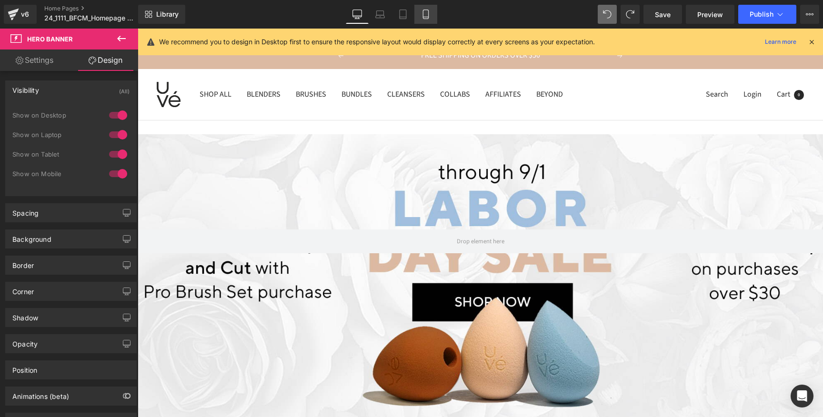
click at [428, 15] on icon at bounding box center [426, 15] width 10 height 10
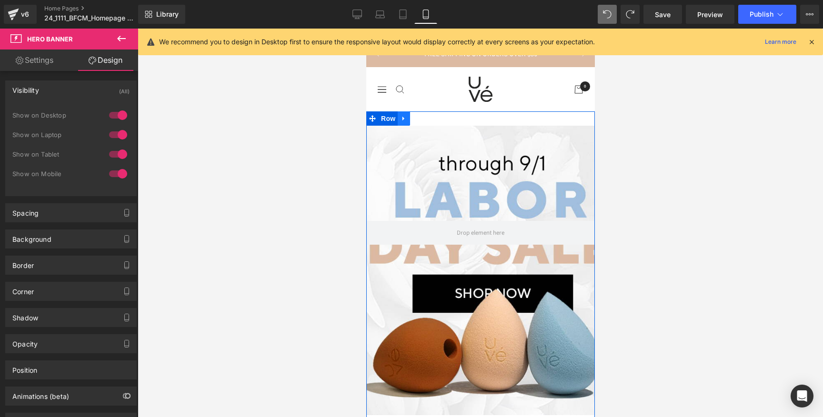
click at [400, 118] on icon at bounding box center [403, 118] width 7 height 7
click at [416, 120] on icon at bounding box center [415, 118] width 7 height 7
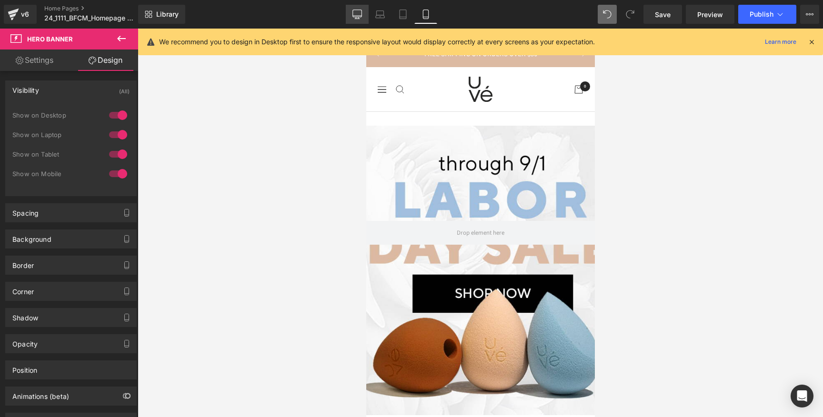
click at [358, 17] on icon at bounding box center [357, 13] width 9 height 7
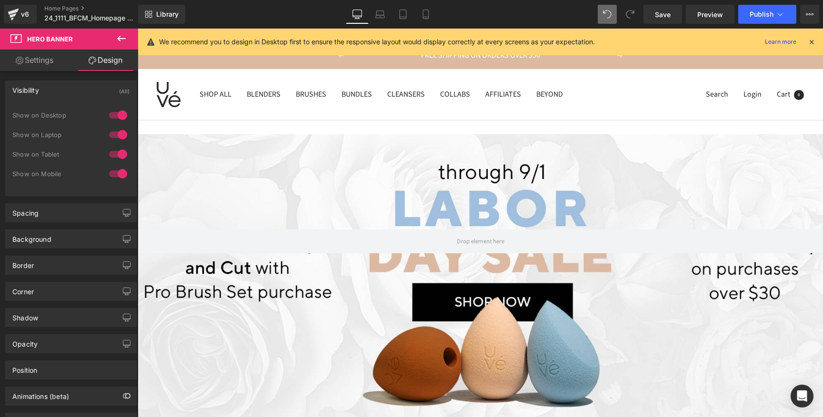
scroll to position [9, 0]
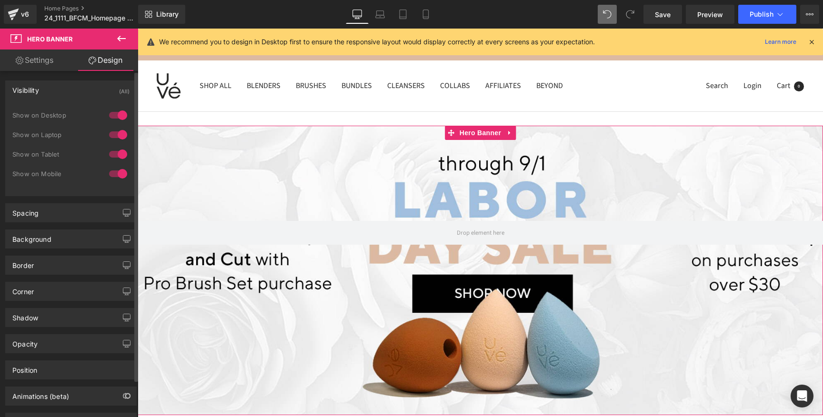
click at [117, 118] on div at bounding box center [118, 115] width 23 height 15
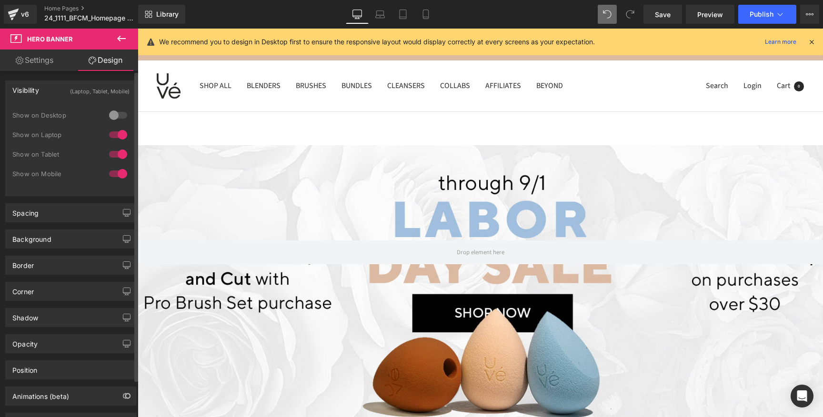
click at [117, 117] on div at bounding box center [118, 115] width 23 height 15
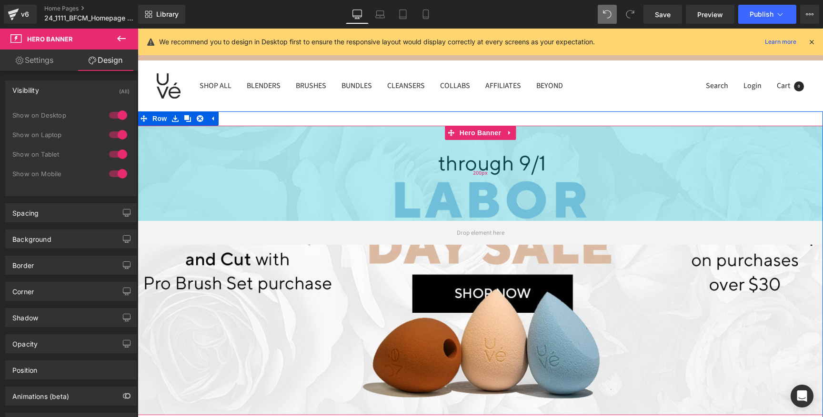
click at [190, 154] on div "200px" at bounding box center [480, 173] width 685 height 95
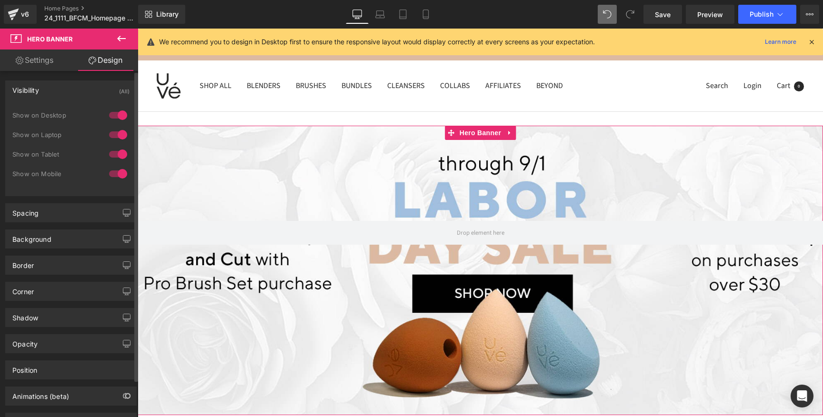
click at [120, 116] on div at bounding box center [118, 115] width 23 height 15
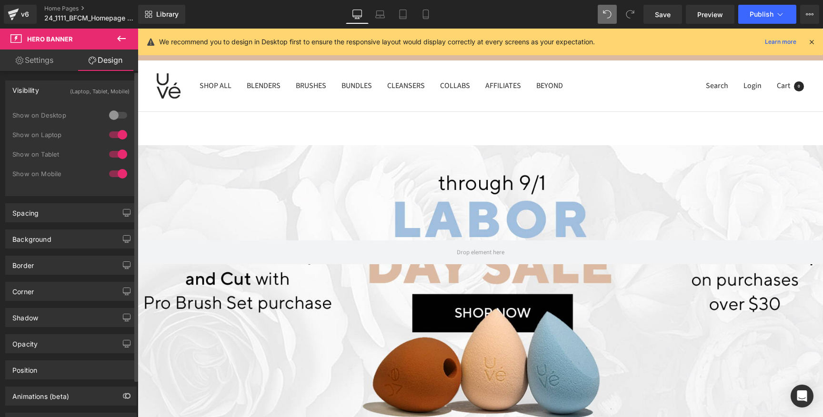
click at [119, 131] on div at bounding box center [118, 134] width 23 height 15
click at [118, 132] on div at bounding box center [118, 134] width 23 height 15
click at [118, 118] on div at bounding box center [118, 115] width 23 height 15
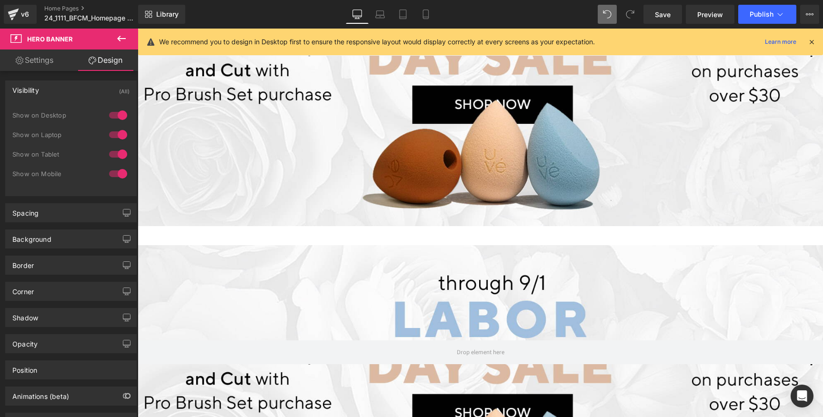
scroll to position [215, 0]
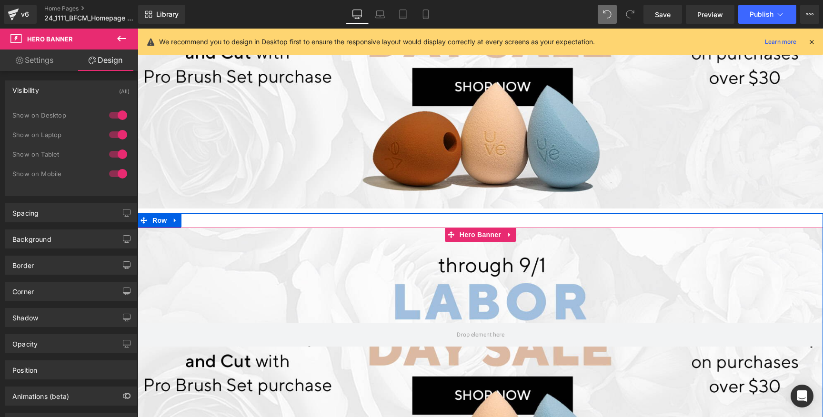
click at [240, 255] on div at bounding box center [480, 372] width 685 height 289
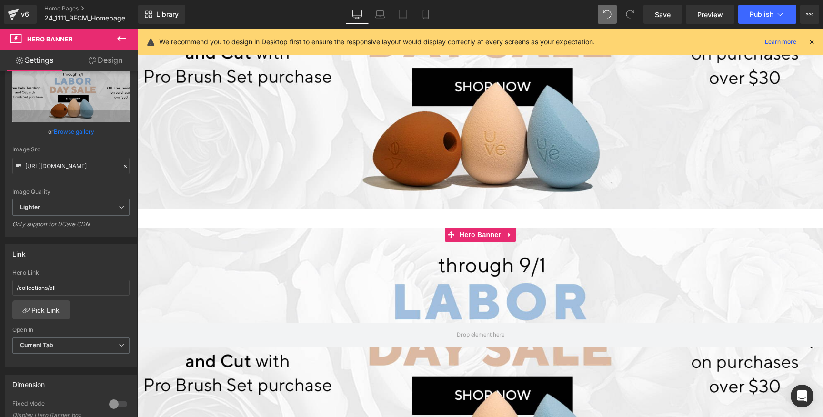
scroll to position [0, 0]
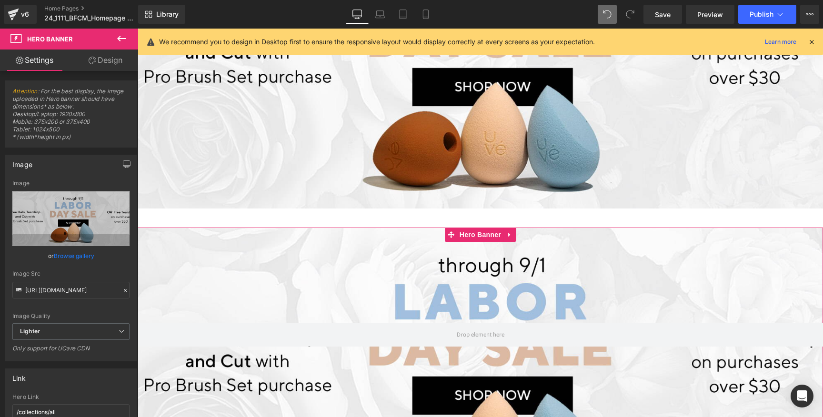
click at [121, 69] on link "Design" at bounding box center [105, 60] width 69 height 21
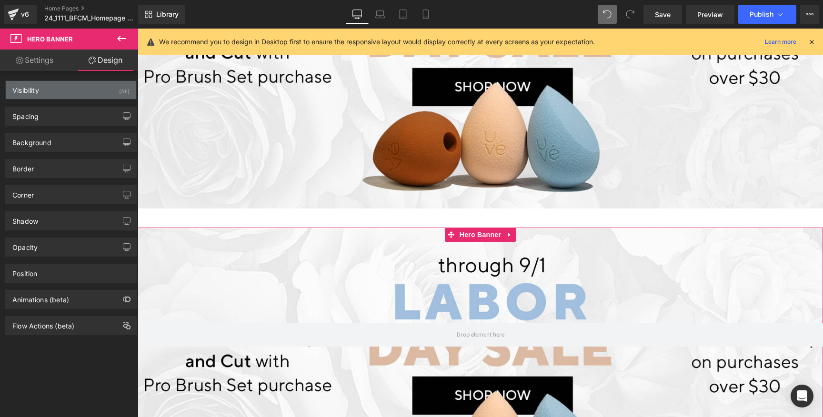
click at [121, 90] on div "(All)" at bounding box center [124, 89] width 10 height 16
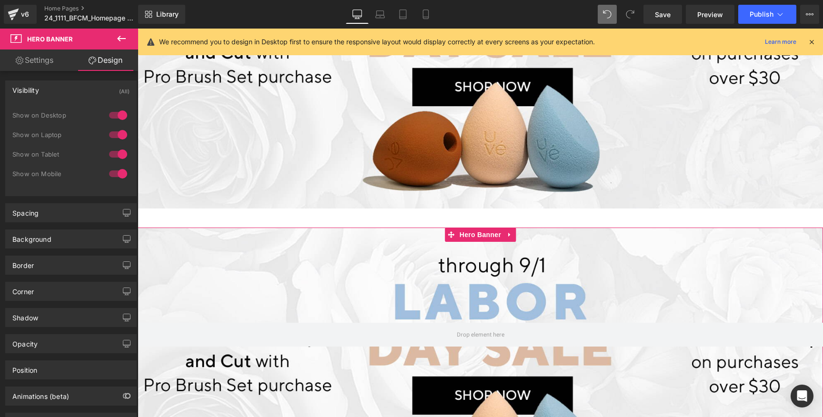
click at [115, 150] on div at bounding box center [118, 154] width 23 height 15
click at [119, 176] on div at bounding box center [118, 173] width 23 height 15
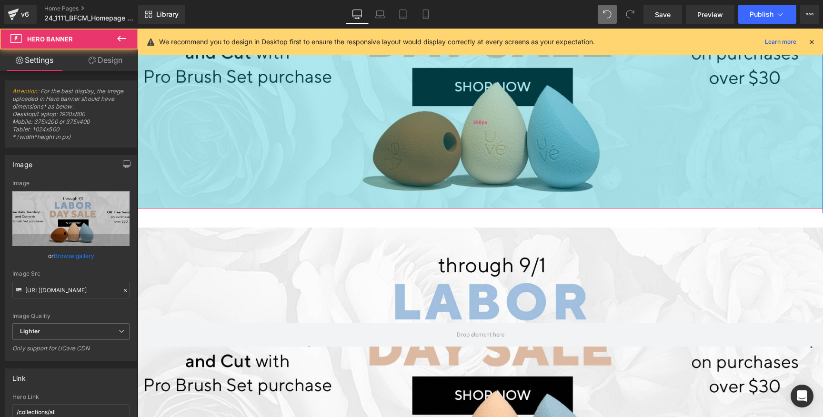
click at [270, 142] on div "358px" at bounding box center [480, 123] width 685 height 170
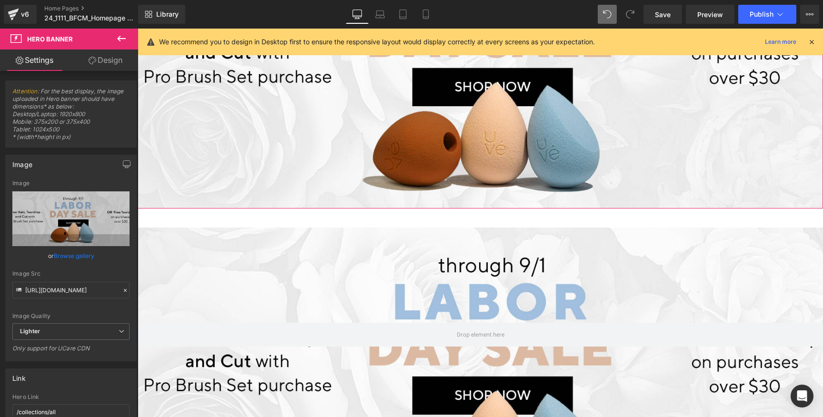
click at [119, 60] on link "Design" at bounding box center [105, 60] width 69 height 21
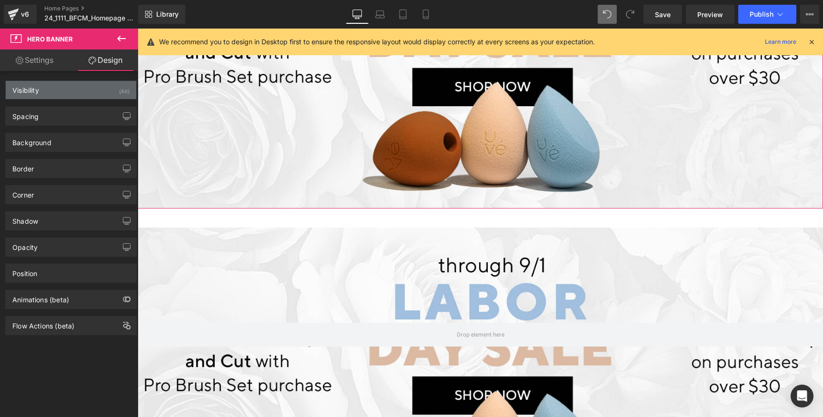
click at [93, 91] on div "Visibility (All)" at bounding box center [71, 90] width 130 height 18
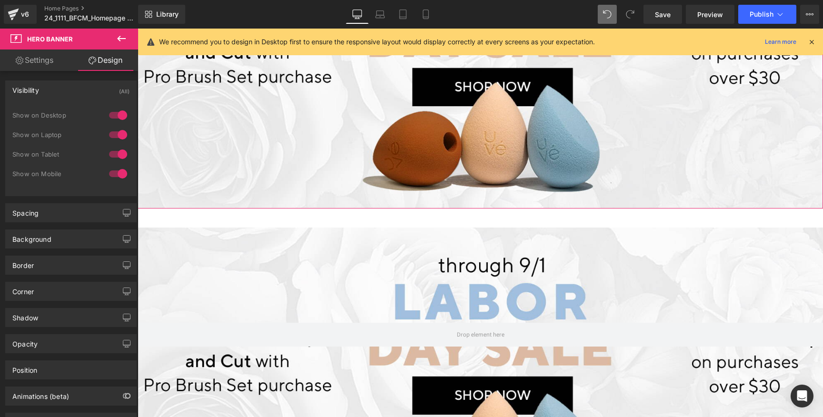
click at [114, 113] on div at bounding box center [118, 115] width 23 height 15
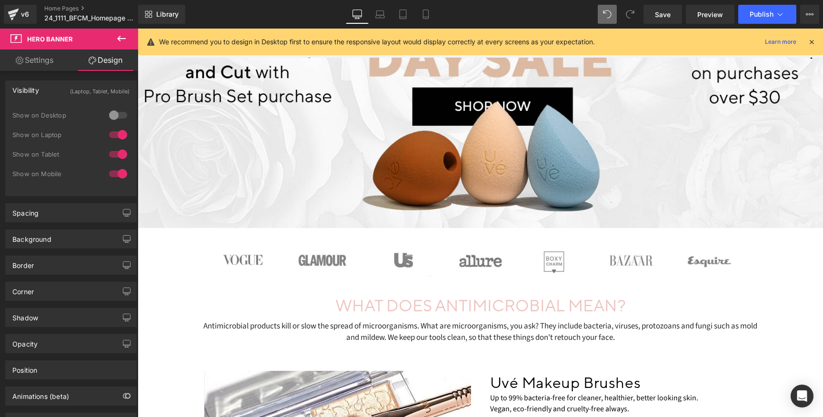
click at [112, 133] on div at bounding box center [118, 134] width 23 height 15
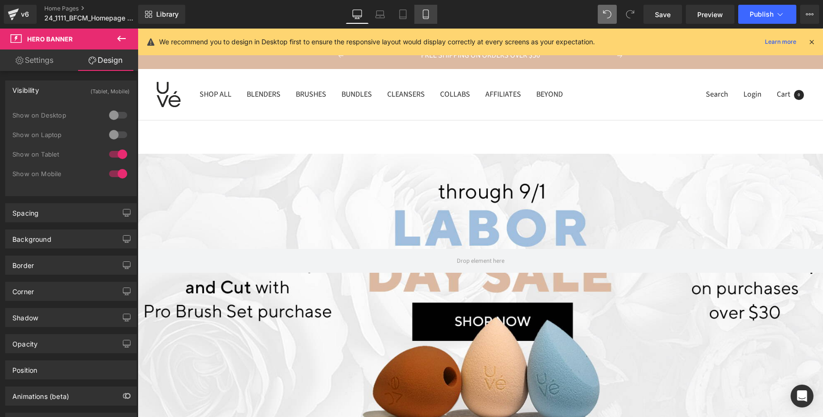
click at [431, 11] on link "Mobile" at bounding box center [425, 14] width 23 height 19
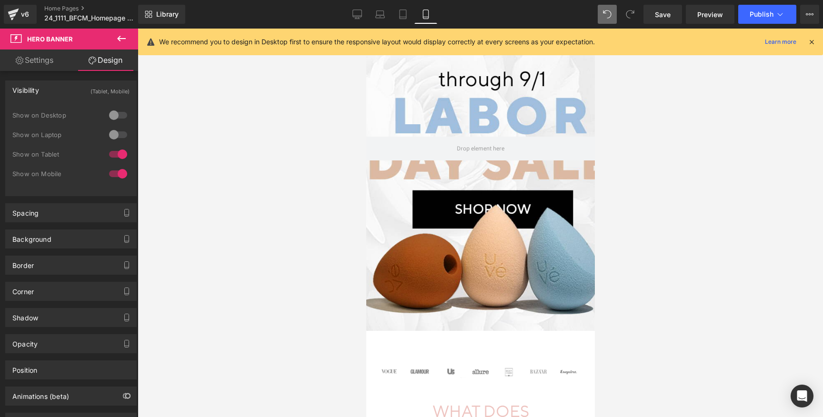
scroll to position [68, 0]
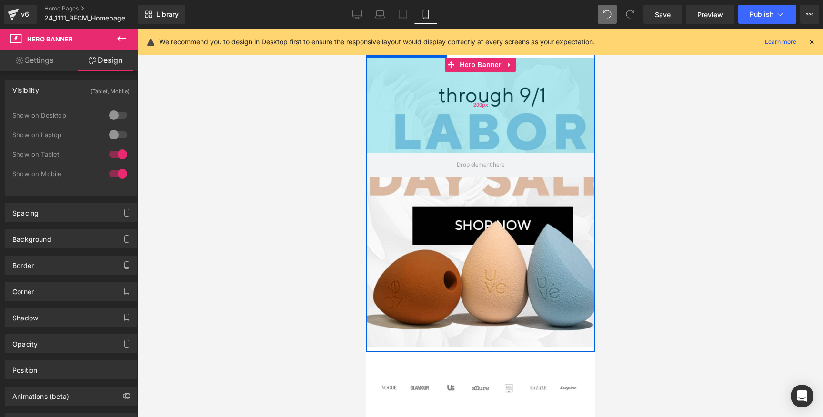
click at [487, 129] on div "200px" at bounding box center [480, 105] width 229 height 95
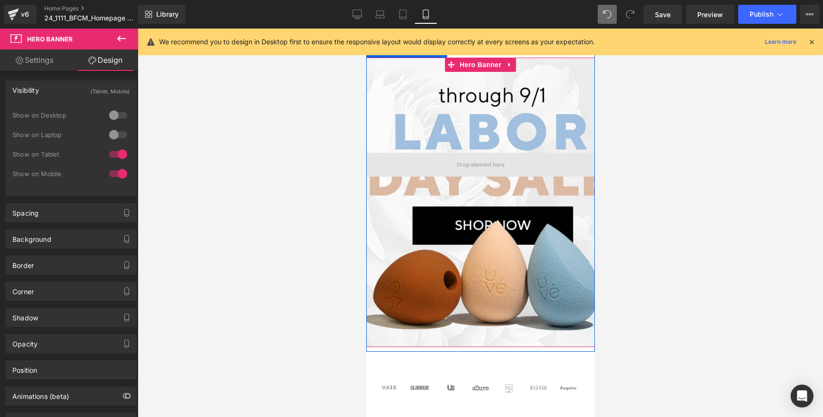
click at [477, 161] on span at bounding box center [480, 164] width 54 height 15
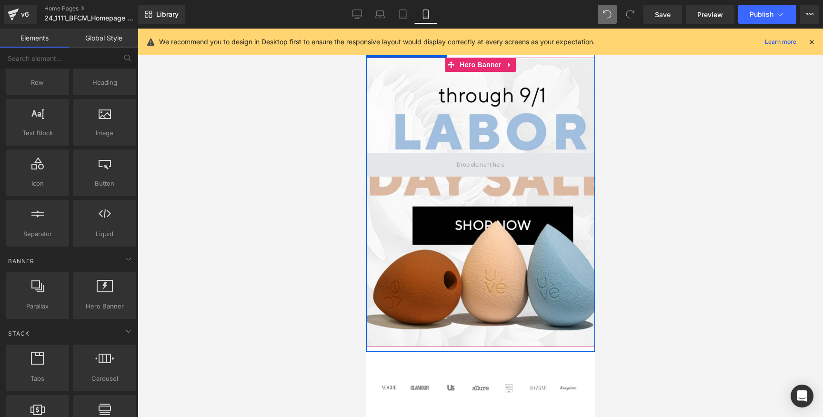
click at [472, 172] on span at bounding box center [480, 164] width 54 height 15
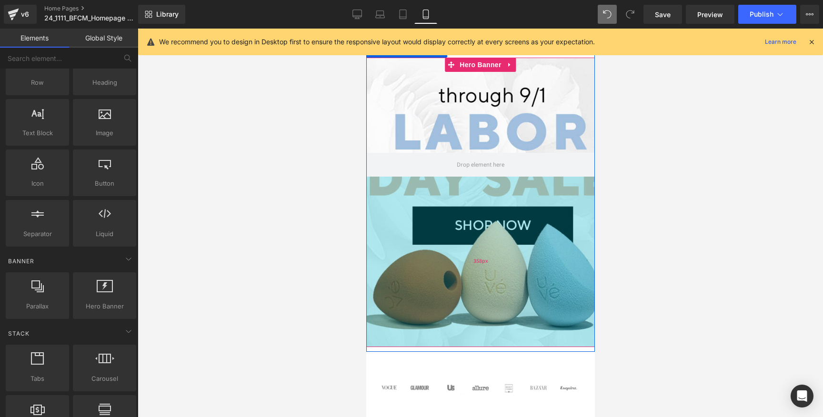
click at [468, 210] on div "358px" at bounding box center [480, 262] width 229 height 170
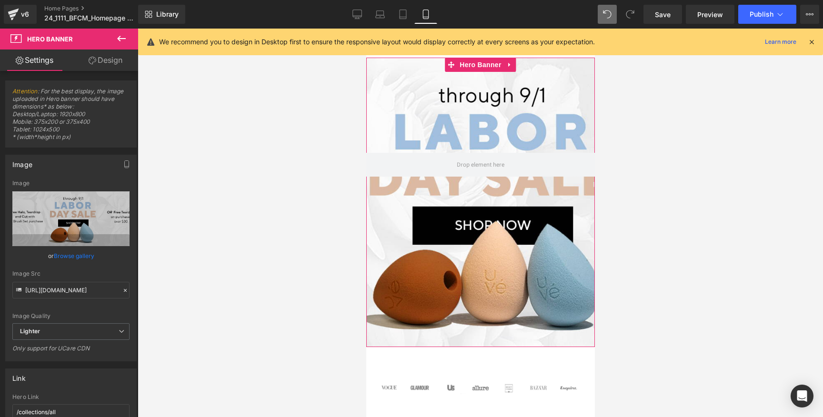
click at [81, 254] on link "Browse gallery" at bounding box center [74, 256] width 40 height 17
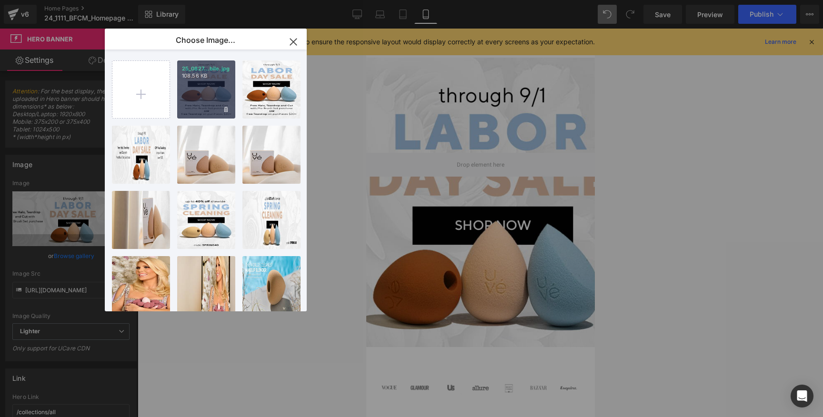
click at [198, 78] on p "108.56 KB" at bounding box center [206, 75] width 49 height 7
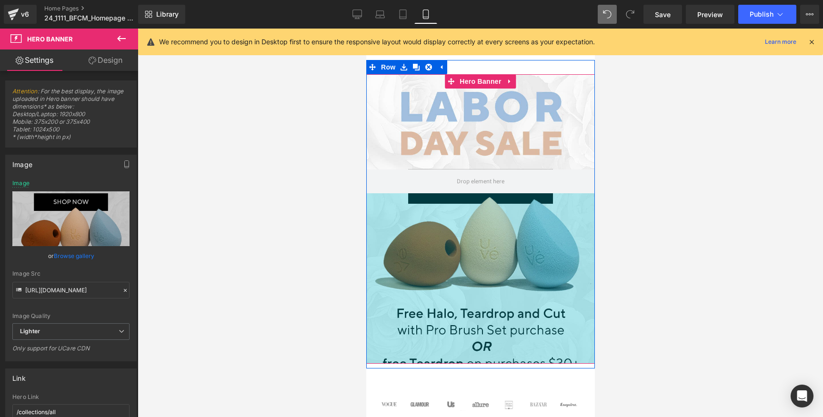
scroll to position [52, 0]
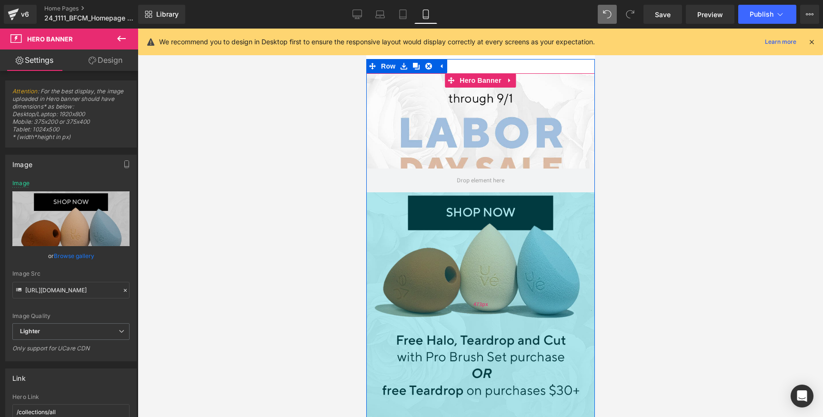
drag, startPoint x: 466, startPoint y: 319, endPoint x: 461, endPoint y: 374, distance: 54.9
click at [461, 374] on div "473px" at bounding box center [480, 304] width 229 height 225
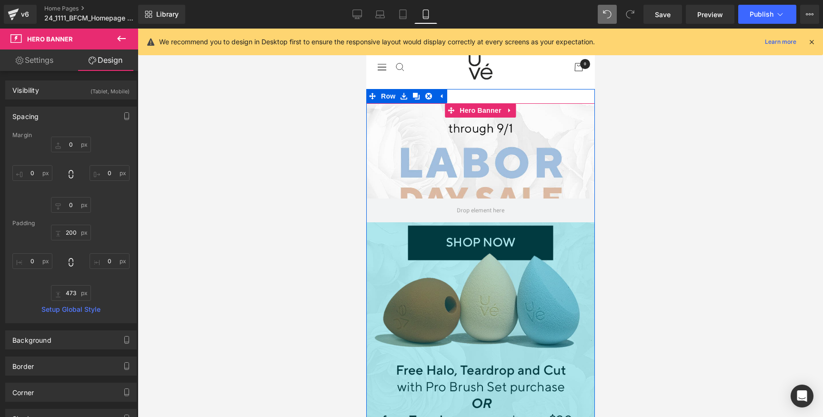
scroll to position [0, 0]
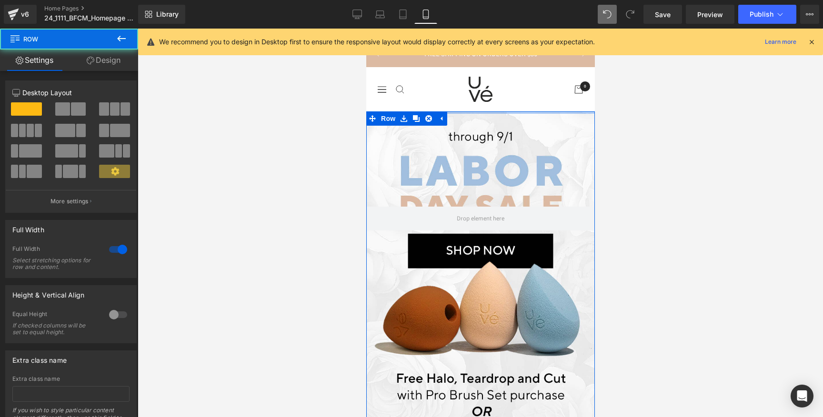
drag, startPoint x: 553, startPoint y: 122, endPoint x: 553, endPoint y: 106, distance: 16.2
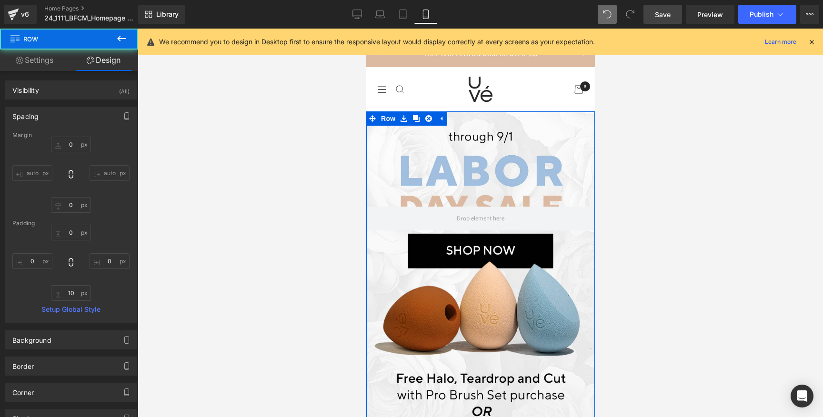
click at [669, 11] on span "Save" at bounding box center [663, 15] width 16 height 10
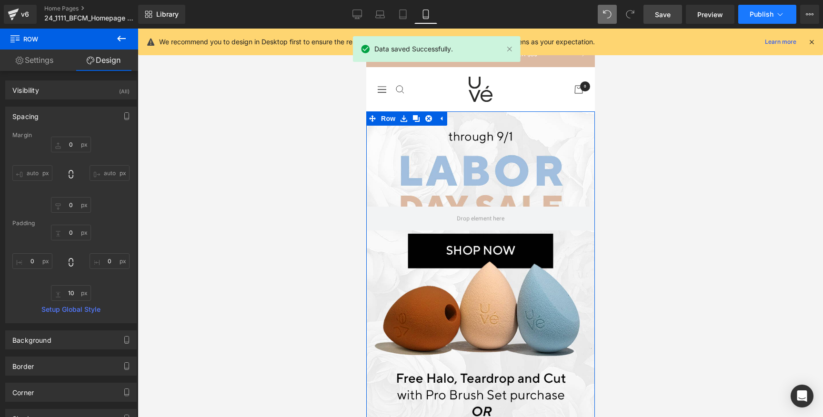
click at [750, 17] on span "Publish" at bounding box center [761, 14] width 24 height 8
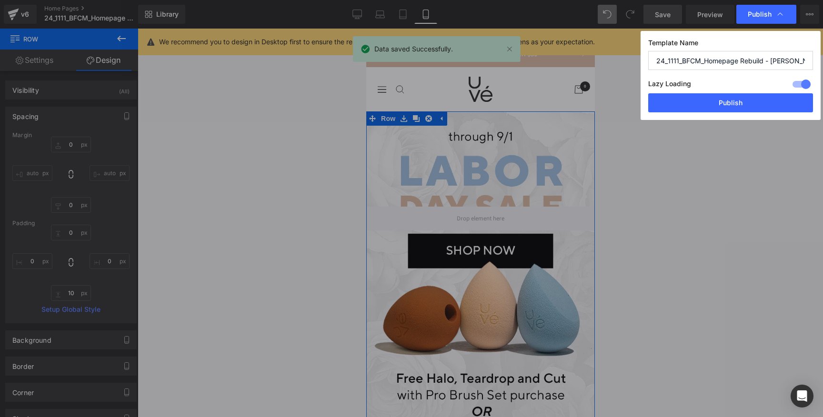
click at [742, 100] on button "Publish" at bounding box center [730, 102] width 165 height 19
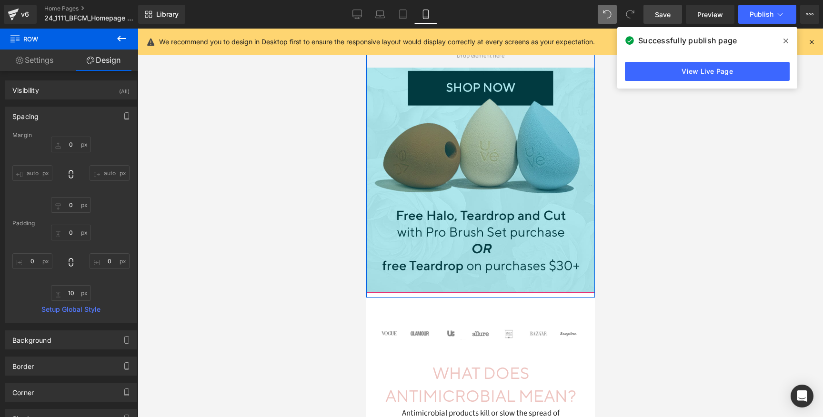
scroll to position [196, 0]
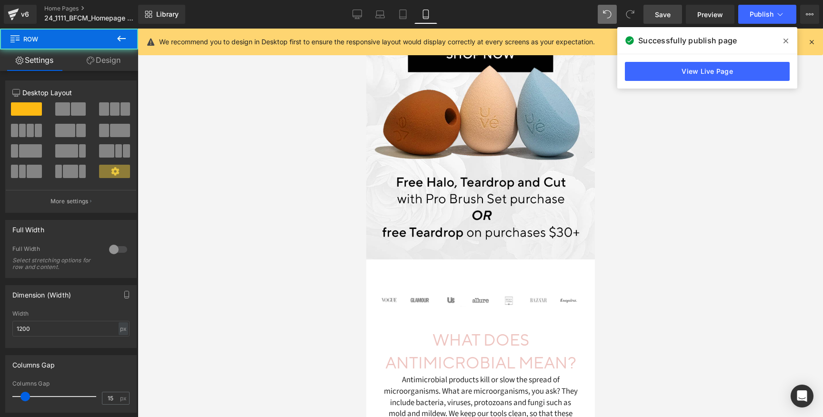
click at [518, 285] on div "Image Image ‹ › [GEOGRAPHIC_DATA]" at bounding box center [480, 303] width 229 height 38
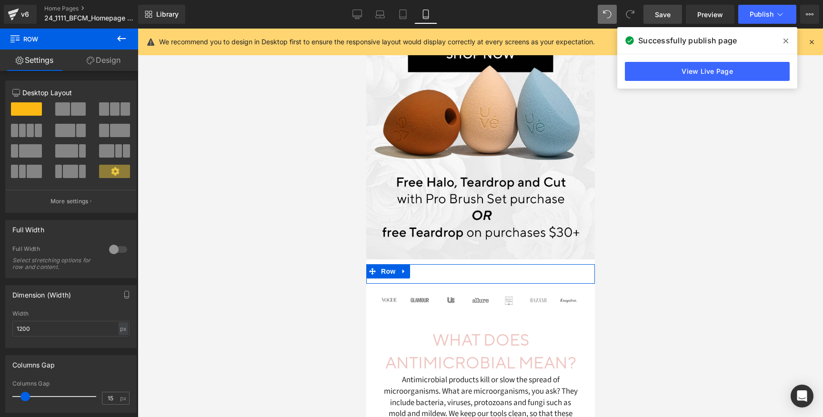
click at [402, 273] on icon at bounding box center [403, 271] width 7 height 7
click at [425, 271] on icon at bounding box center [428, 271] width 7 height 7
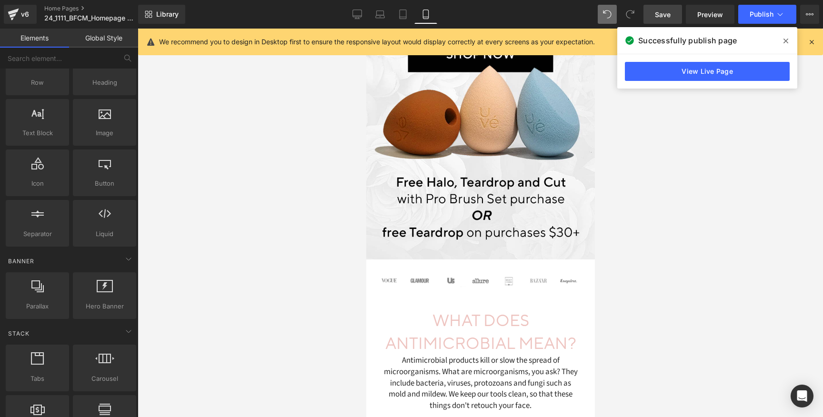
click at [665, 13] on span "Save" at bounding box center [663, 15] width 16 height 10
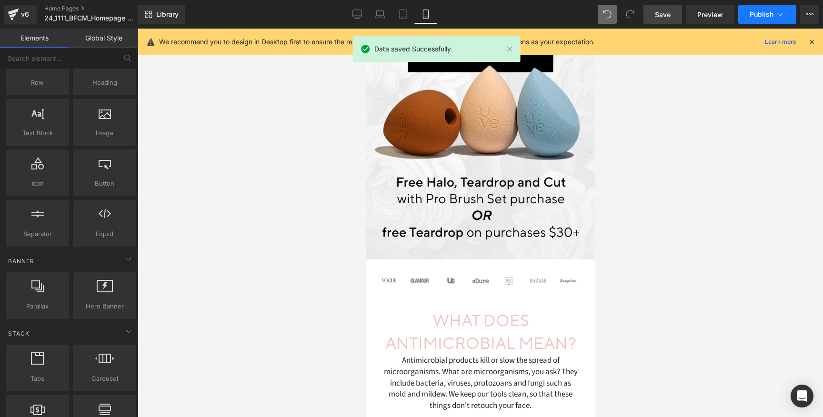
click at [749, 16] on button "Publish" at bounding box center [767, 14] width 58 height 19
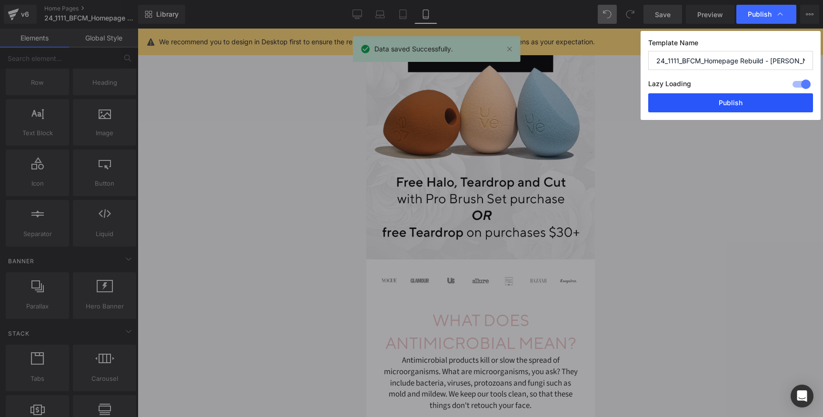
click at [733, 104] on button "Publish" at bounding box center [730, 102] width 165 height 19
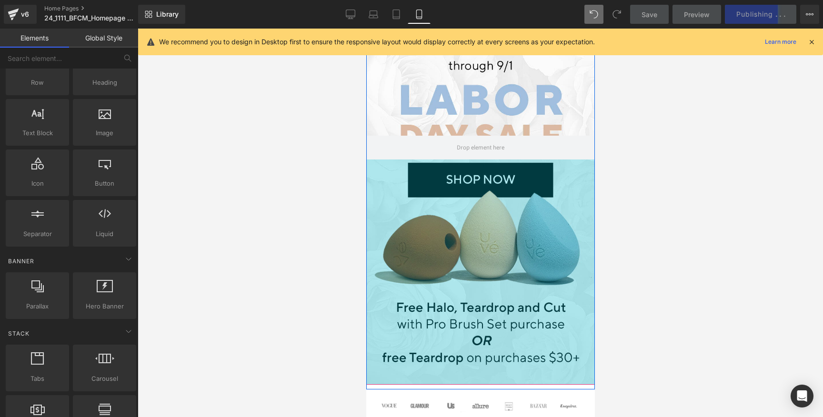
scroll to position [78, 0]
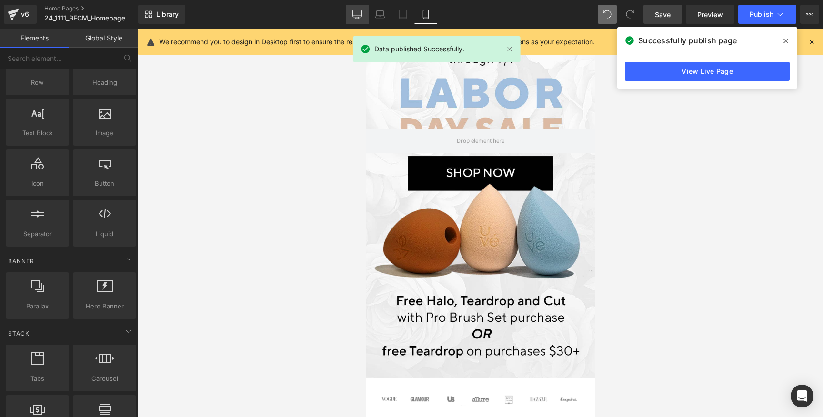
click at [357, 19] on link "Desktop" at bounding box center [357, 14] width 23 height 19
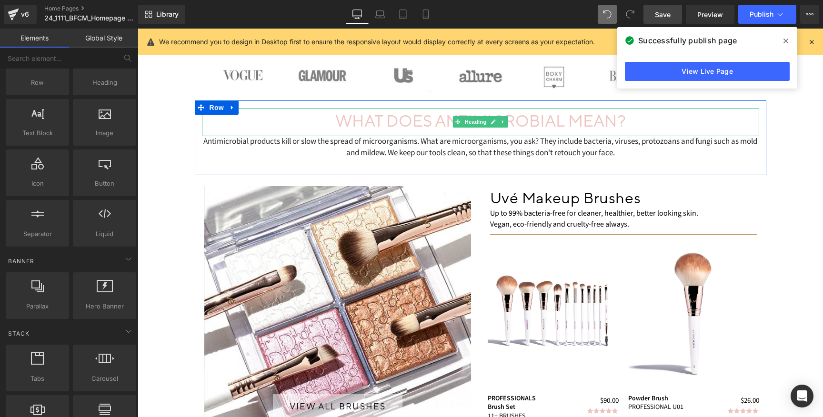
scroll to position [0, 0]
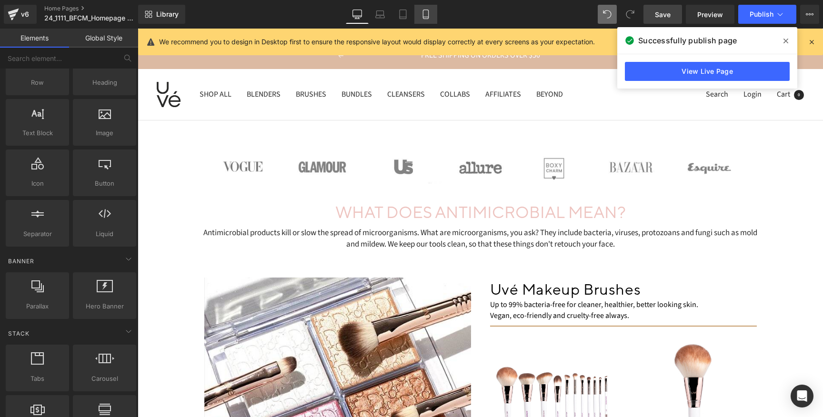
click at [426, 17] on icon at bounding box center [425, 17] width 5 height 0
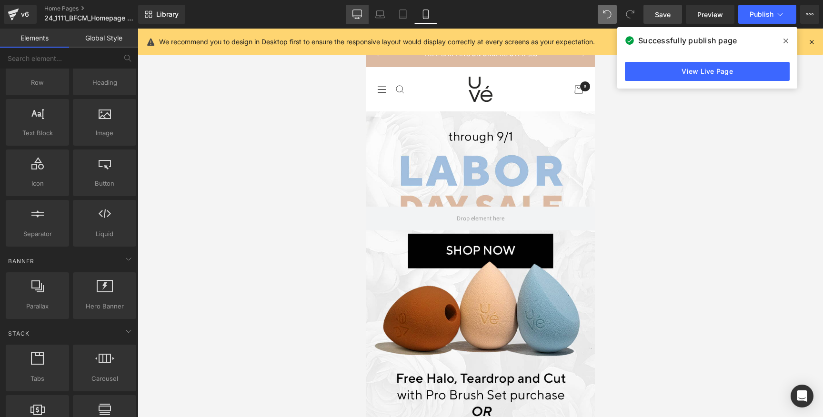
click at [365, 6] on link "Desktop" at bounding box center [357, 14] width 23 height 19
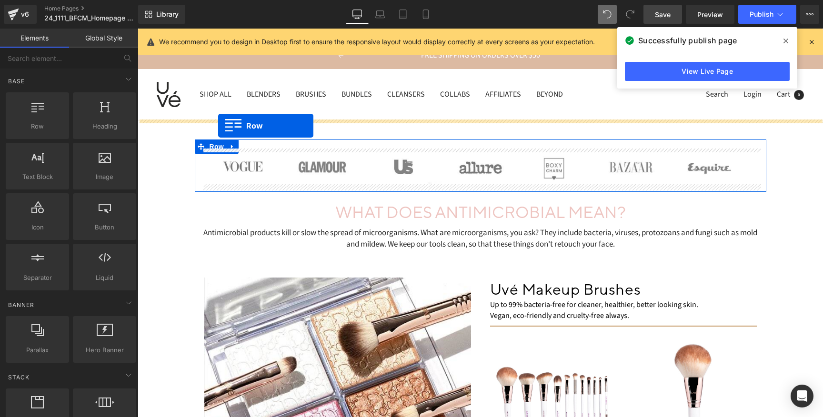
drag, startPoint x: 175, startPoint y: 145, endPoint x: 218, endPoint y: 126, distance: 47.1
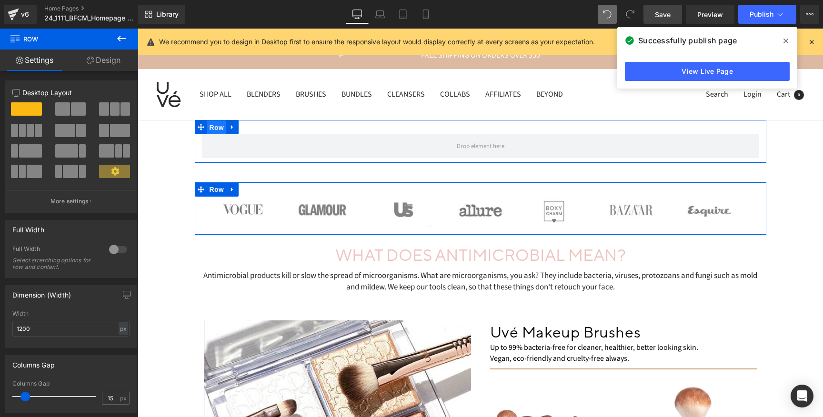
click at [209, 128] on span "Row" at bounding box center [216, 127] width 19 height 14
click at [112, 256] on div at bounding box center [118, 249] width 23 height 15
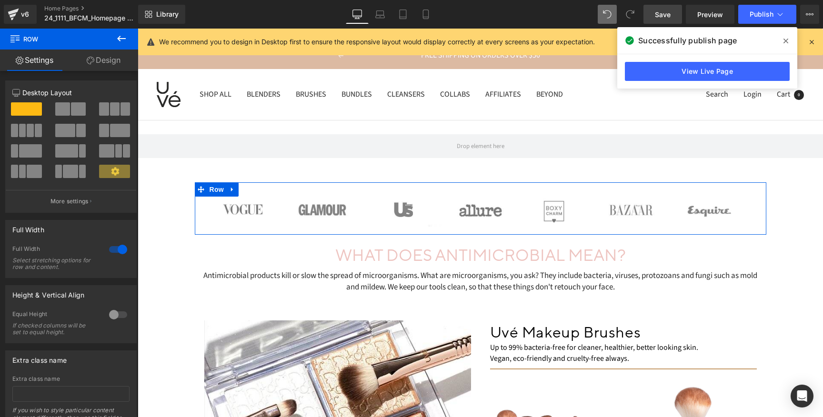
click at [121, 40] on icon at bounding box center [121, 38] width 11 height 11
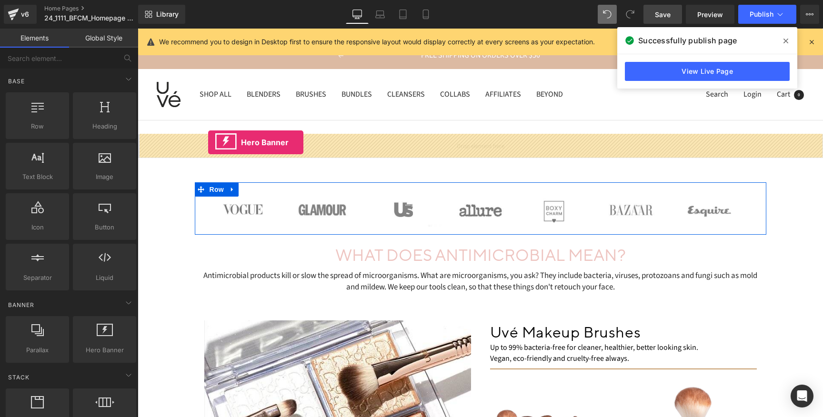
drag, startPoint x: 241, startPoint y: 350, endPoint x: 208, endPoint y: 142, distance: 210.7
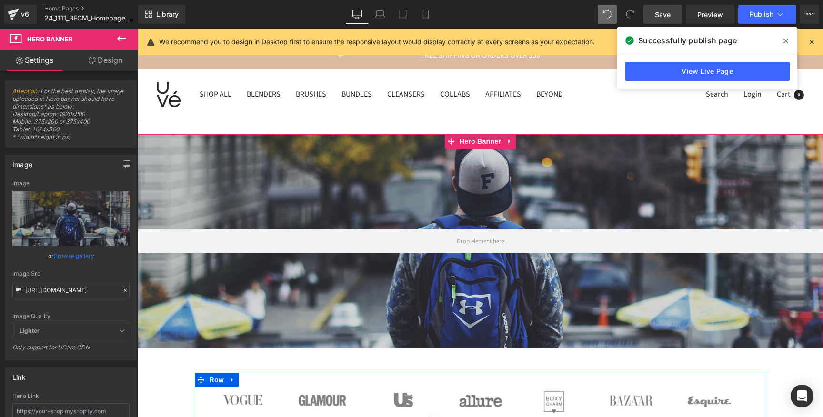
click at [64, 254] on link "Browse gallery" at bounding box center [74, 256] width 40 height 17
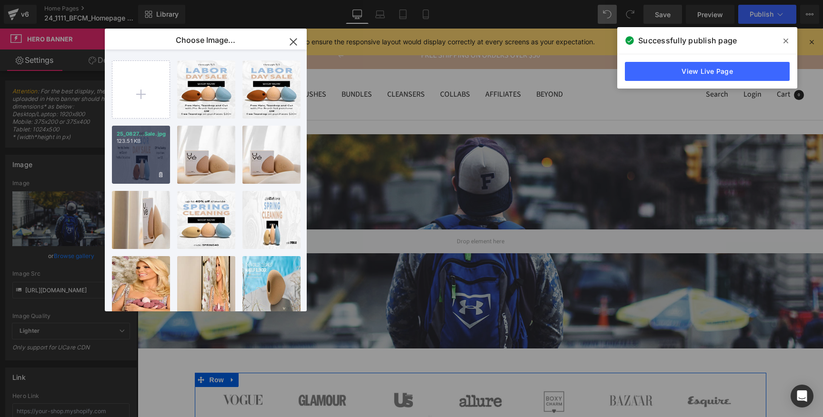
click at [146, 160] on div "25_0827...Sale.jpg 123.51 KB" at bounding box center [141, 155] width 58 height 58
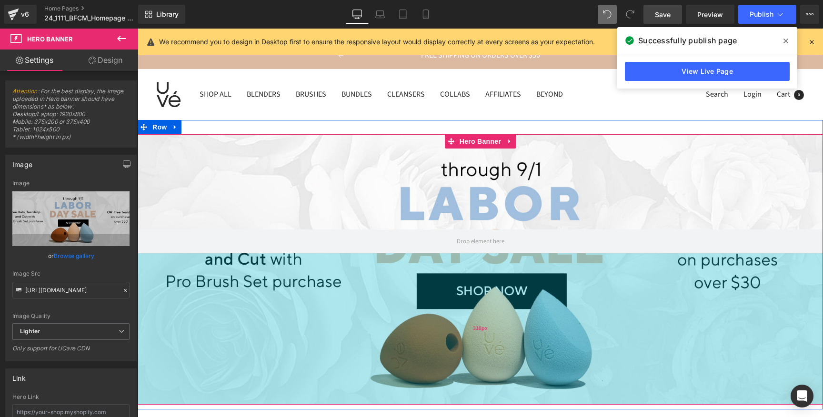
drag, startPoint x: 618, startPoint y: 326, endPoint x: 613, endPoint y: 382, distance: 56.4
click at [613, 382] on div "318px" at bounding box center [480, 328] width 685 height 151
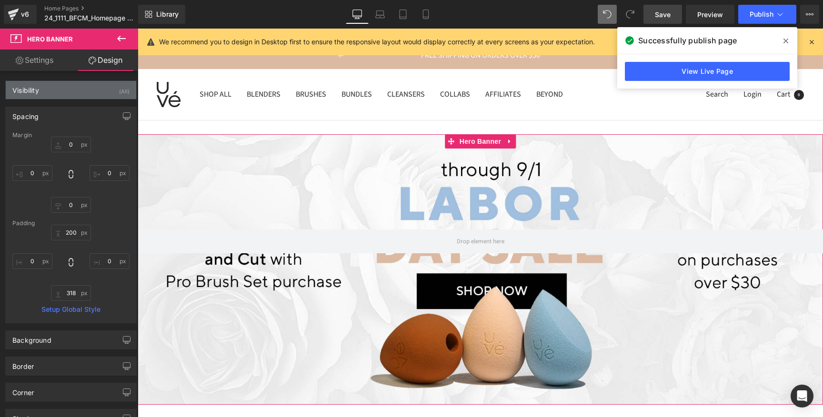
click at [98, 81] on div "Visibility (All)" at bounding box center [71, 90] width 130 height 18
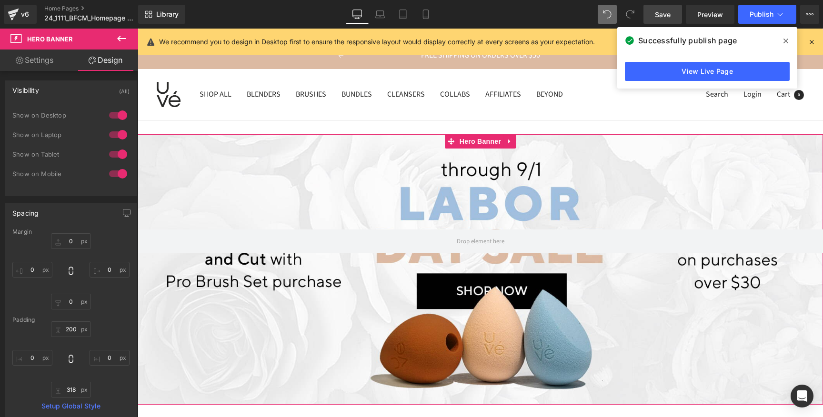
drag, startPoint x: 123, startPoint y: 151, endPoint x: 121, endPoint y: 159, distance: 7.8
click at [123, 151] on div at bounding box center [118, 154] width 23 height 15
click at [118, 171] on div at bounding box center [118, 173] width 23 height 15
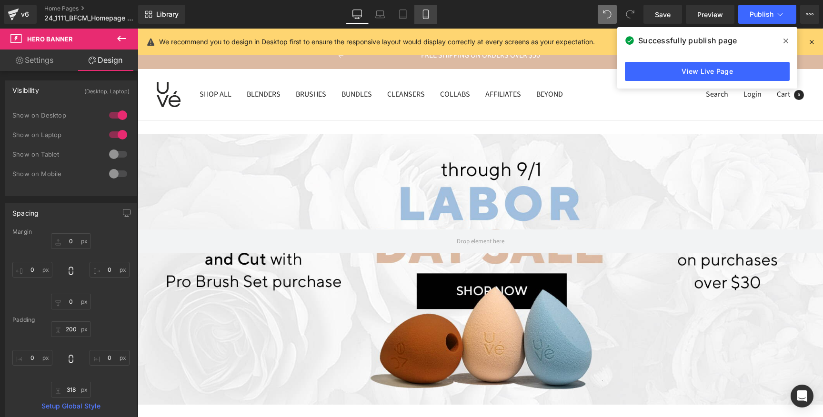
drag, startPoint x: 667, startPoint y: 11, endPoint x: 421, endPoint y: 14, distance: 245.2
click at [667, 11] on span "Save" at bounding box center [663, 15] width 16 height 10
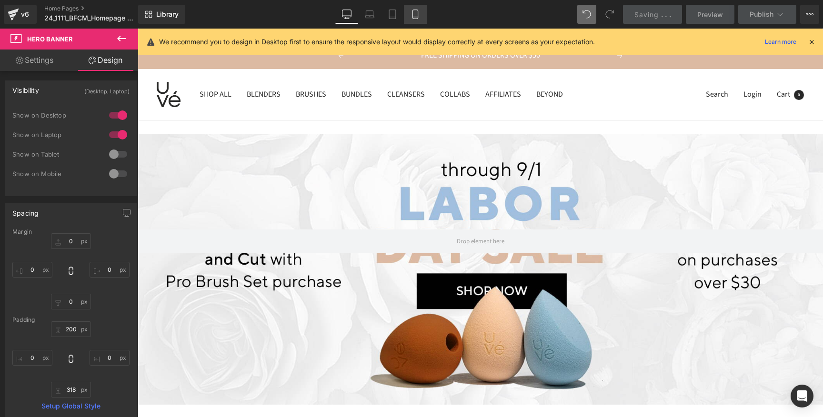
click at [420, 14] on icon at bounding box center [415, 15] width 10 height 10
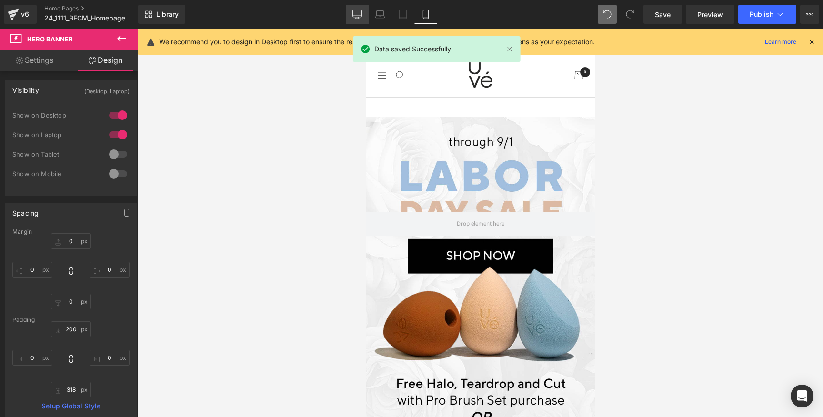
scroll to position [8, 0]
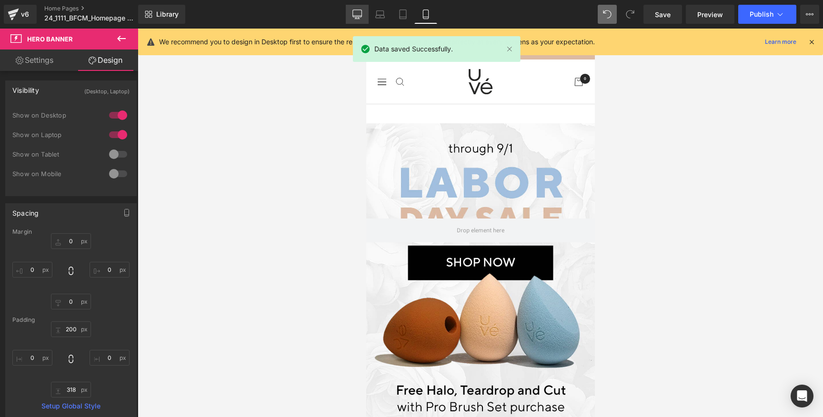
click at [357, 14] on icon at bounding box center [357, 15] width 10 height 10
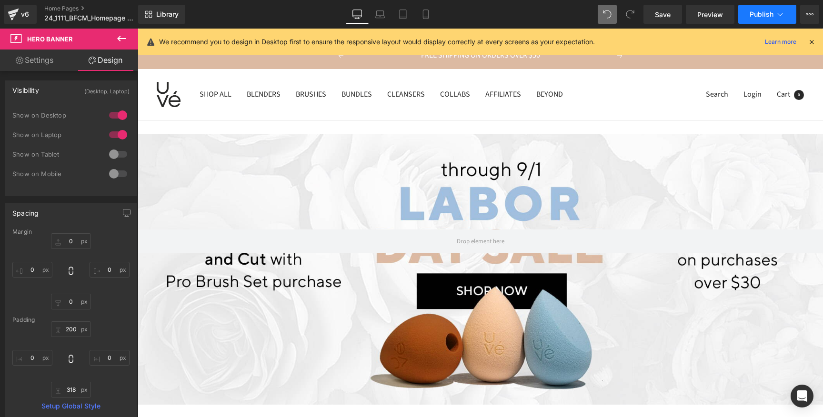
click at [764, 18] on button "Publish" at bounding box center [767, 14] width 58 height 19
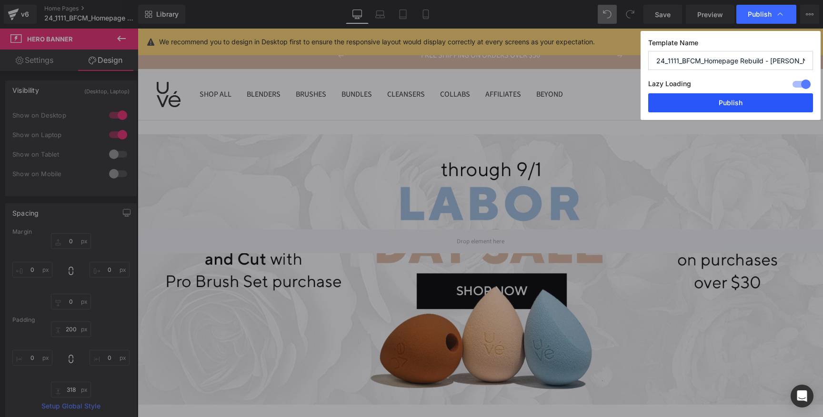
click at [741, 98] on button "Publish" at bounding box center [730, 102] width 165 height 19
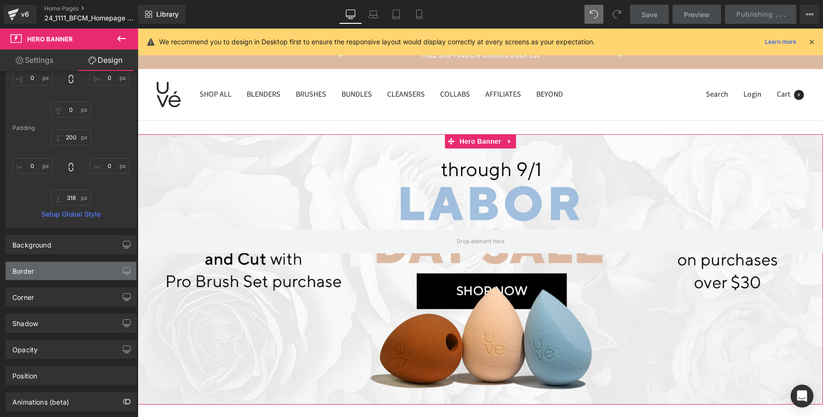
scroll to position [239, 0]
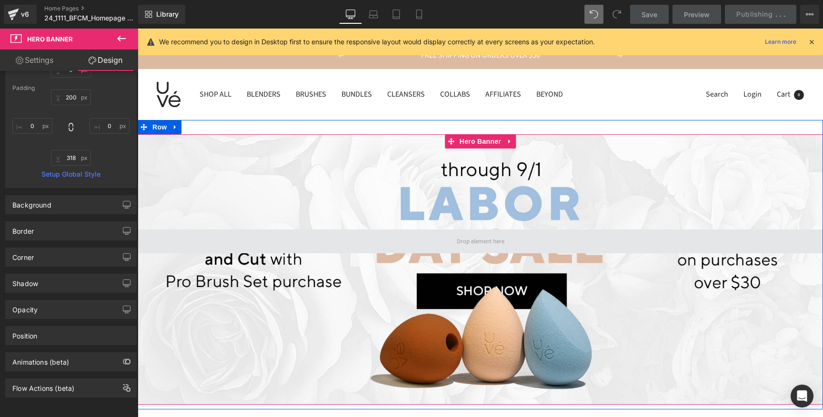
click at [305, 245] on span at bounding box center [480, 241] width 685 height 24
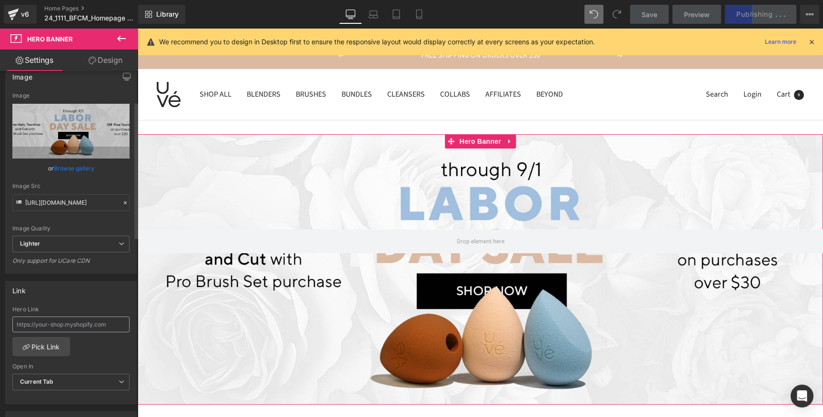
scroll to position [156, 0]
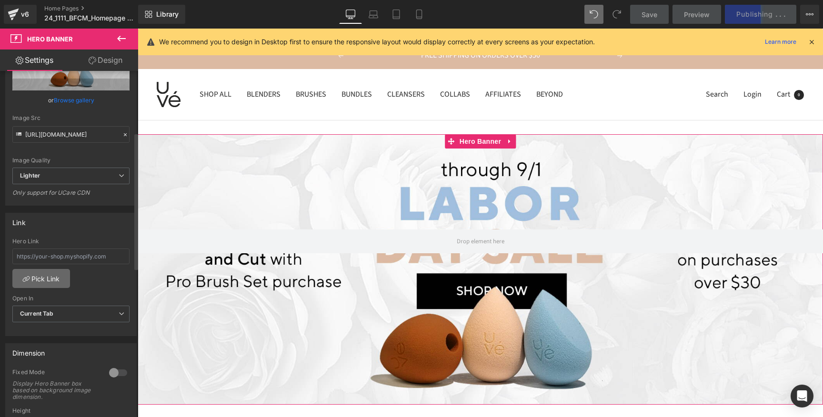
click at [50, 276] on link "Pick Link" at bounding box center [41, 278] width 58 height 19
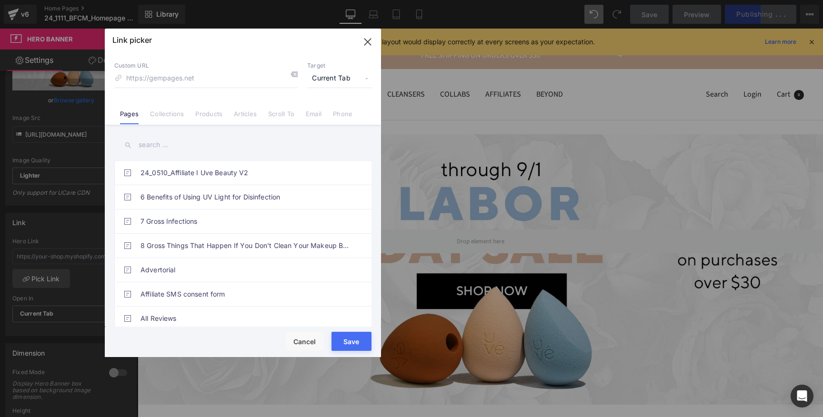
drag, startPoint x: 172, startPoint y: 113, endPoint x: 176, endPoint y: 117, distance: 5.7
click at [172, 113] on link "Collections" at bounding box center [167, 117] width 34 height 14
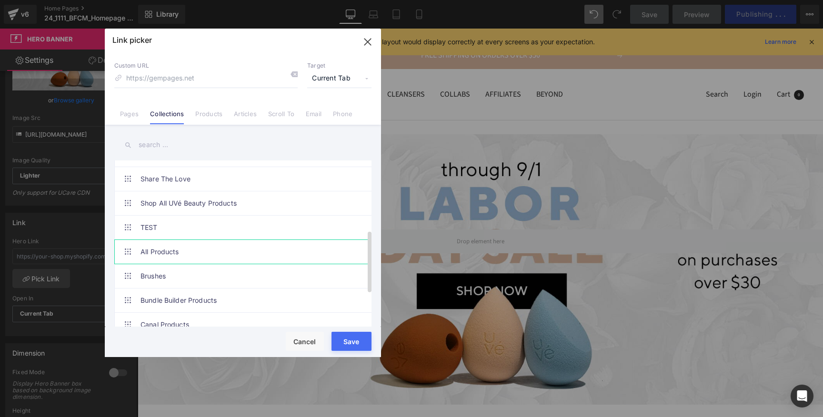
scroll to position [189, 0]
click at [202, 244] on link "All Products" at bounding box center [244, 251] width 209 height 24
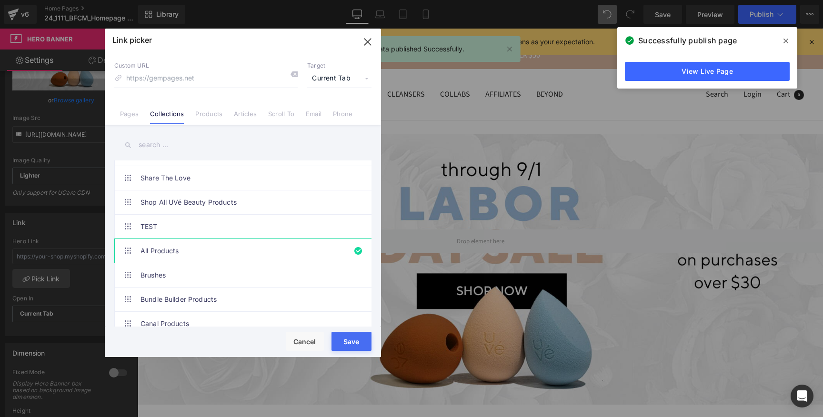
click at [343, 347] on button "Save" at bounding box center [351, 341] width 40 height 19
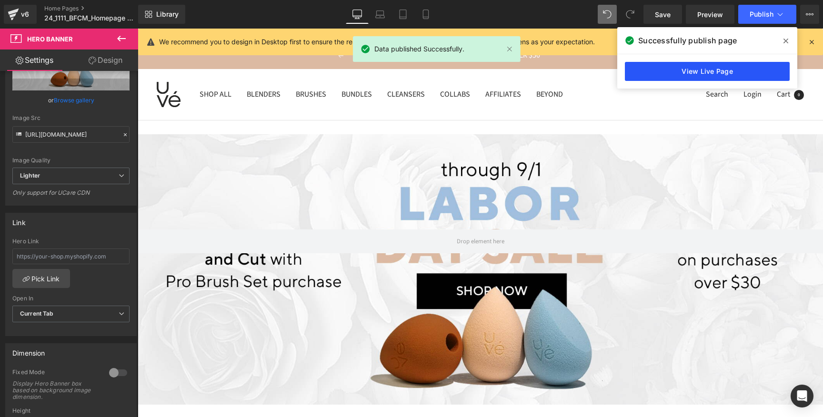
click at [658, 75] on link "View Live Page" at bounding box center [707, 71] width 165 height 19
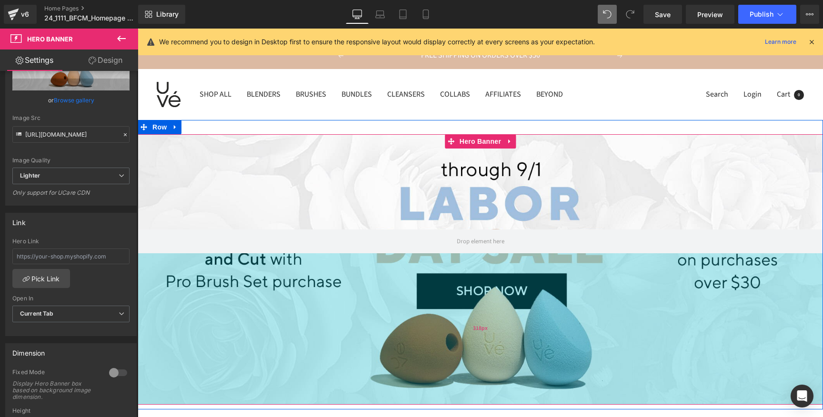
click at [574, 308] on div "318px" at bounding box center [480, 328] width 685 height 151
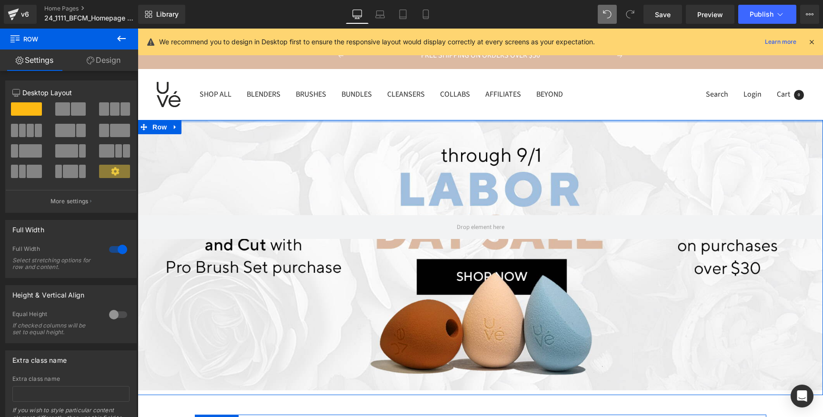
drag, startPoint x: 360, startPoint y: 132, endPoint x: 362, endPoint y: 115, distance: 17.2
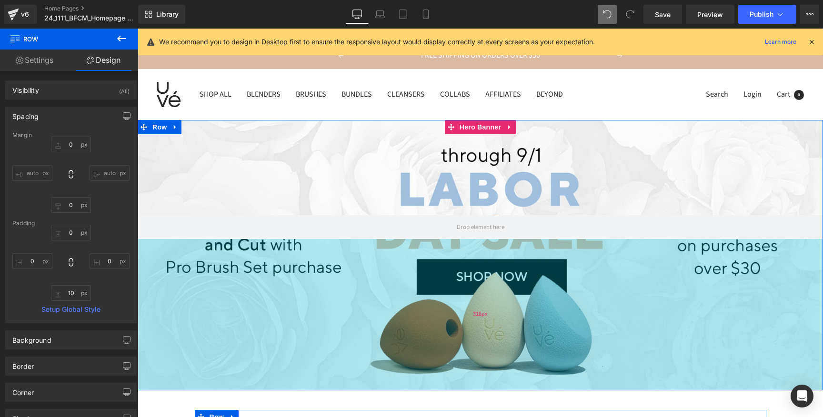
click at [360, 387] on div "Hero Banner 200px 318px Row" at bounding box center [480, 255] width 685 height 270
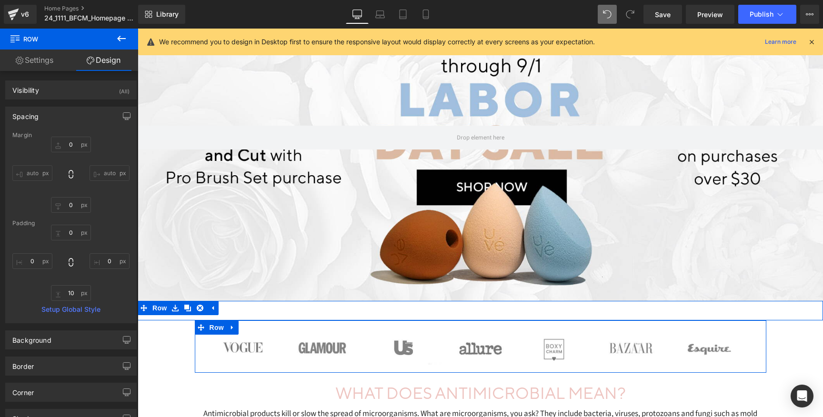
scroll to position [88, 0]
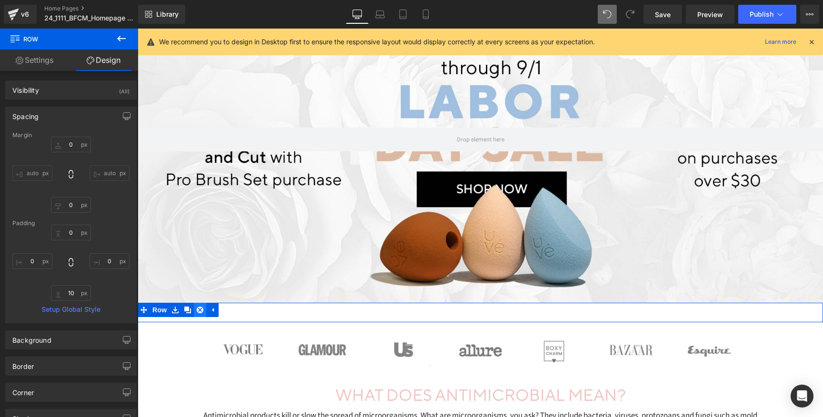
click at [199, 309] on icon at bounding box center [200, 309] width 7 height 7
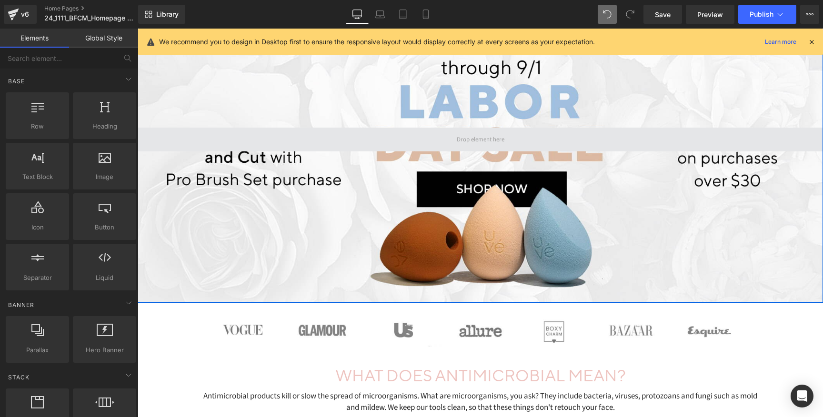
click at [373, 144] on span at bounding box center [480, 140] width 685 height 24
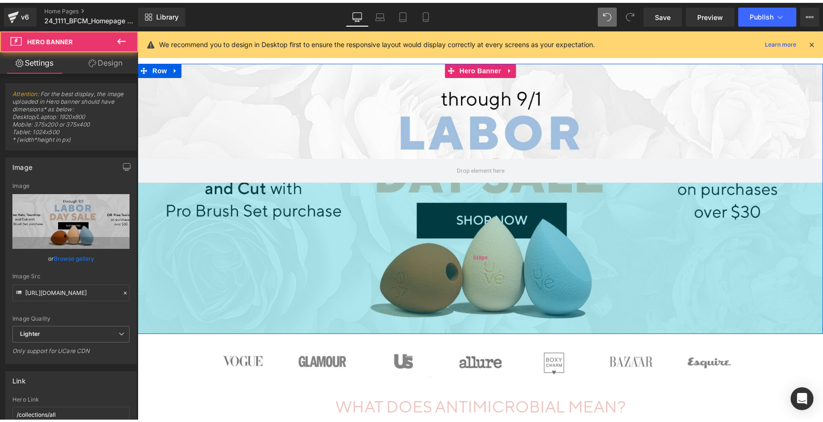
scroll to position [30, 0]
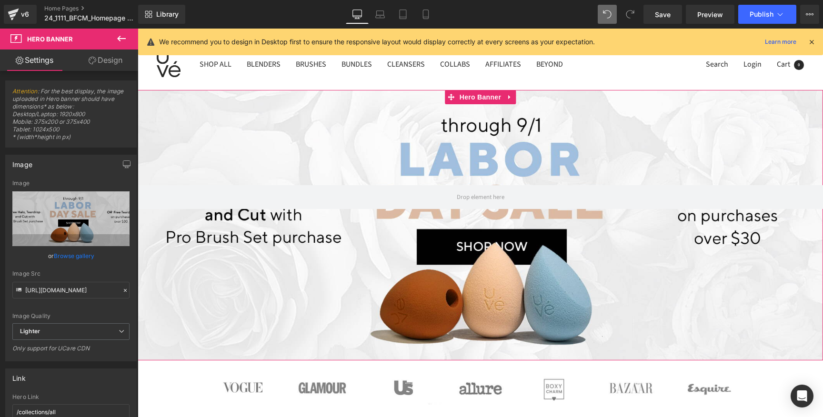
click at [102, 59] on link "Design" at bounding box center [105, 60] width 69 height 21
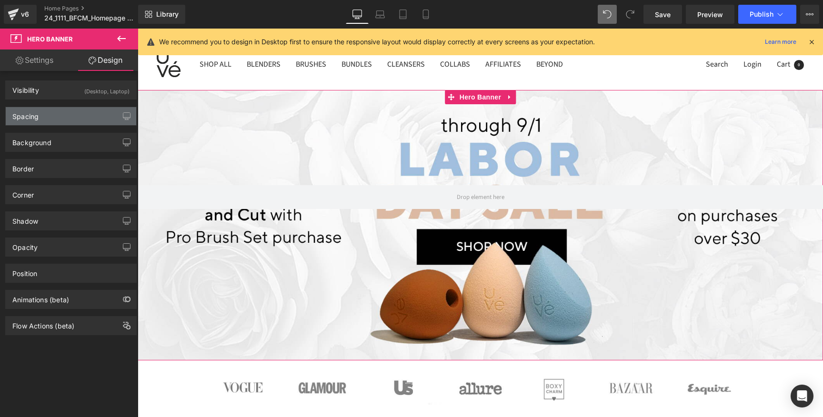
click at [75, 116] on div "Spacing" at bounding box center [71, 116] width 130 height 18
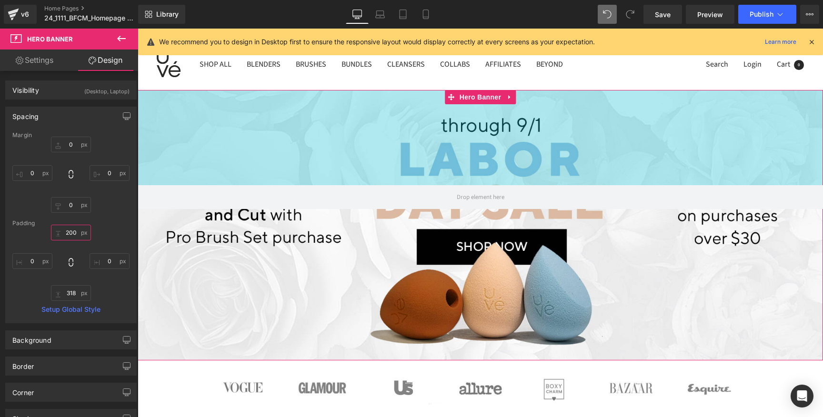
click at [74, 233] on input "200" at bounding box center [71, 233] width 40 height 16
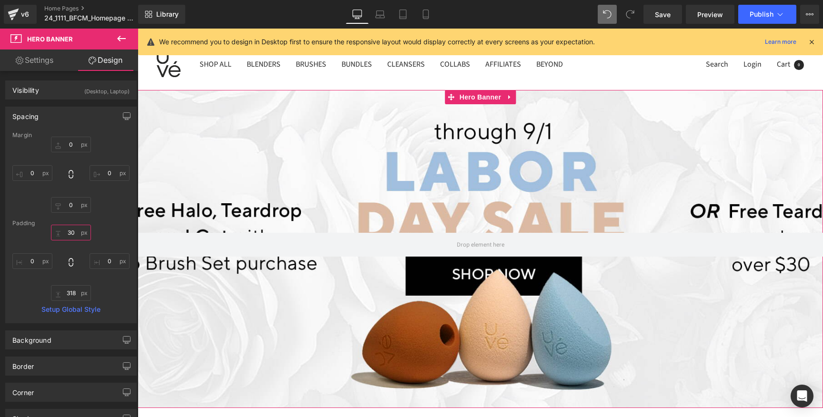
type input "3"
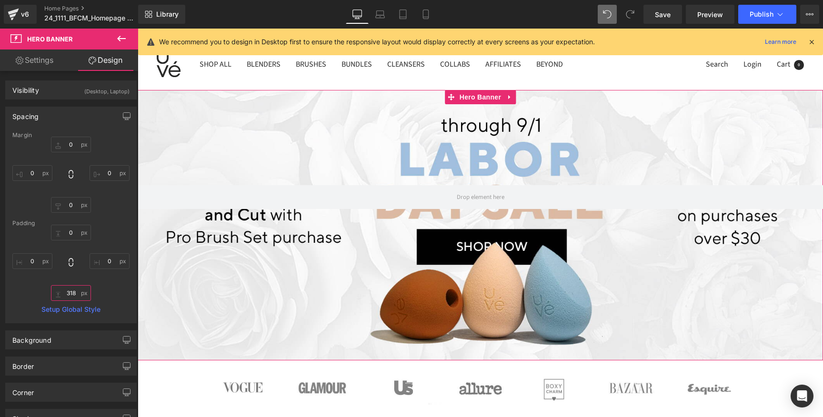
click at [74, 289] on input "318" at bounding box center [71, 293] width 40 height 16
click at [74, 290] on input "318" at bounding box center [71, 293] width 40 height 16
drag, startPoint x: 74, startPoint y: 290, endPoint x: 61, endPoint y: 290, distance: 12.9
click at [61, 290] on input "318" at bounding box center [71, 293] width 40 height 16
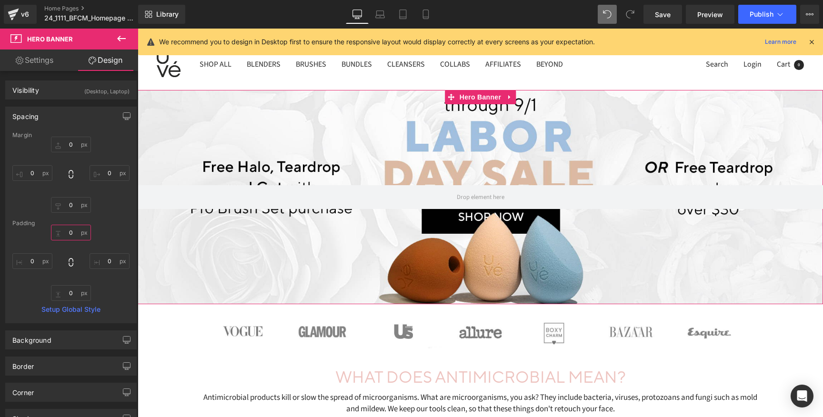
click at [75, 234] on input "text" at bounding box center [71, 233] width 40 height 16
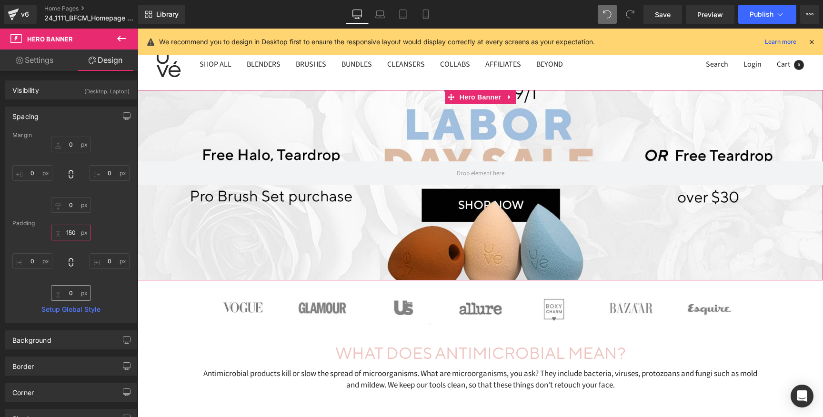
type input "150"
click at [68, 297] on input "text" at bounding box center [71, 293] width 40 height 16
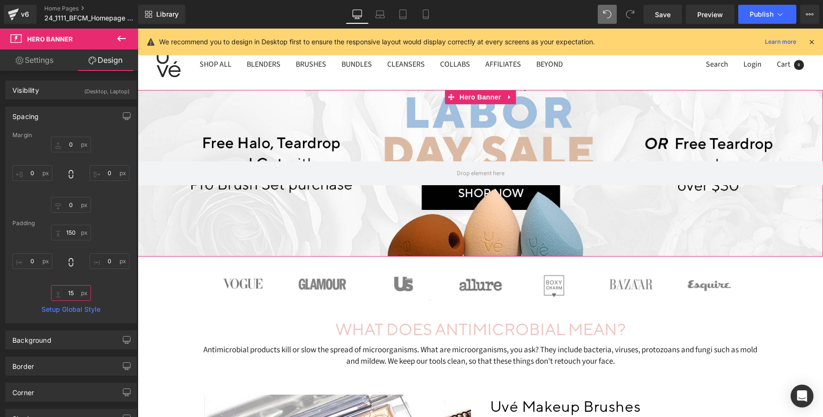
type input "1"
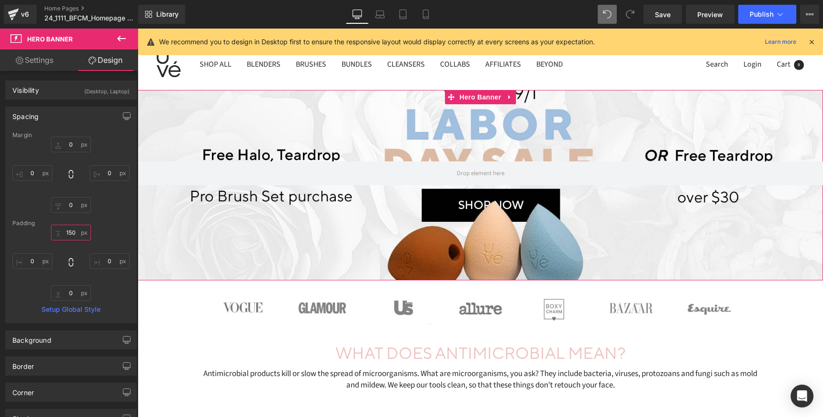
click at [75, 230] on input "150" at bounding box center [71, 233] width 40 height 16
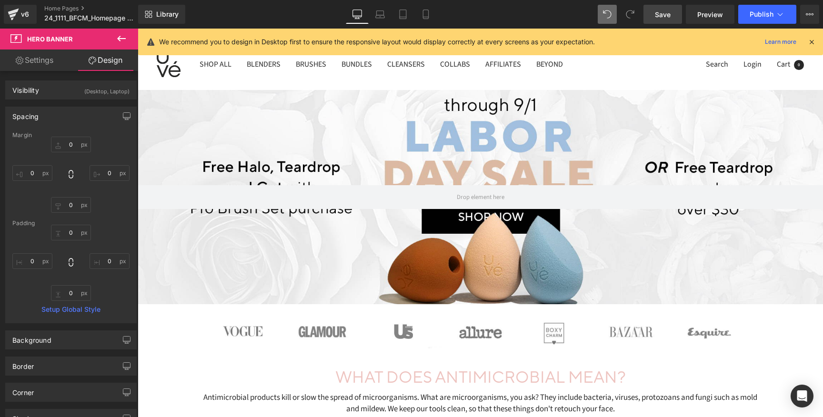
click at [656, 18] on span "Save" at bounding box center [663, 15] width 16 height 10
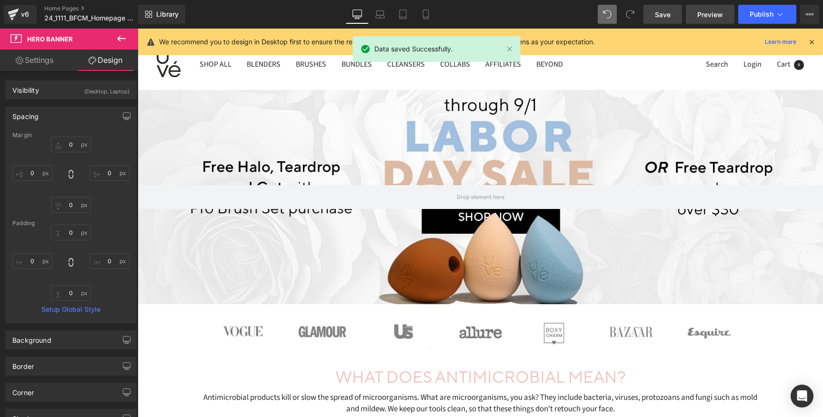
click at [714, 15] on span "Preview" at bounding box center [710, 15] width 26 height 10
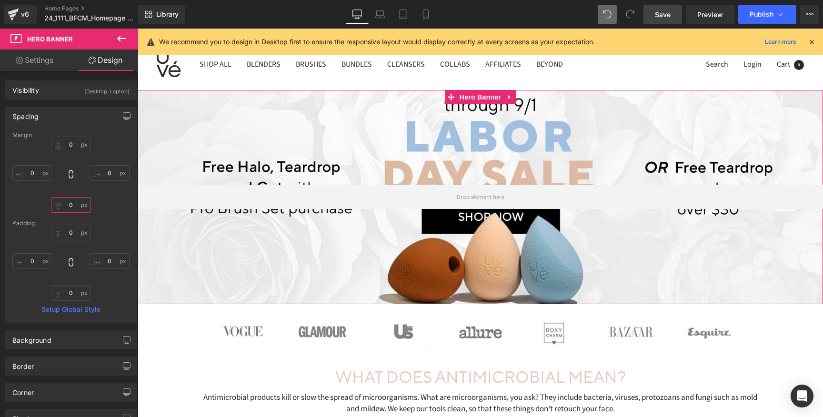
click at [68, 205] on input "0" at bounding box center [71, 205] width 40 height 16
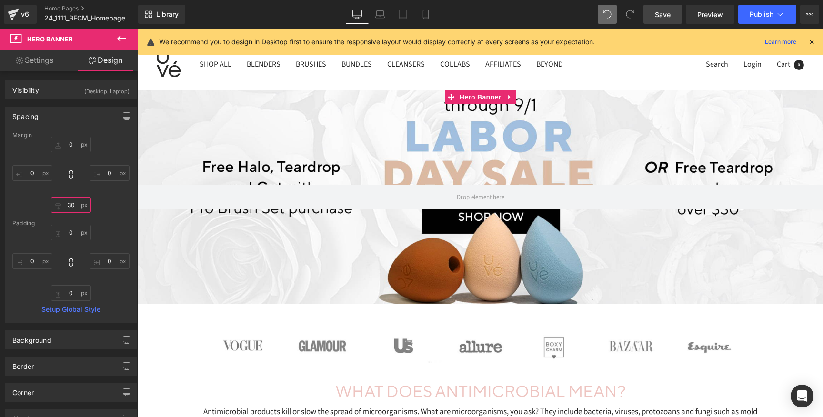
type input "3"
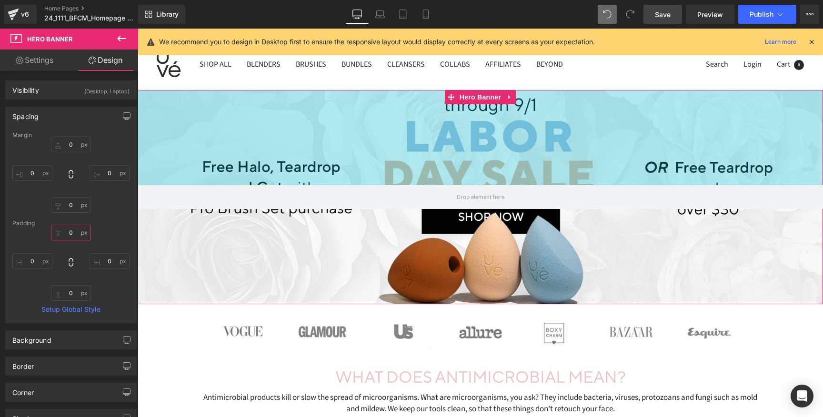
click at [73, 236] on input "text" at bounding box center [71, 233] width 40 height 16
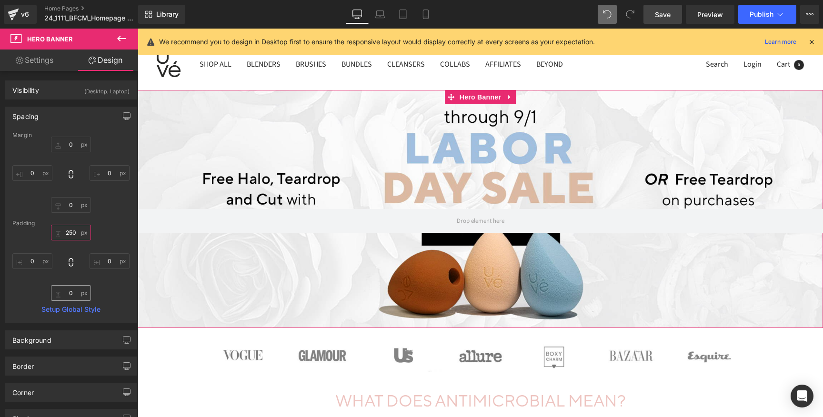
type input "250"
click at [72, 288] on input "text" at bounding box center [71, 293] width 40 height 16
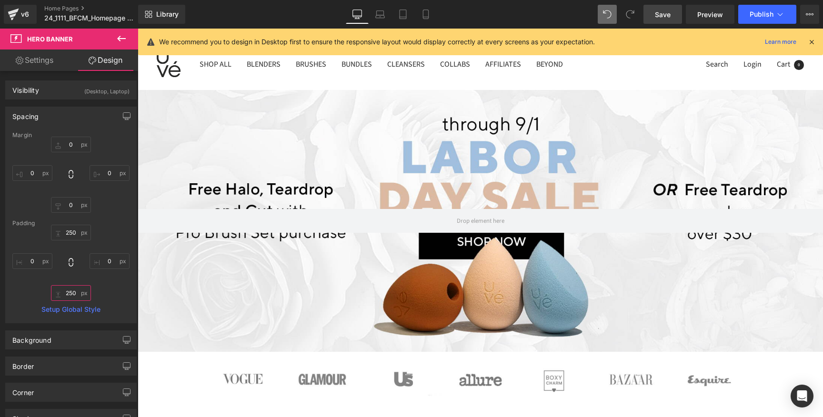
type input "250"
click at [667, 21] on link "Save" at bounding box center [662, 14] width 39 height 19
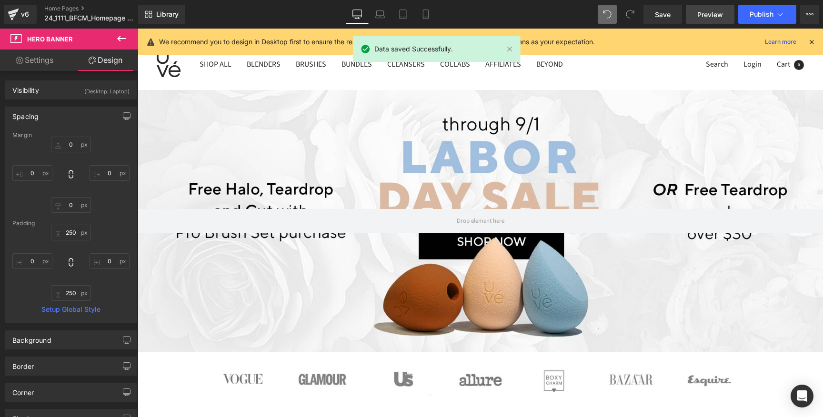
click at [703, 14] on span "Preview" at bounding box center [710, 15] width 26 height 10
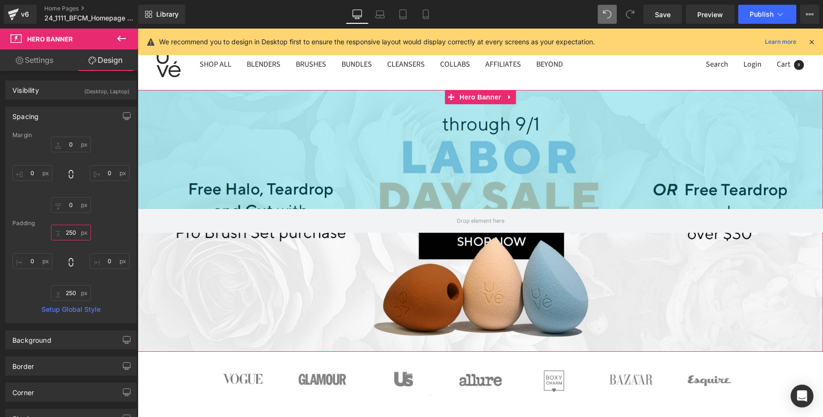
click at [65, 230] on input "250" at bounding box center [71, 233] width 40 height 16
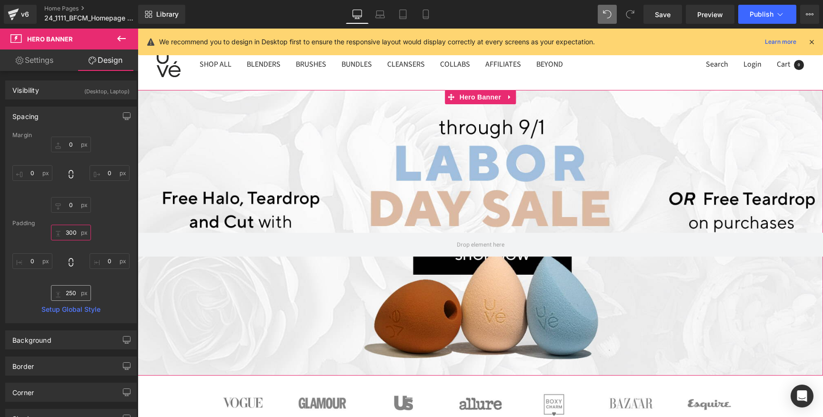
type input "300"
click at [70, 292] on input "250" at bounding box center [71, 293] width 40 height 16
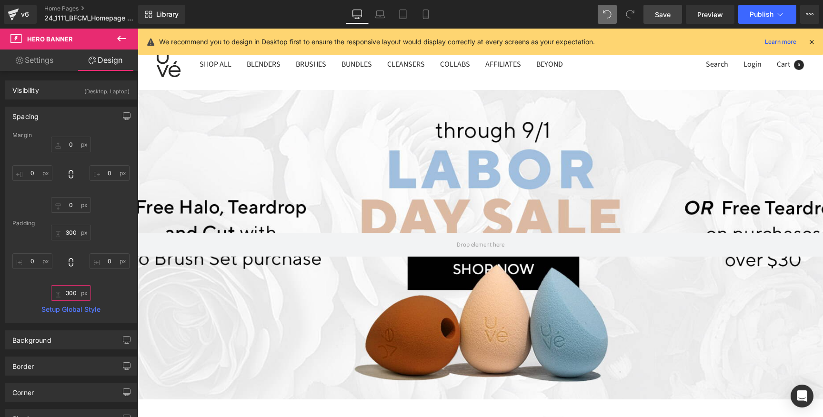
type input "300"
click at [659, 18] on span "Save" at bounding box center [663, 15] width 16 height 10
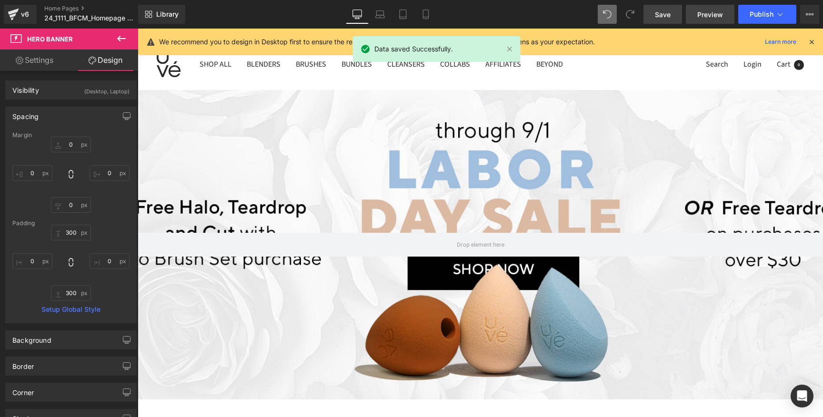
click at [728, 19] on link "Preview" at bounding box center [710, 14] width 49 height 19
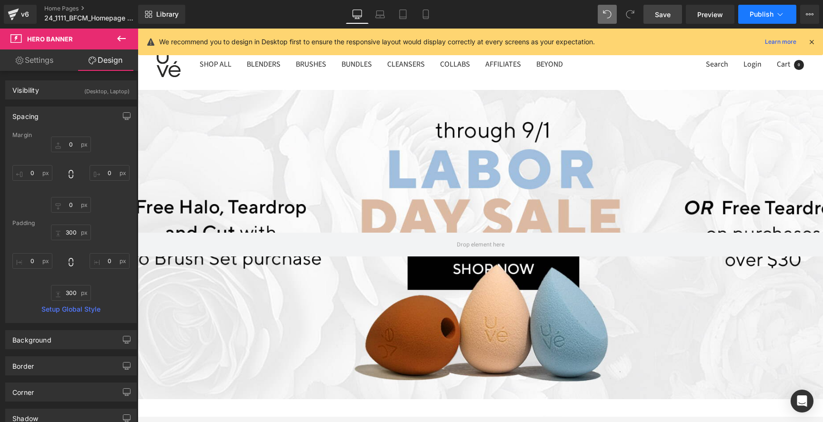
click at [751, 12] on span "Publish" at bounding box center [761, 14] width 24 height 8
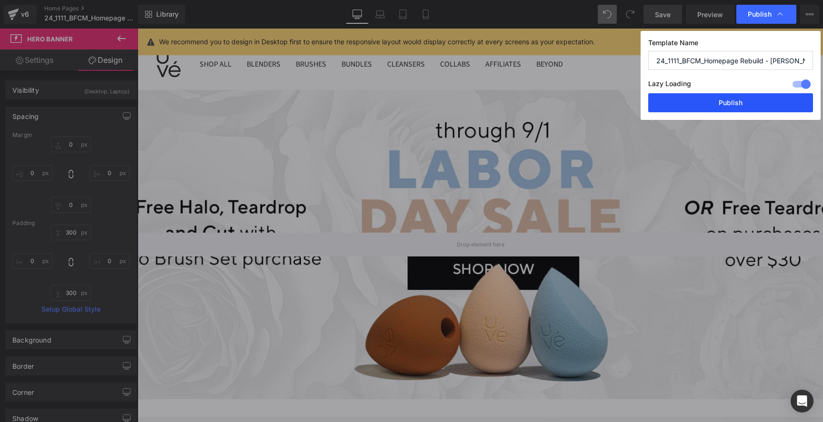
click at [724, 109] on button "Publish" at bounding box center [730, 102] width 165 height 19
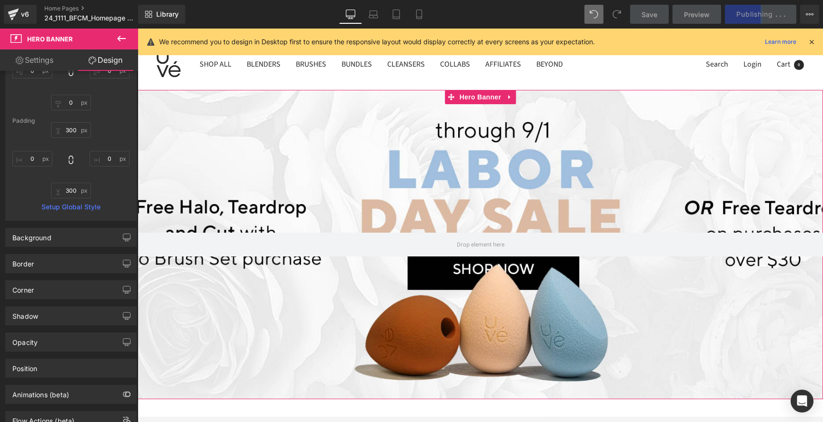
scroll to position [0, 0]
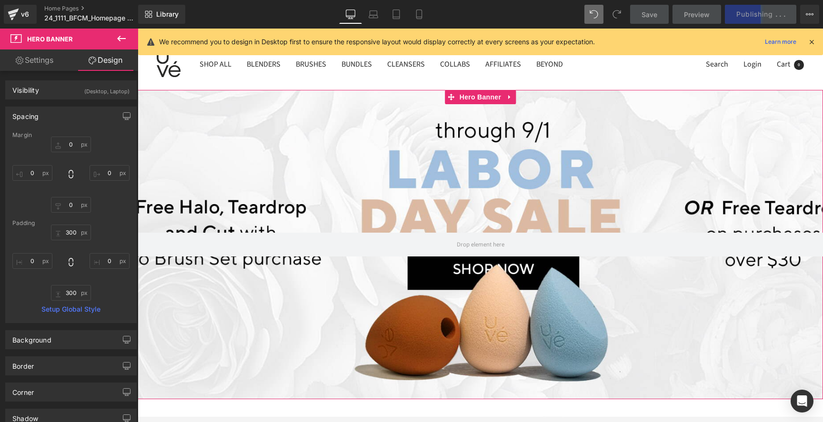
click at [38, 55] on link "Settings" at bounding box center [34, 60] width 69 height 21
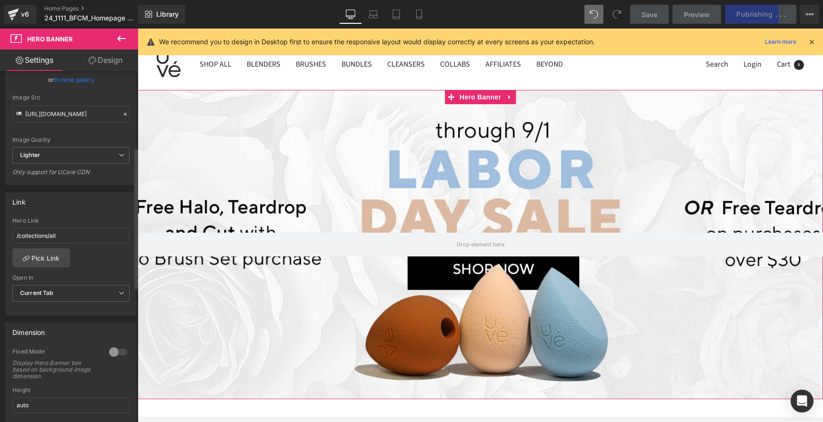
scroll to position [211, 0]
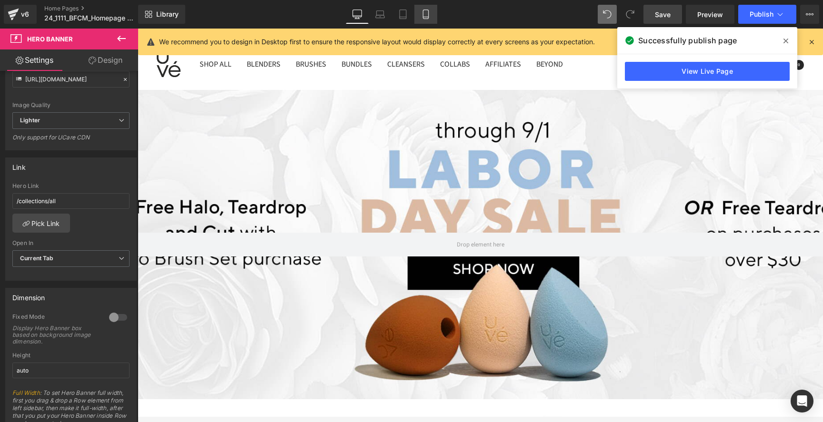
click at [431, 13] on link "Mobile" at bounding box center [425, 14] width 23 height 19
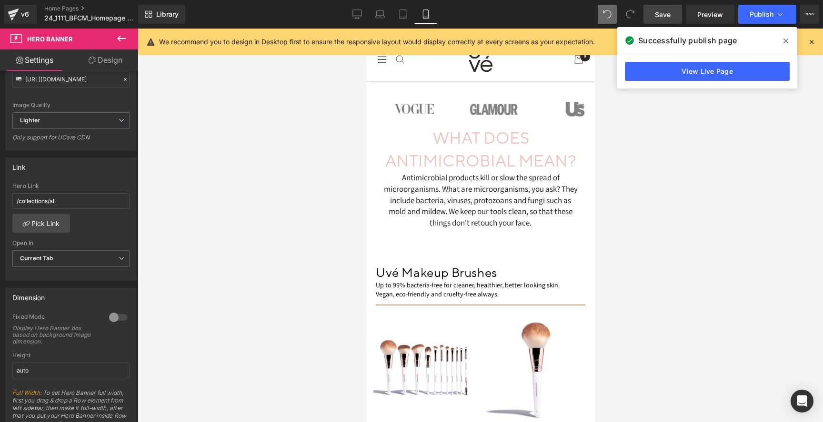
scroll to position [0, 0]
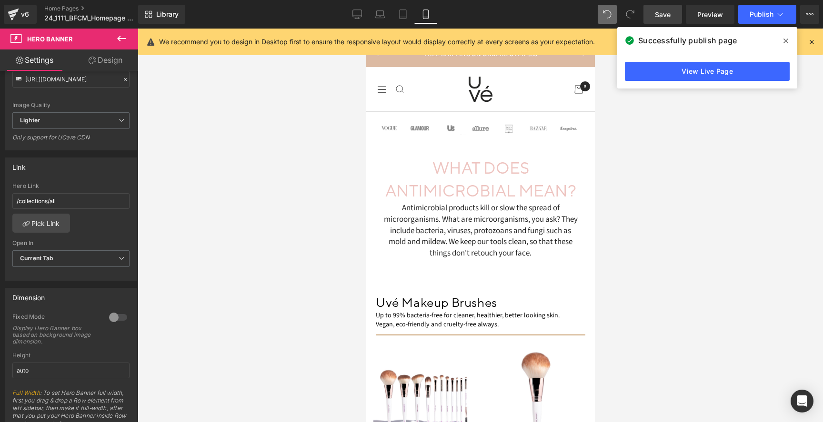
click at [789, 43] on span at bounding box center [785, 40] width 15 height 15
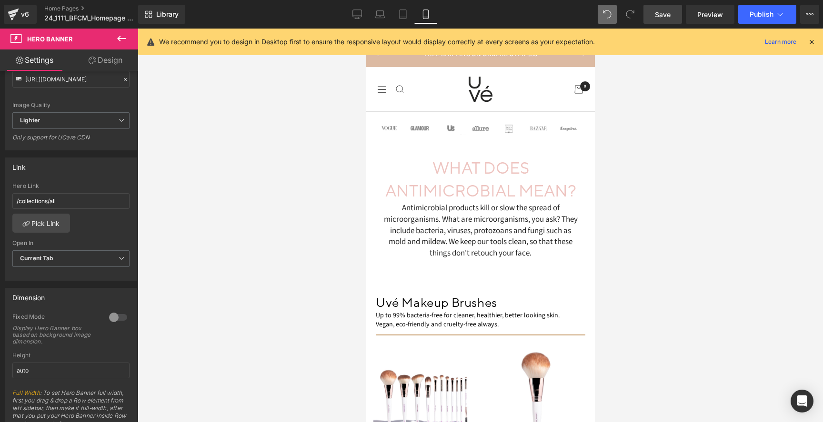
click at [120, 37] on icon at bounding box center [121, 38] width 11 height 11
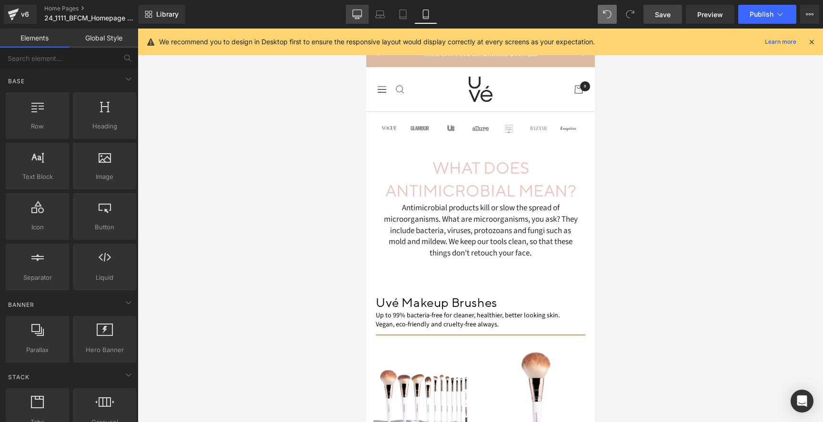
click at [357, 17] on icon at bounding box center [357, 15] width 10 height 10
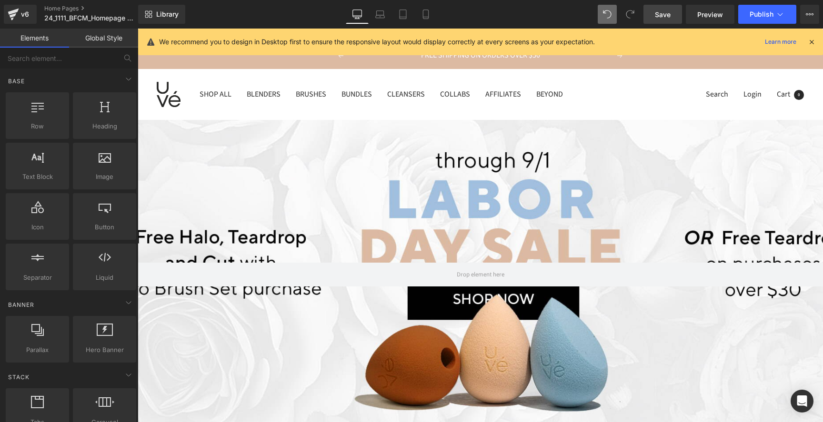
scroll to position [91, 0]
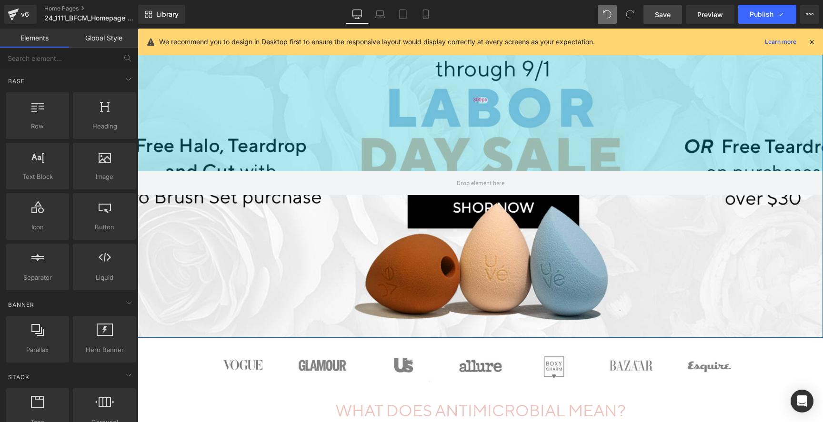
click at [280, 158] on div "300px" at bounding box center [480, 100] width 685 height 143
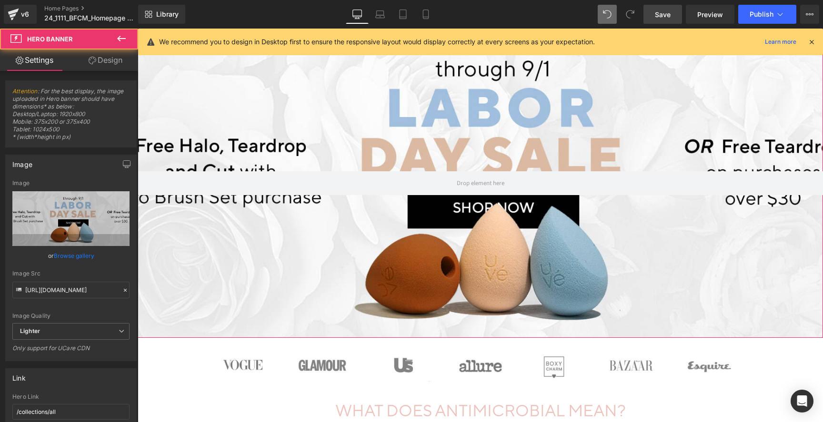
click at [99, 58] on link "Design" at bounding box center [105, 60] width 69 height 21
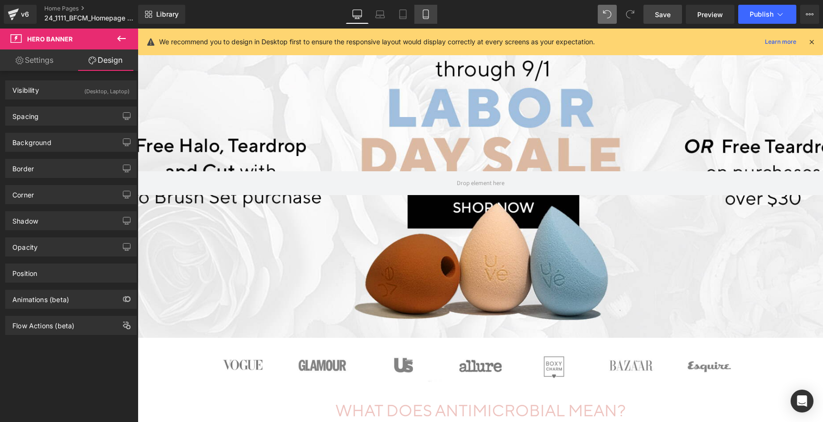
click at [425, 17] on icon at bounding box center [425, 17] width 5 height 0
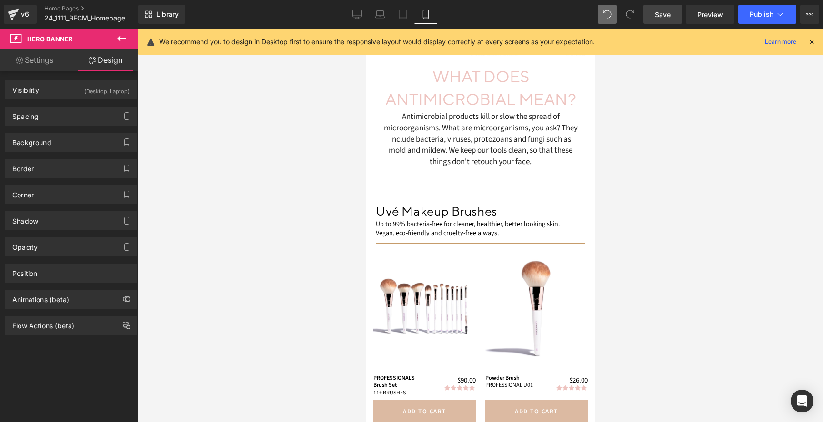
scroll to position [0, 0]
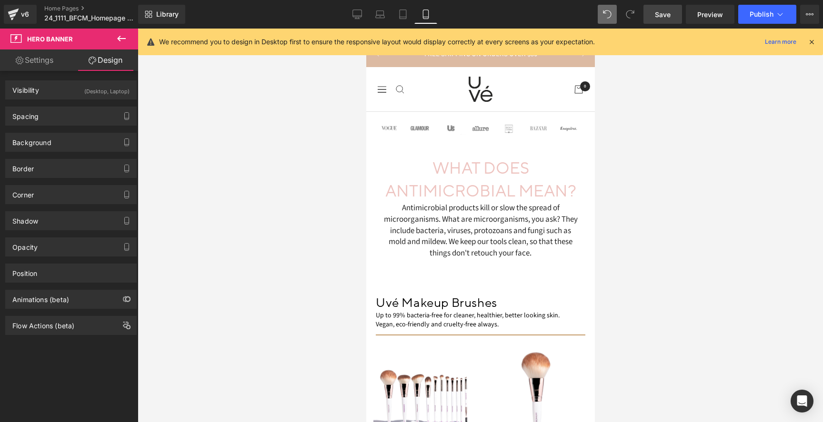
click at [117, 39] on icon at bounding box center [121, 38] width 11 height 11
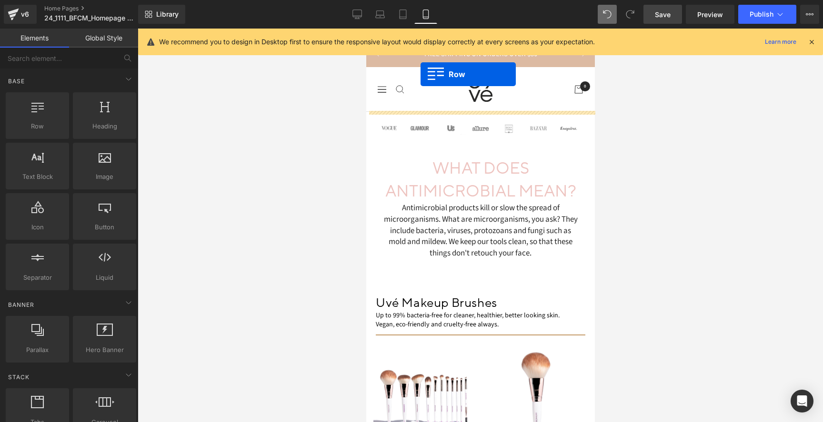
drag, startPoint x: 466, startPoint y: 131, endPoint x: 420, endPoint y: 74, distance: 72.8
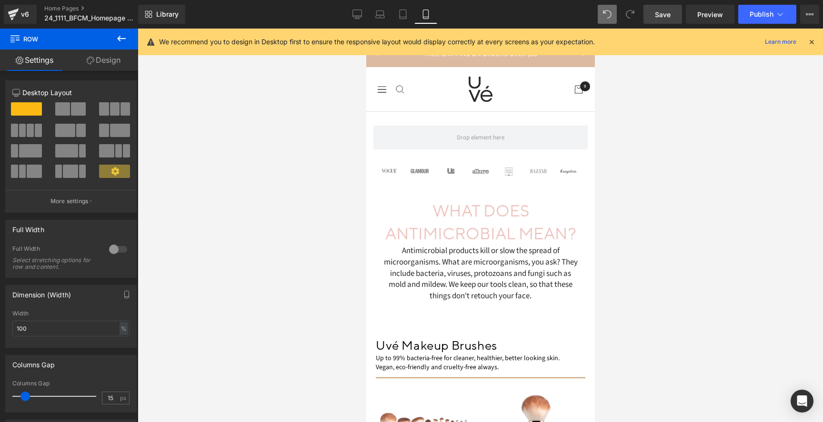
click at [124, 41] on icon at bounding box center [121, 38] width 11 height 11
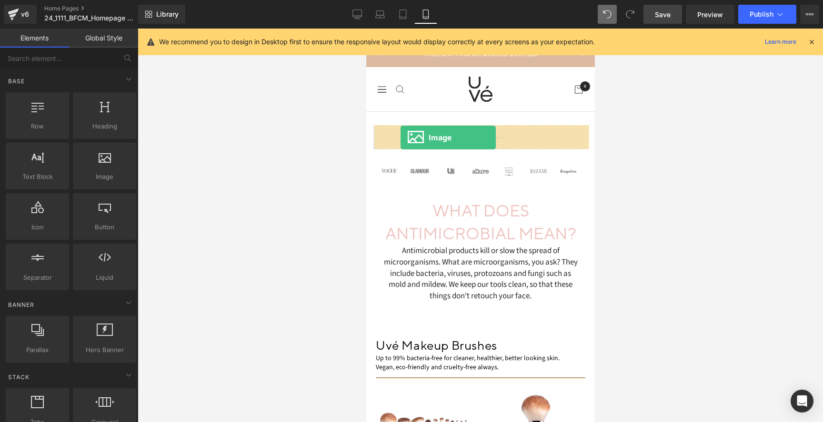
drag, startPoint x: 474, startPoint y: 191, endPoint x: 400, endPoint y: 138, distance: 91.7
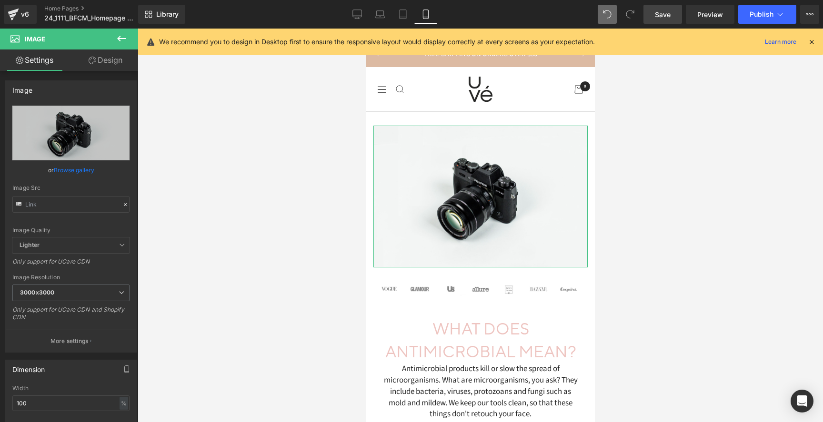
click at [56, 171] on link "Browse gallery" at bounding box center [74, 170] width 40 height 17
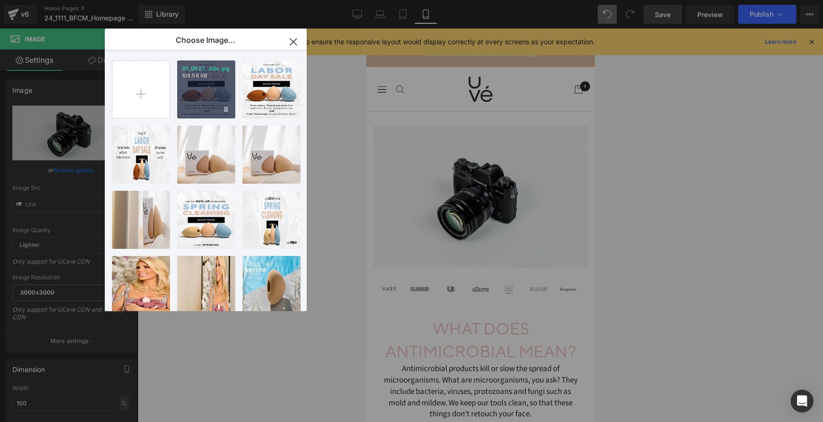
click at [209, 101] on div "25_0827...bile.jpg 108.56 KB" at bounding box center [206, 89] width 58 height 58
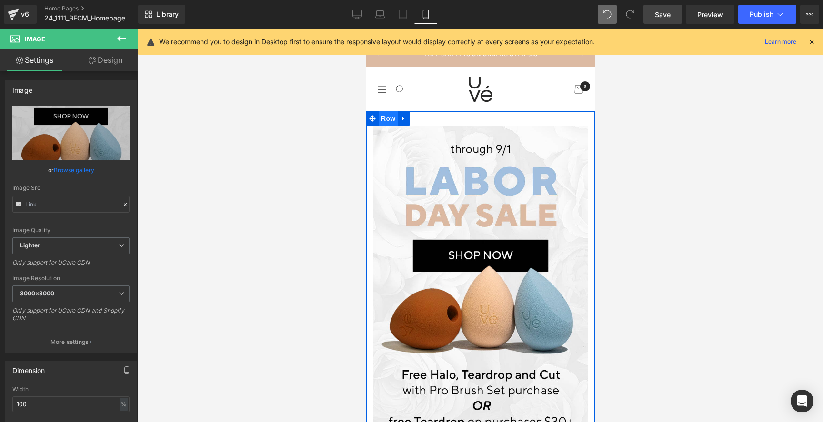
click at [392, 122] on span "Row" at bounding box center [387, 118] width 19 height 14
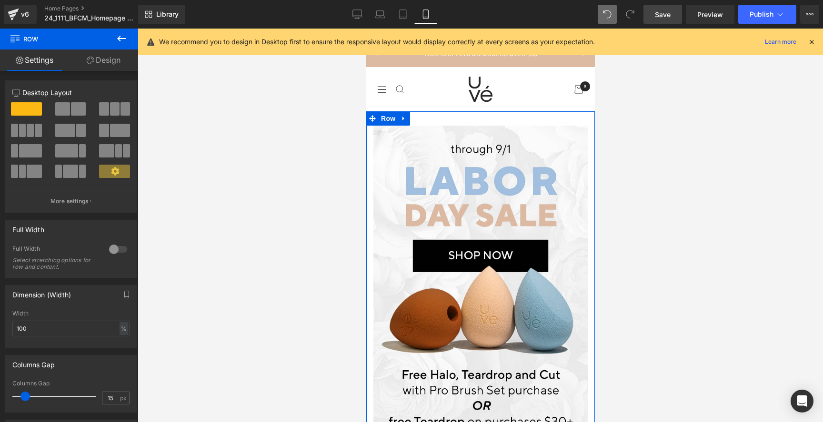
click at [120, 246] on div at bounding box center [118, 249] width 23 height 15
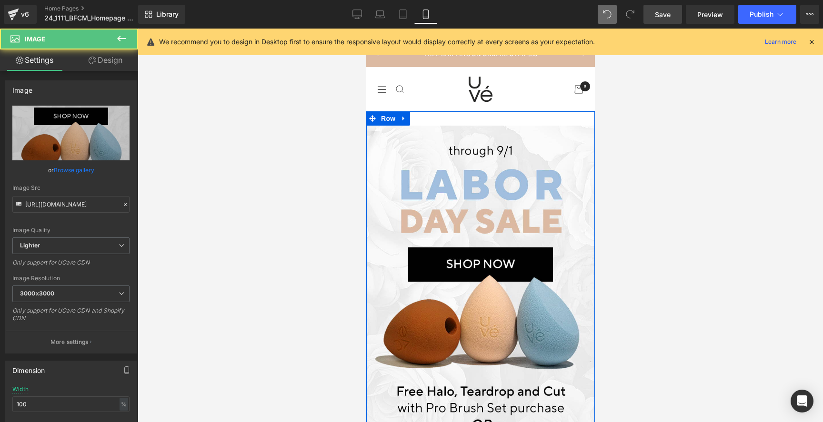
drag, startPoint x: 436, startPoint y: 127, endPoint x: 436, endPoint y: 116, distance: 10.5
click at [436, 116] on div "Image Row" at bounding box center [480, 292] width 229 height 362
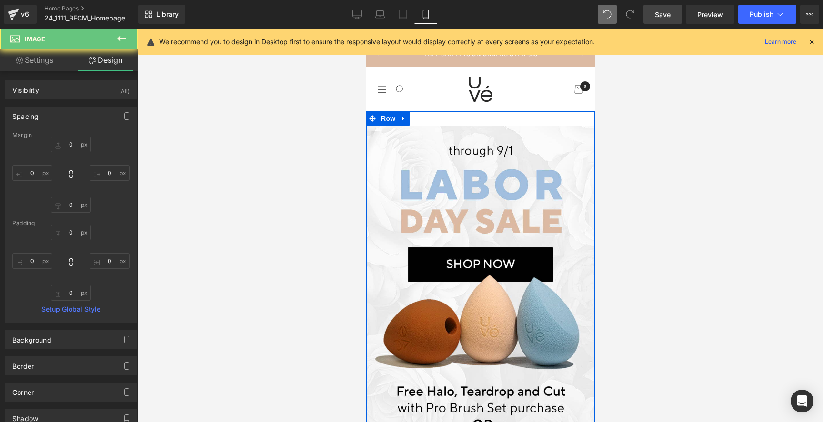
click at [468, 114] on div "Image Row" at bounding box center [480, 292] width 229 height 362
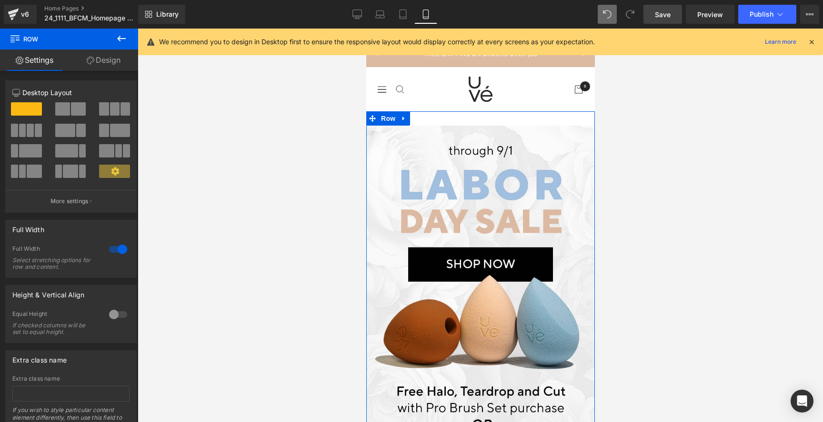
drag, startPoint x: 109, startPoint y: 61, endPoint x: 101, endPoint y: 88, distance: 27.7
click at [109, 61] on link "Design" at bounding box center [103, 60] width 69 height 21
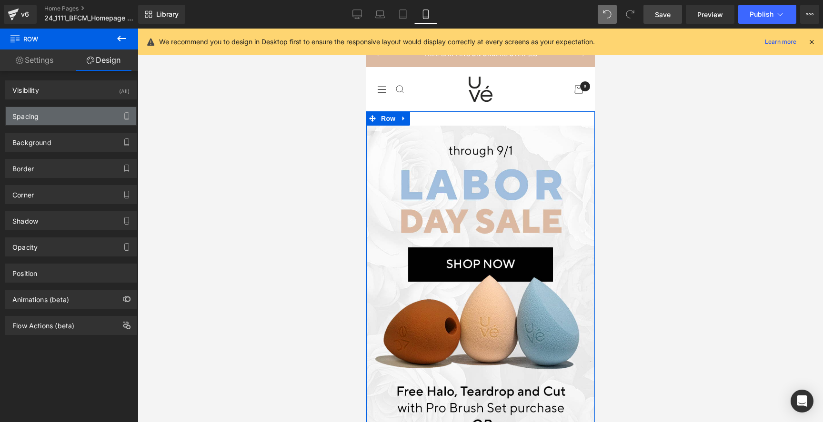
click at [81, 120] on div "Spacing" at bounding box center [71, 116] width 130 height 18
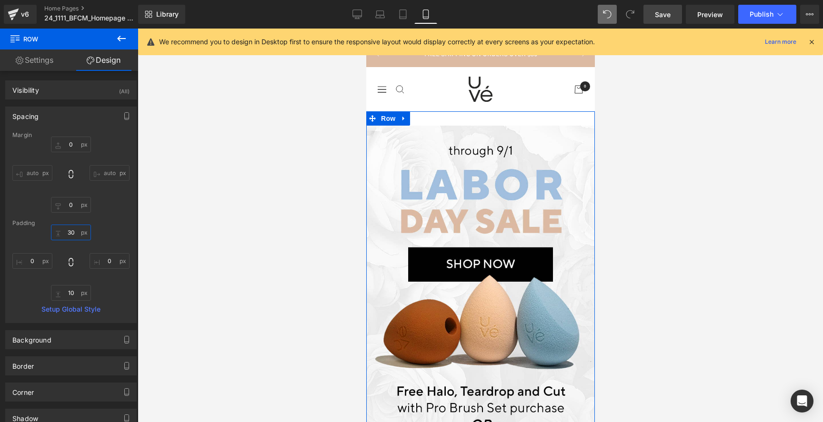
click at [75, 231] on input "30" at bounding box center [71, 233] width 40 height 16
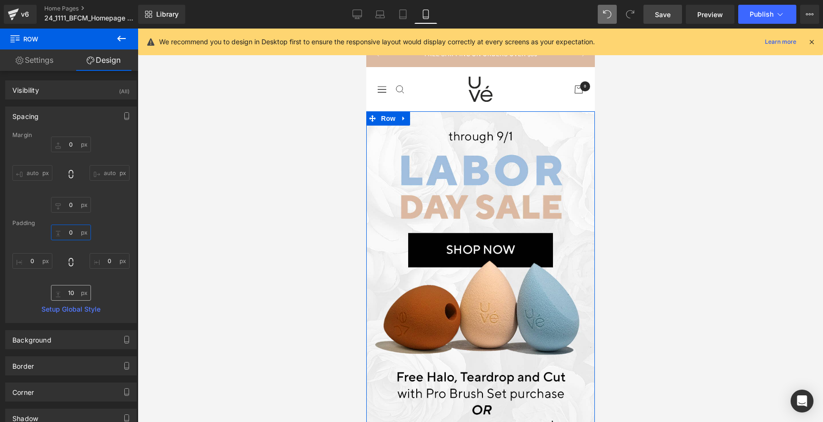
type input "0"
click at [64, 292] on input "10" at bounding box center [71, 293] width 40 height 16
type input "1"
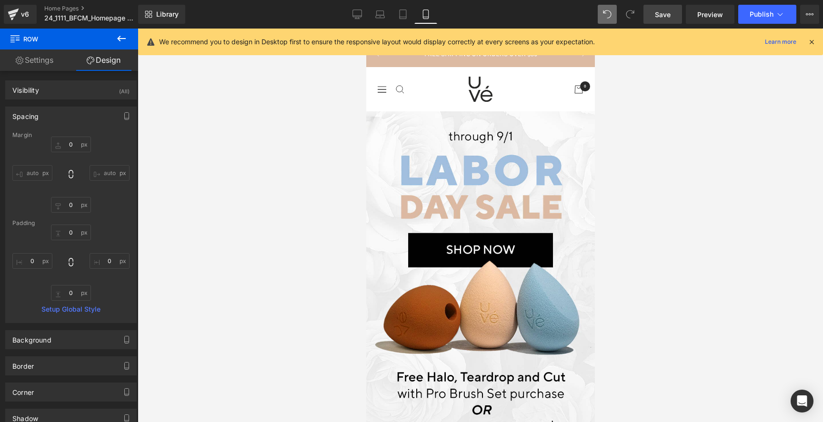
click at [168, 251] on div at bounding box center [480, 226] width 685 height 394
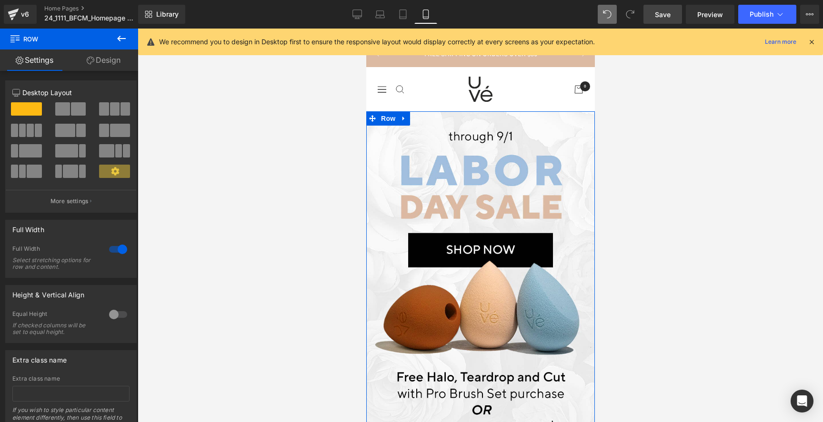
click at [121, 62] on link "Design" at bounding box center [103, 60] width 69 height 21
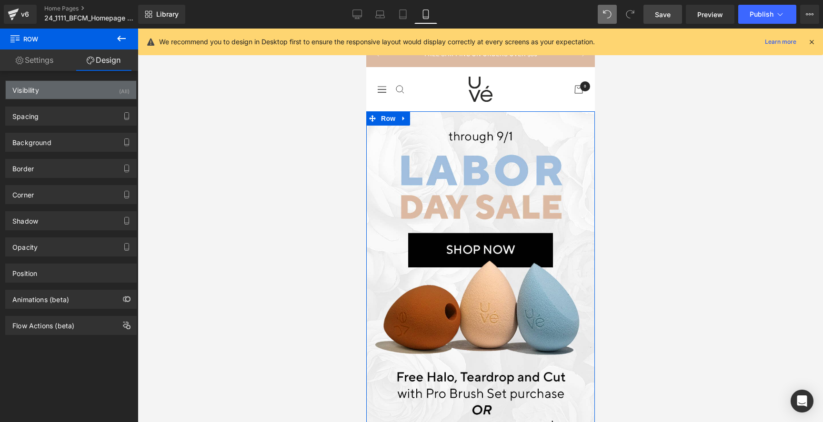
click at [97, 87] on div "Visibility (All)" at bounding box center [71, 90] width 130 height 18
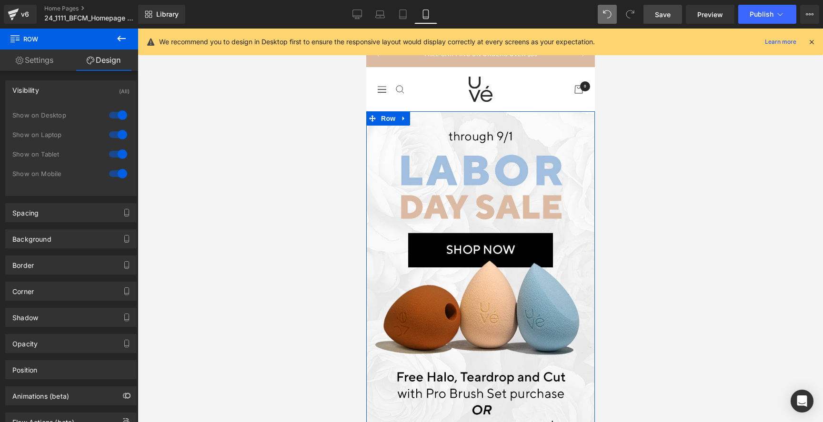
drag, startPoint x: 114, startPoint y: 112, endPoint x: 113, endPoint y: 133, distance: 21.0
click at [114, 112] on div at bounding box center [118, 115] width 23 height 15
click at [113, 136] on div at bounding box center [118, 134] width 23 height 15
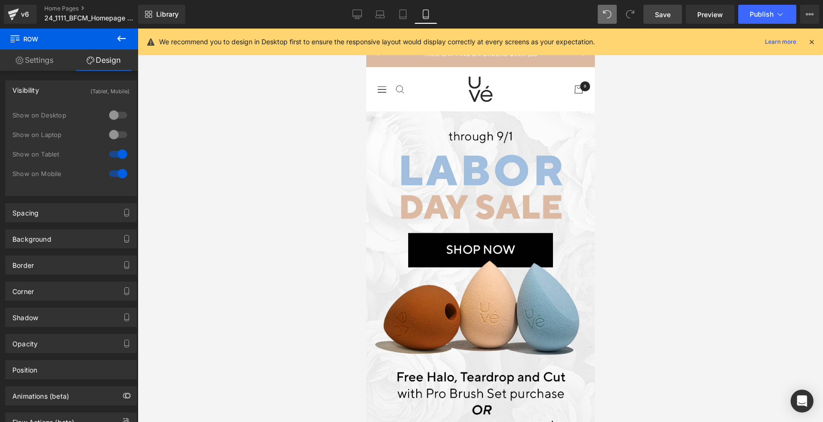
click at [657, 11] on span "Save" at bounding box center [663, 15] width 16 height 10
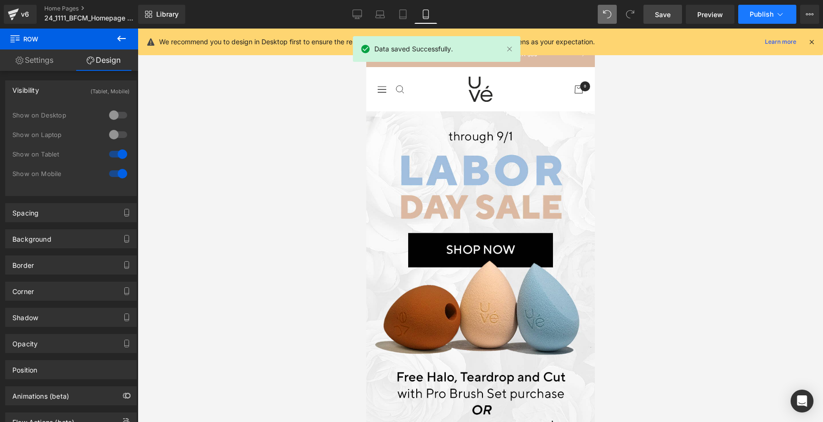
click at [764, 20] on button "Publish" at bounding box center [767, 14] width 58 height 19
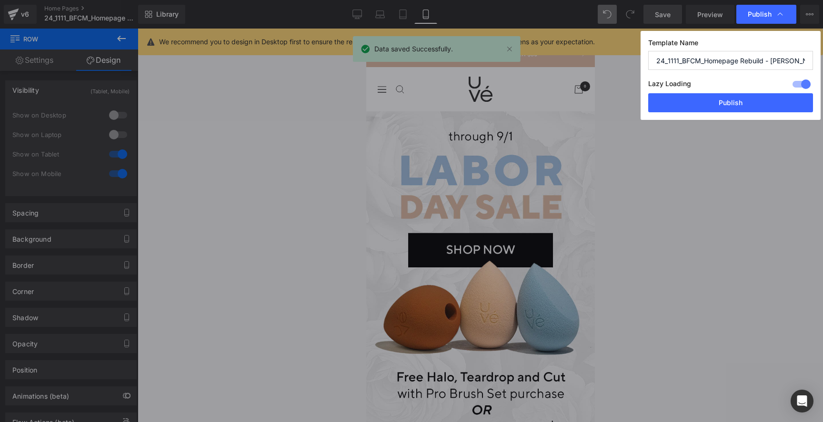
drag, startPoint x: 688, startPoint y: 98, endPoint x: 395, endPoint y: 41, distance: 299.3
click at [688, 98] on button "Publish" at bounding box center [730, 102] width 165 height 19
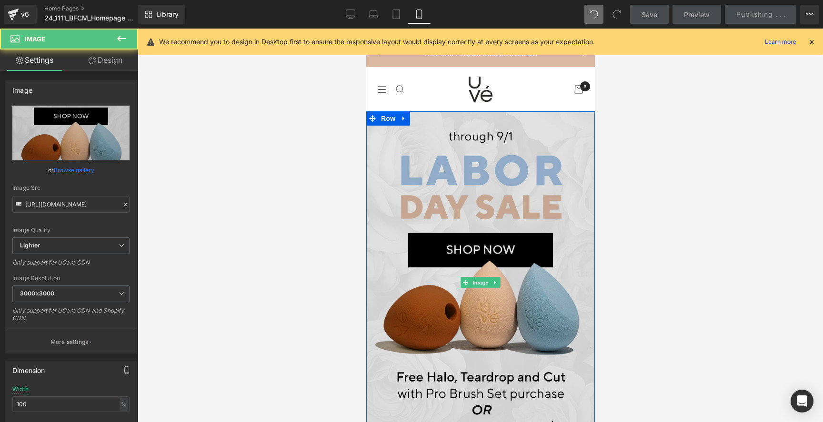
click at [439, 182] on img at bounding box center [480, 282] width 229 height 343
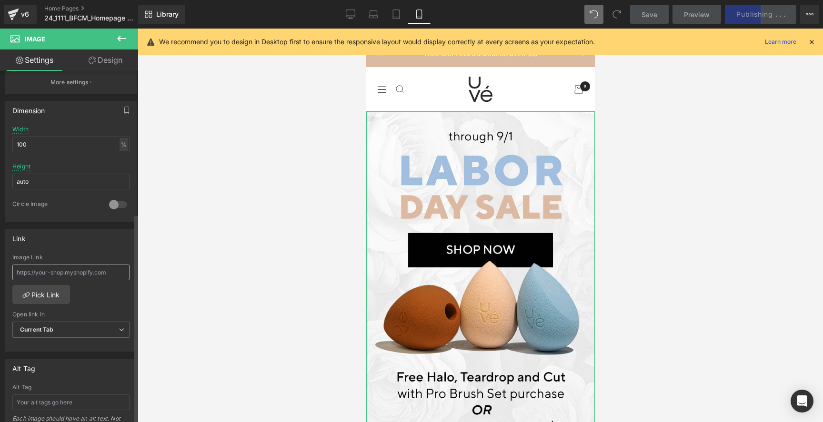
scroll to position [261, 0]
click at [46, 294] on link "Pick Link" at bounding box center [41, 293] width 58 height 19
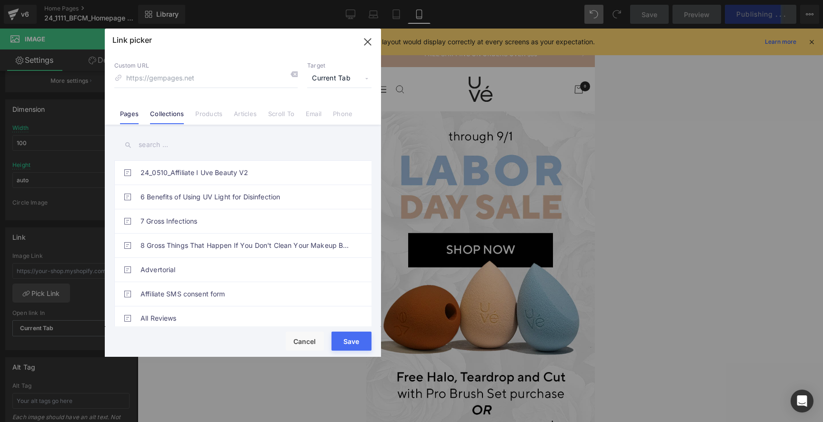
click at [173, 122] on link "Collections" at bounding box center [167, 117] width 34 height 14
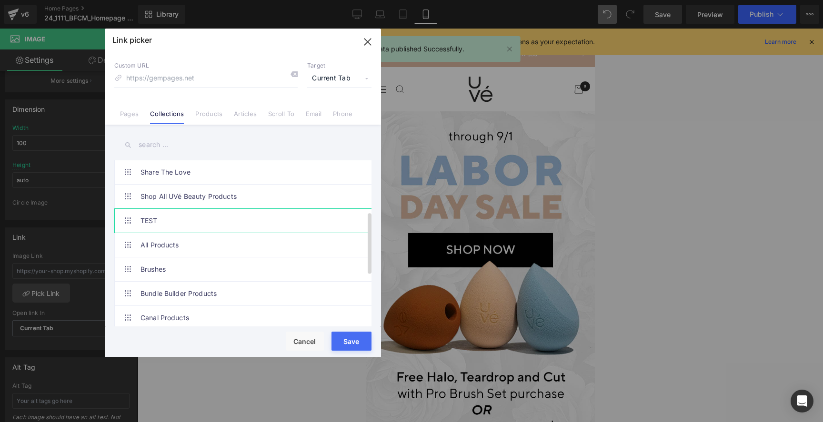
scroll to position [201, 0]
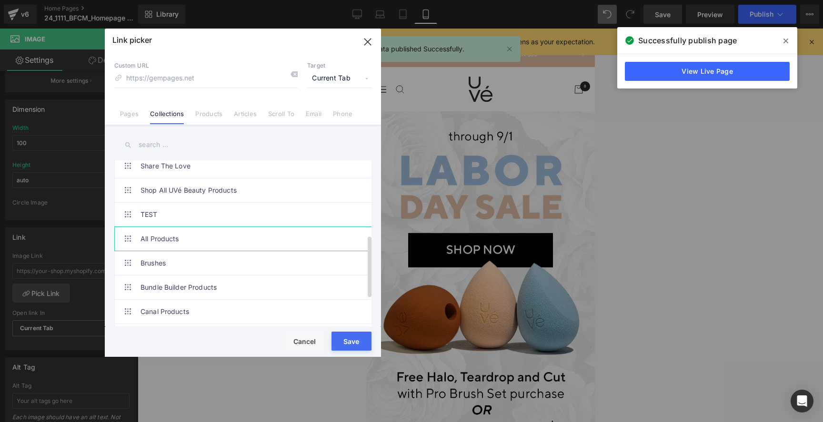
click at [185, 240] on link "All Products" at bounding box center [244, 239] width 209 height 24
click at [354, 346] on button "Save" at bounding box center [351, 341] width 40 height 19
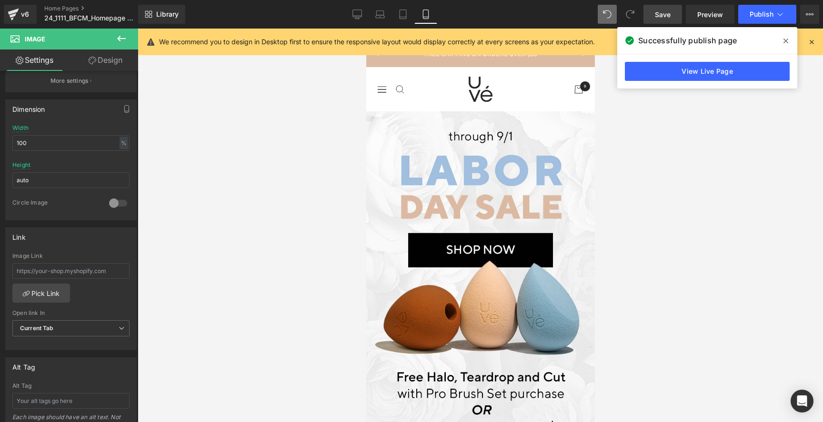
click at [668, 20] on link "Save" at bounding box center [662, 14] width 39 height 19
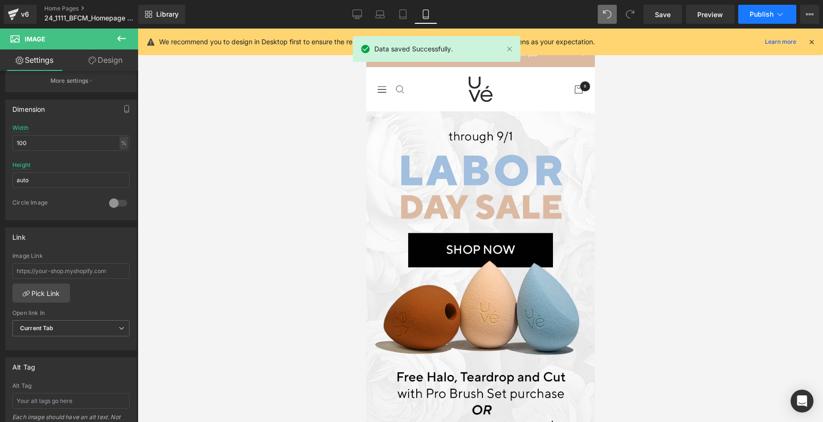
click at [749, 16] on button "Publish" at bounding box center [767, 14] width 58 height 19
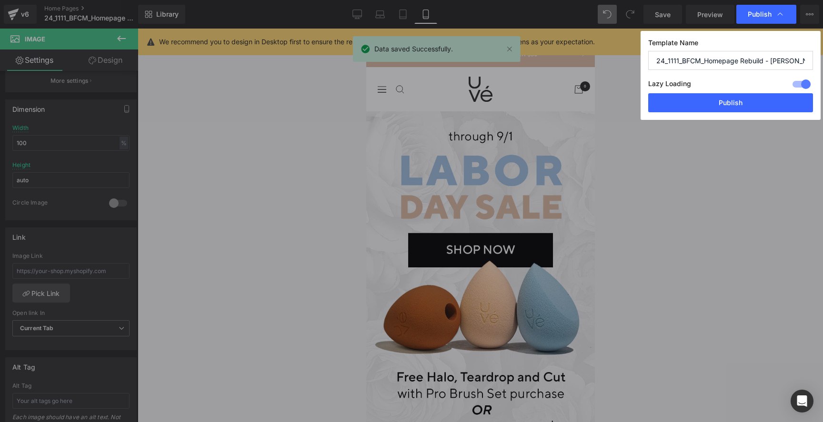
click at [732, 103] on button "Publish" at bounding box center [730, 102] width 165 height 19
